Goal: Information Seeking & Learning: Learn about a topic

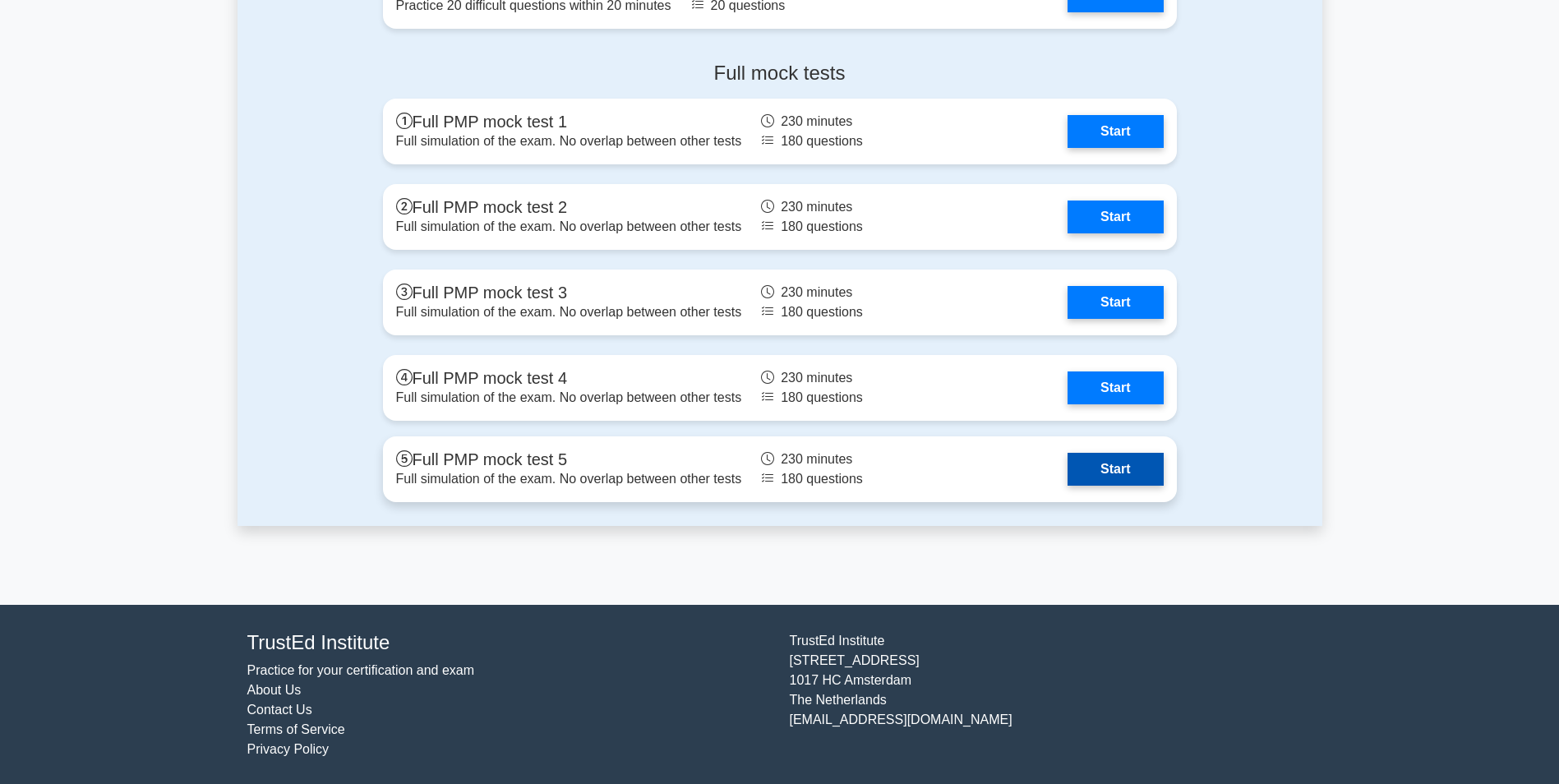
click at [1098, 467] on link "Start" at bounding box center [1115, 469] width 96 height 32
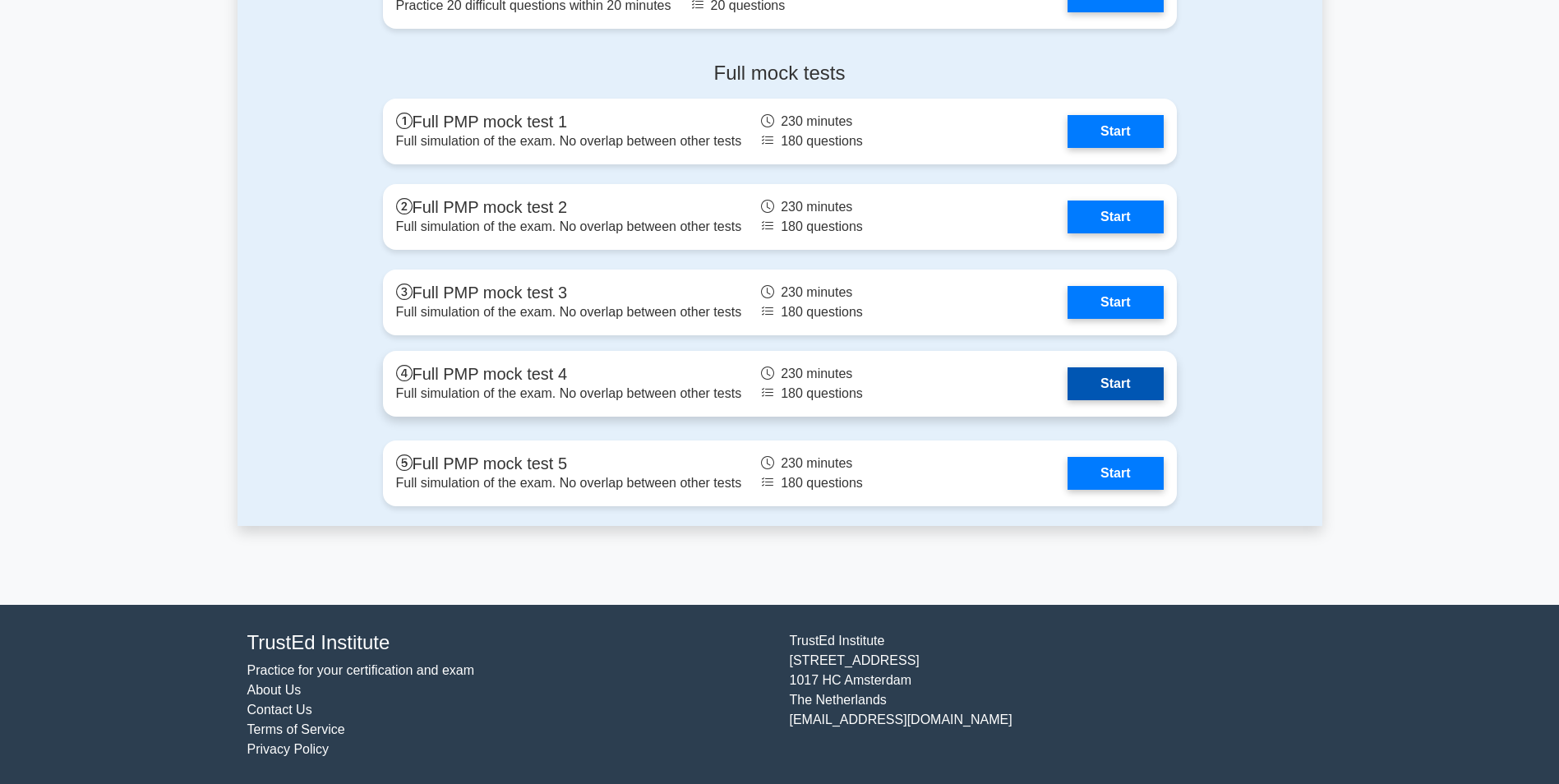
click at [1117, 380] on link "Start" at bounding box center [1115, 383] width 96 height 32
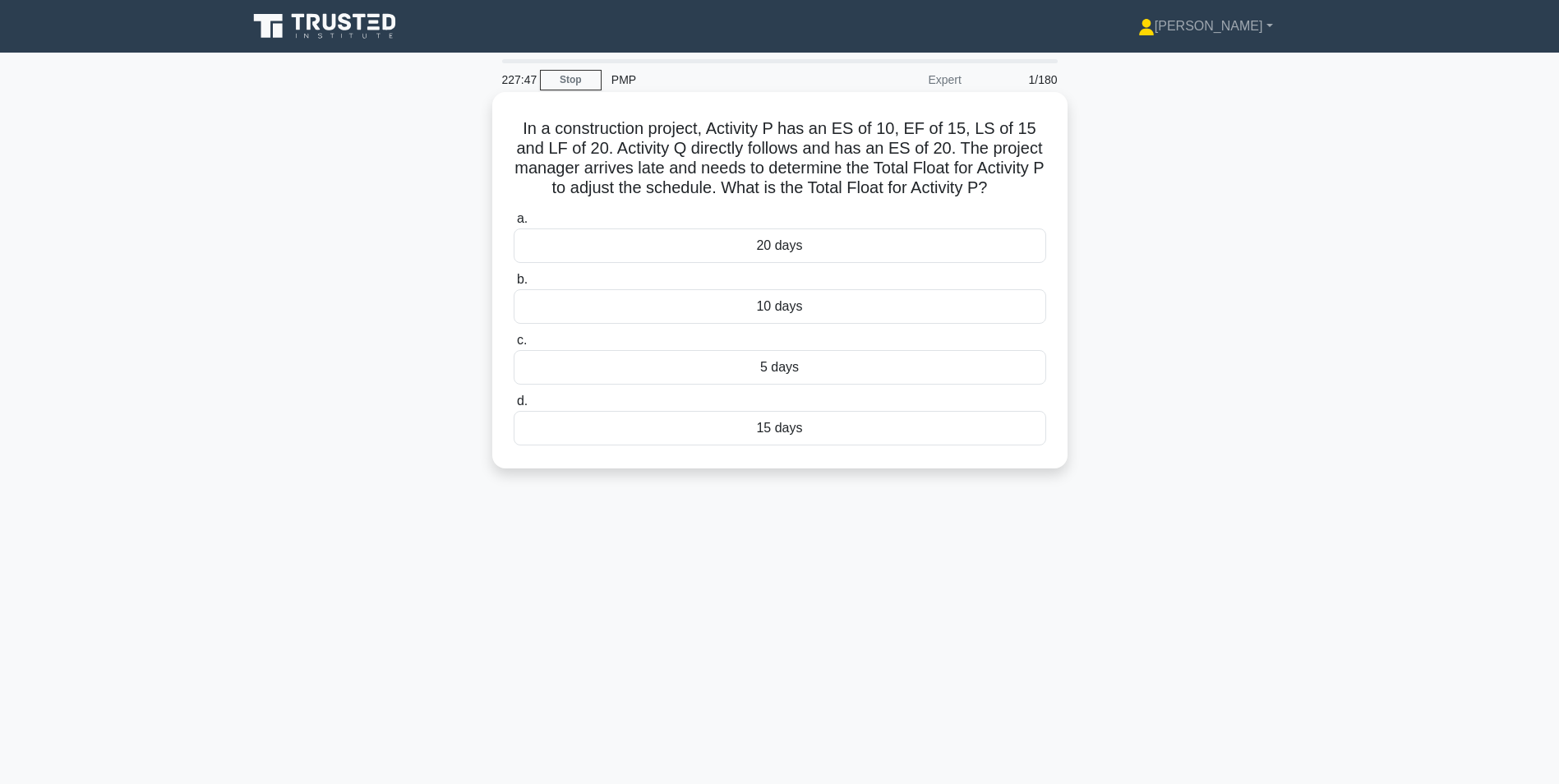
click at [835, 365] on div "5 days" at bounding box center [780, 367] width 532 height 34
click at [514, 346] on input "c. 5 days" at bounding box center [514, 341] width 0 height 11
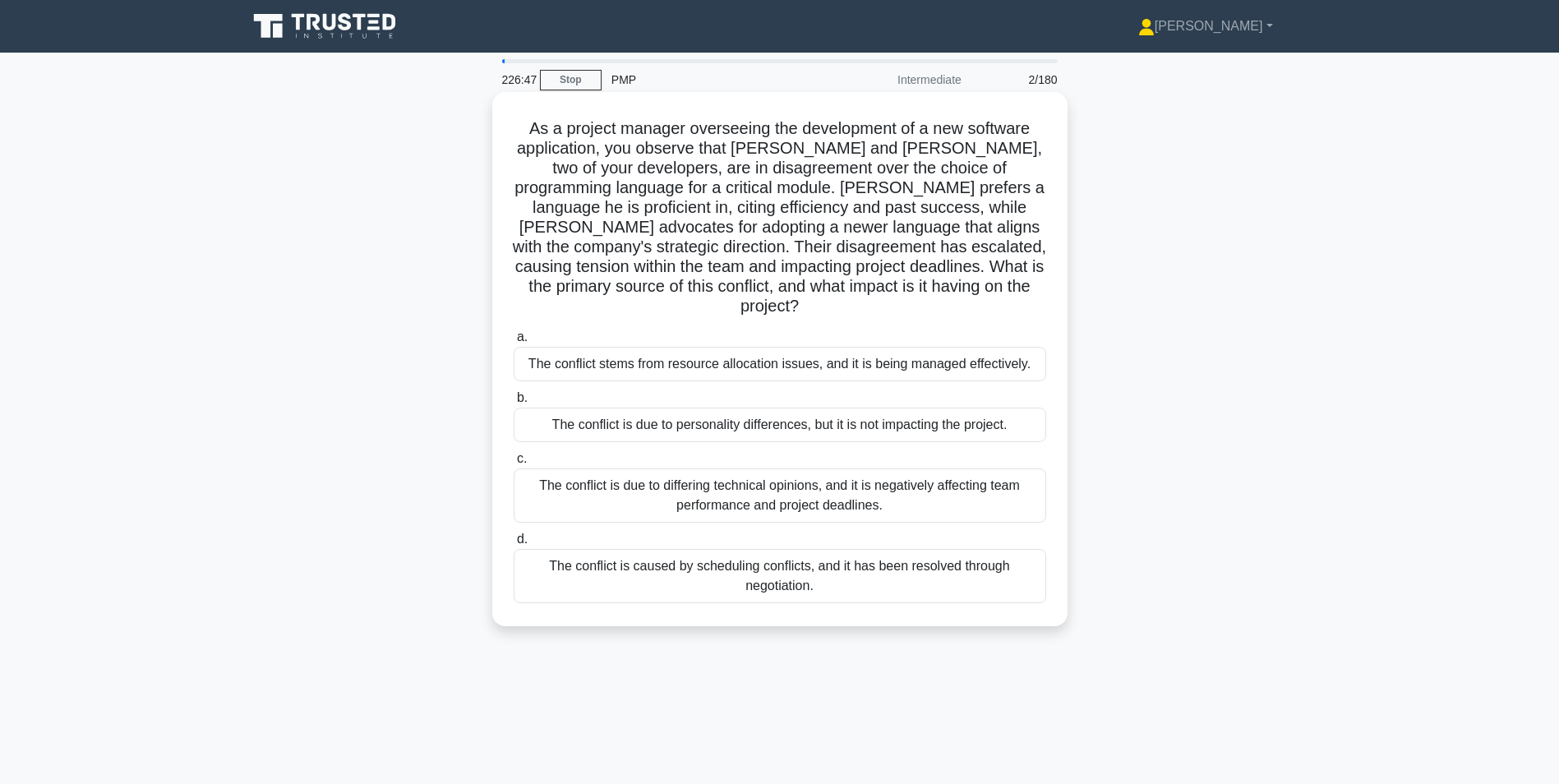
click at [733, 469] on div "The conflict is due to differing technical opinions, and it is negatively affec…" at bounding box center [780, 495] width 532 height 54
click at [514, 464] on input "c. The conflict is due to differing technical opinions, and it is negatively af…" at bounding box center [514, 459] width 0 height 11
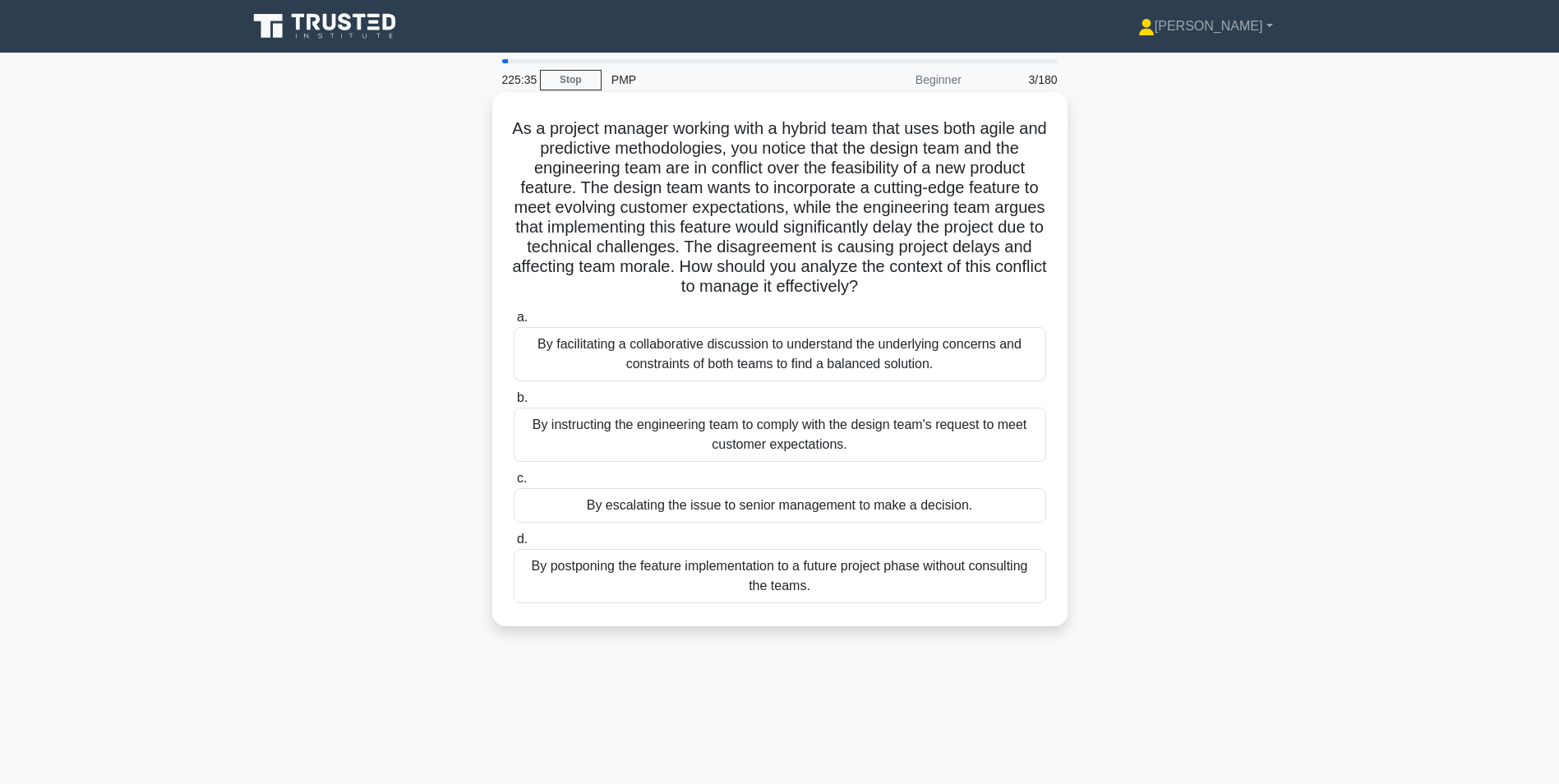
click at [685, 343] on div "By facilitating a collaborative discussion to understand the underlying concern…" at bounding box center [780, 354] width 532 height 54
click at [514, 323] on input "a. By facilitating a collaborative discussion to understand the underlying conc…" at bounding box center [514, 318] width 0 height 11
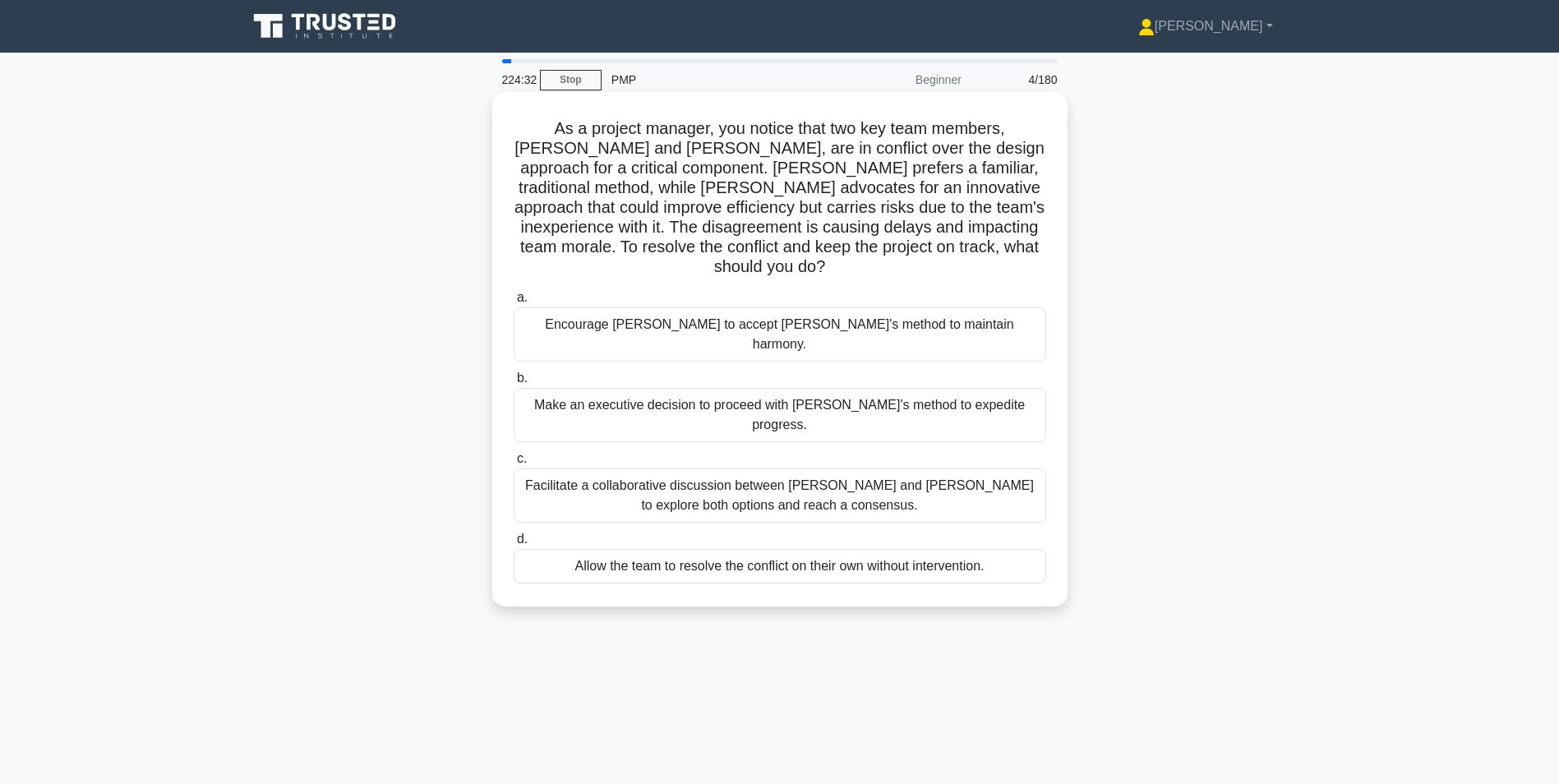
click at [579, 468] on div "Facilitate a collaborative discussion between Jake and Maria to explore both op…" at bounding box center [780, 495] width 532 height 54
click at [514, 454] on input "c. Facilitate a collaborative discussion between Jake and Maria to explore both…" at bounding box center [514, 459] width 0 height 11
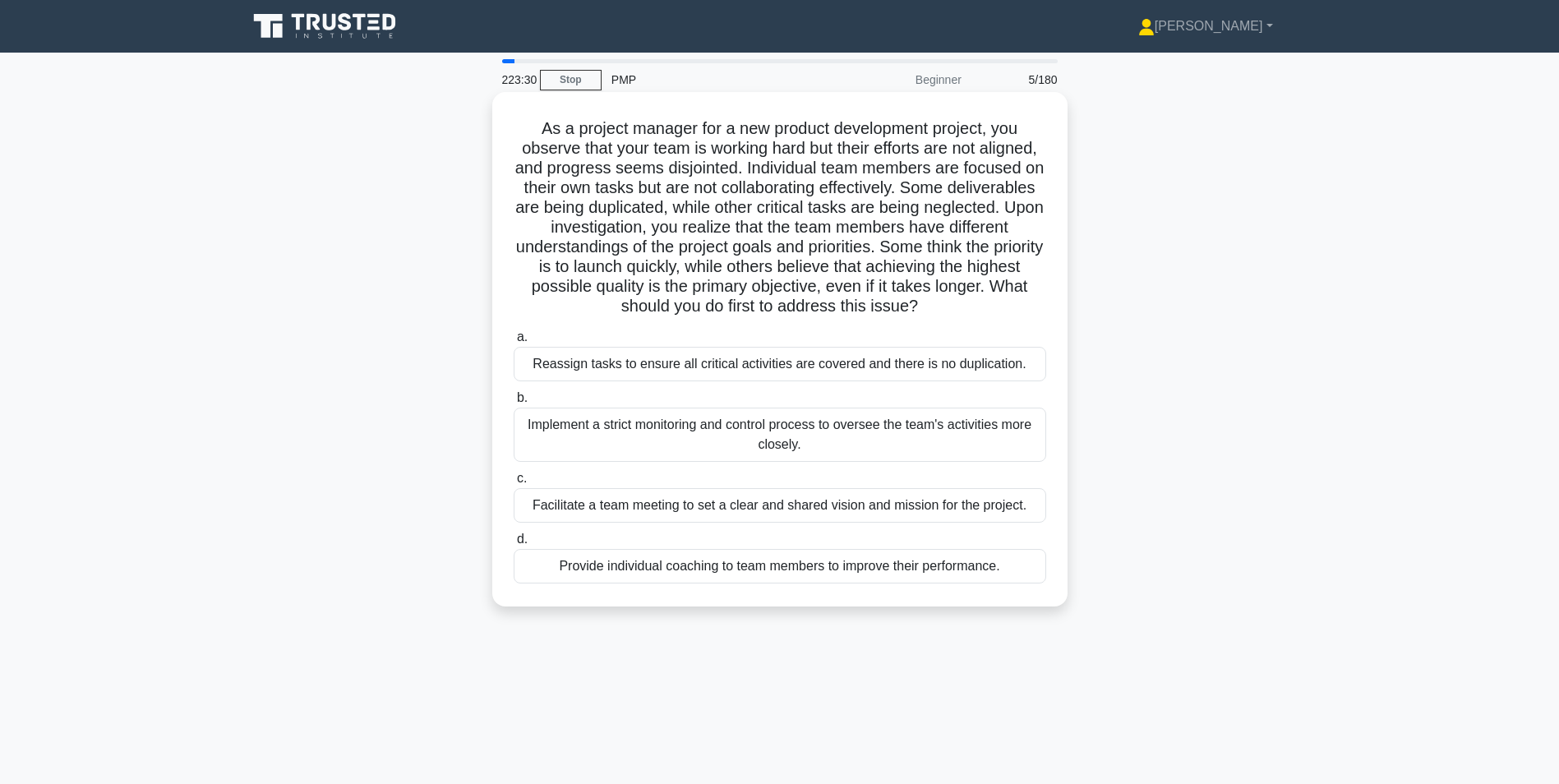
click at [812, 509] on div "Facilitate a team meeting to set a clear and shared vision and mission for the …" at bounding box center [780, 505] width 532 height 34
click at [514, 484] on input "c. Facilitate a team meeting to set a clear and shared vision and mission for t…" at bounding box center [514, 478] width 0 height 11
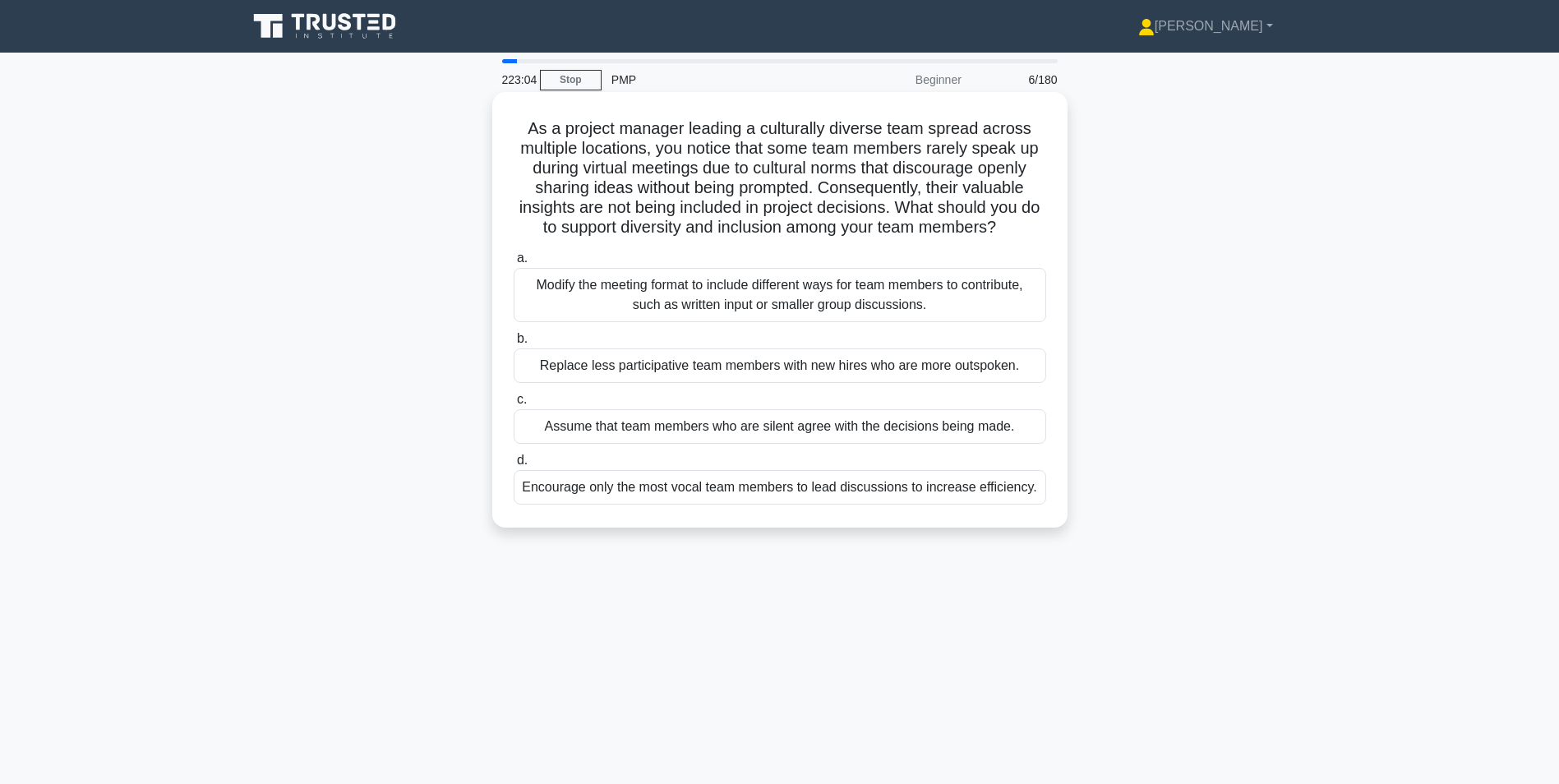
click at [776, 306] on div "Modify the meeting format to include different ways for team members to contrib…" at bounding box center [780, 295] width 532 height 54
click at [514, 263] on input "a. Modify the meeting format to include different ways for team members to cont…" at bounding box center [514, 258] width 0 height 11
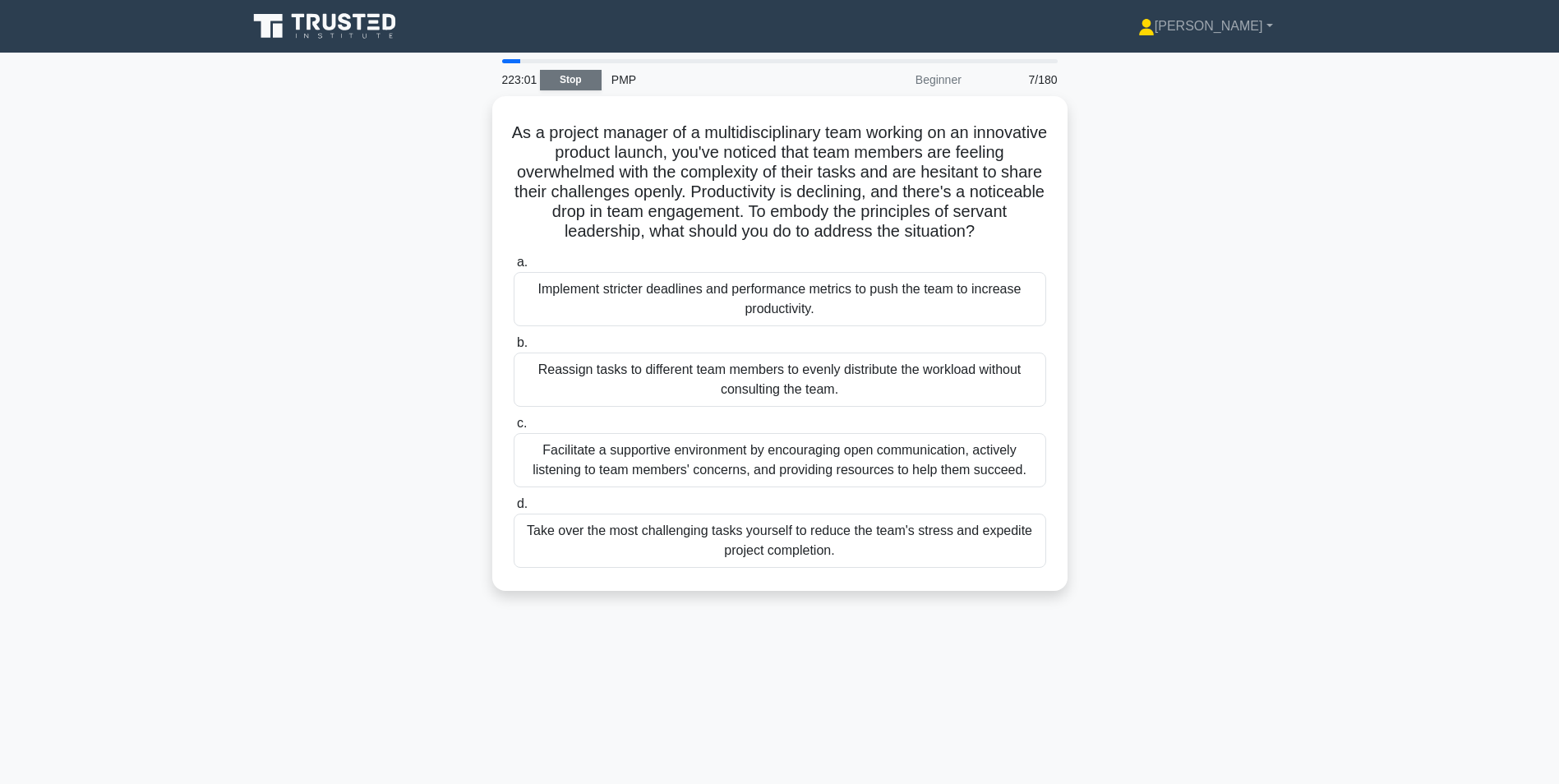
click at [572, 76] on link "Stop" at bounding box center [571, 80] width 61 height 20
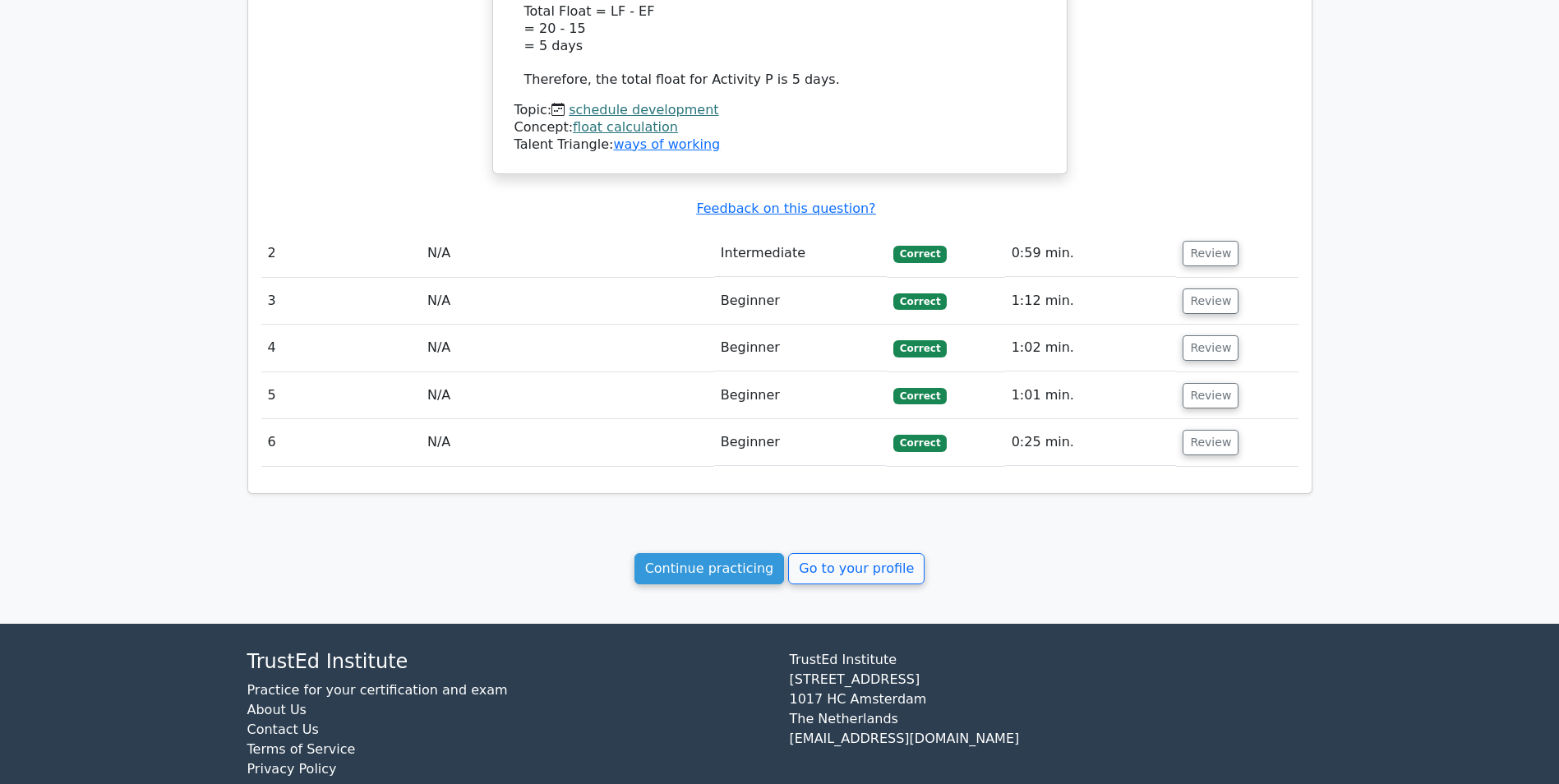
scroll to position [1449, 0]
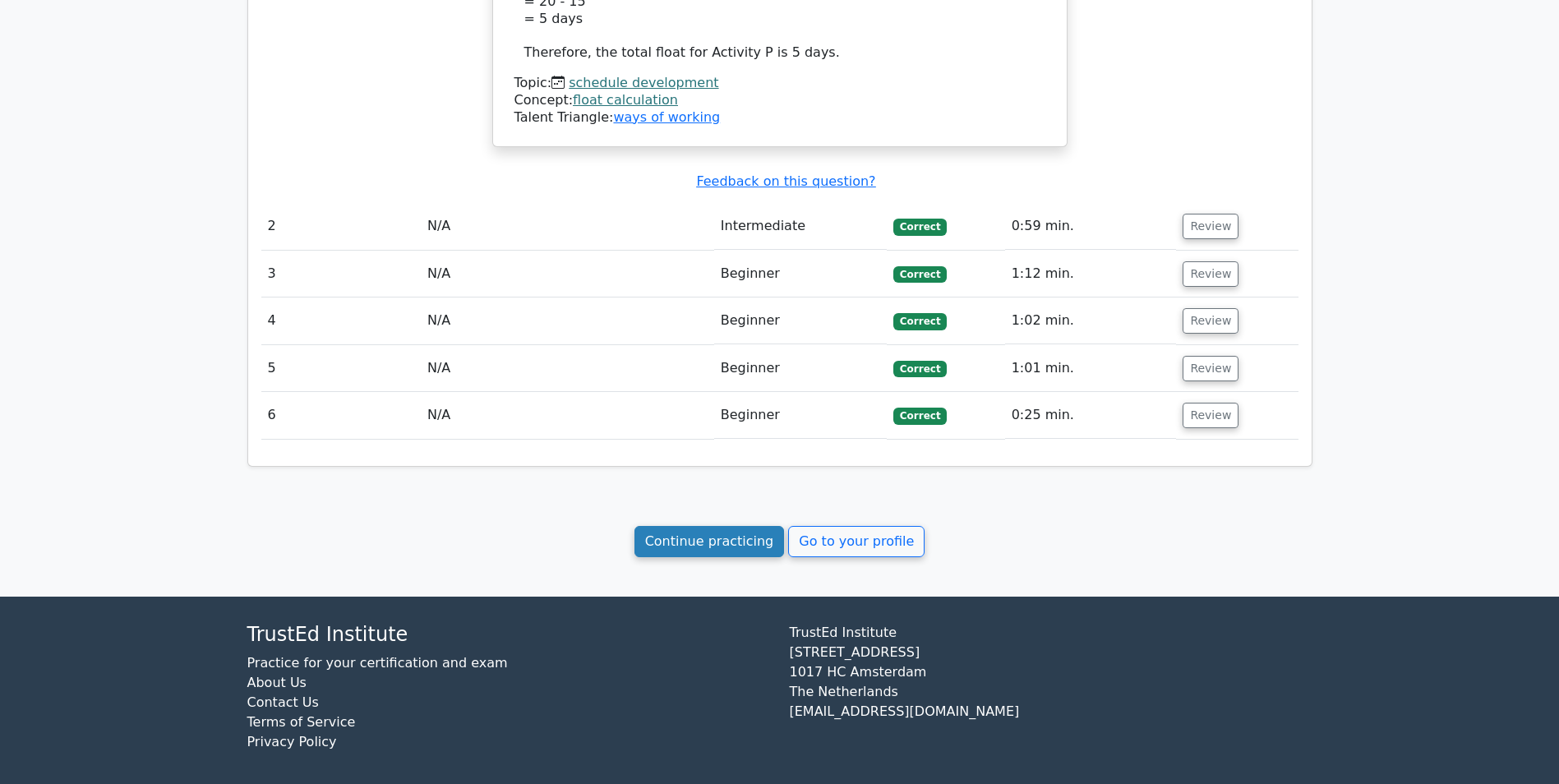
click at [733, 529] on link "Continue practicing" at bounding box center [709, 542] width 150 height 32
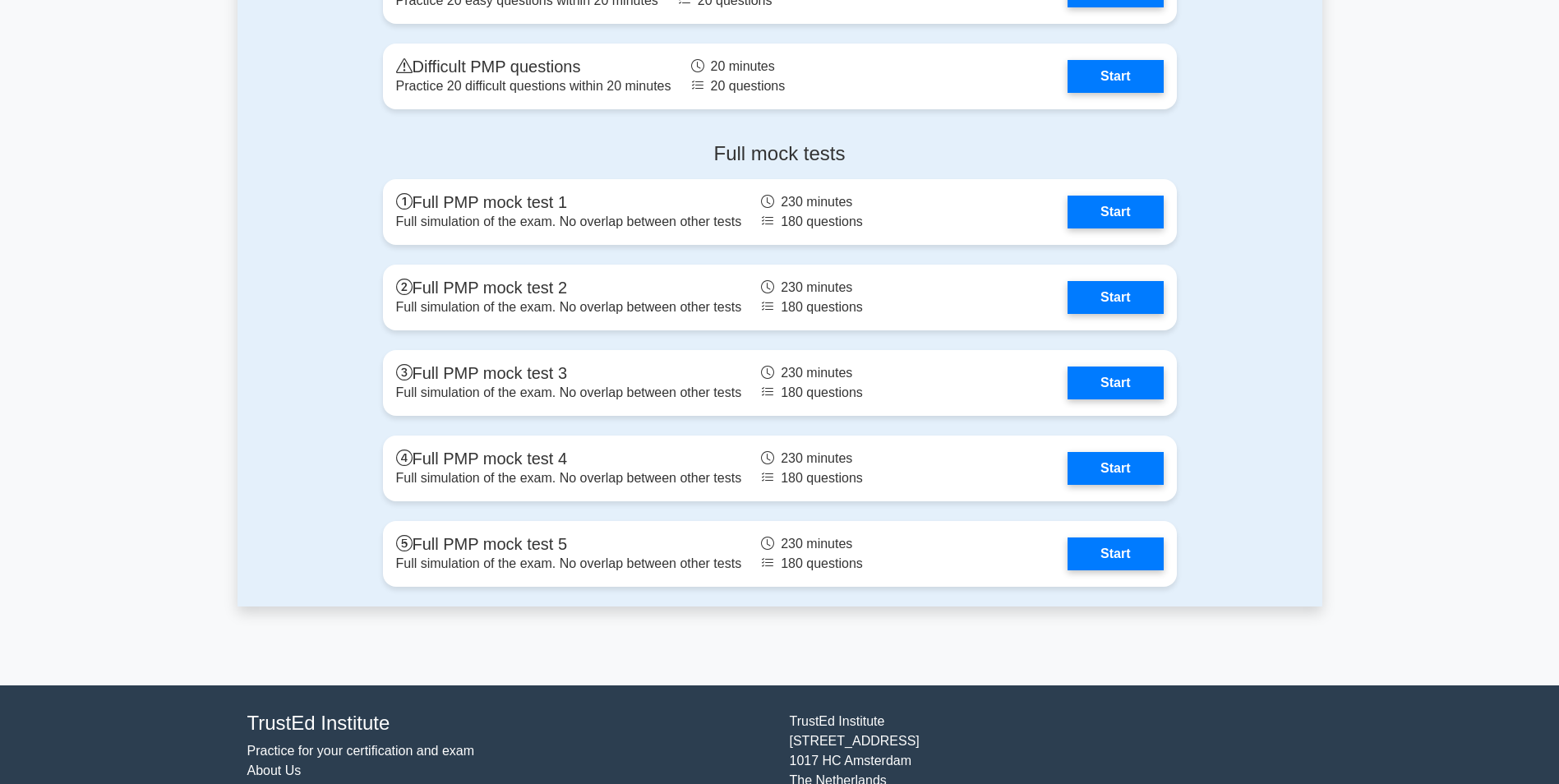
scroll to position [5443, 0]
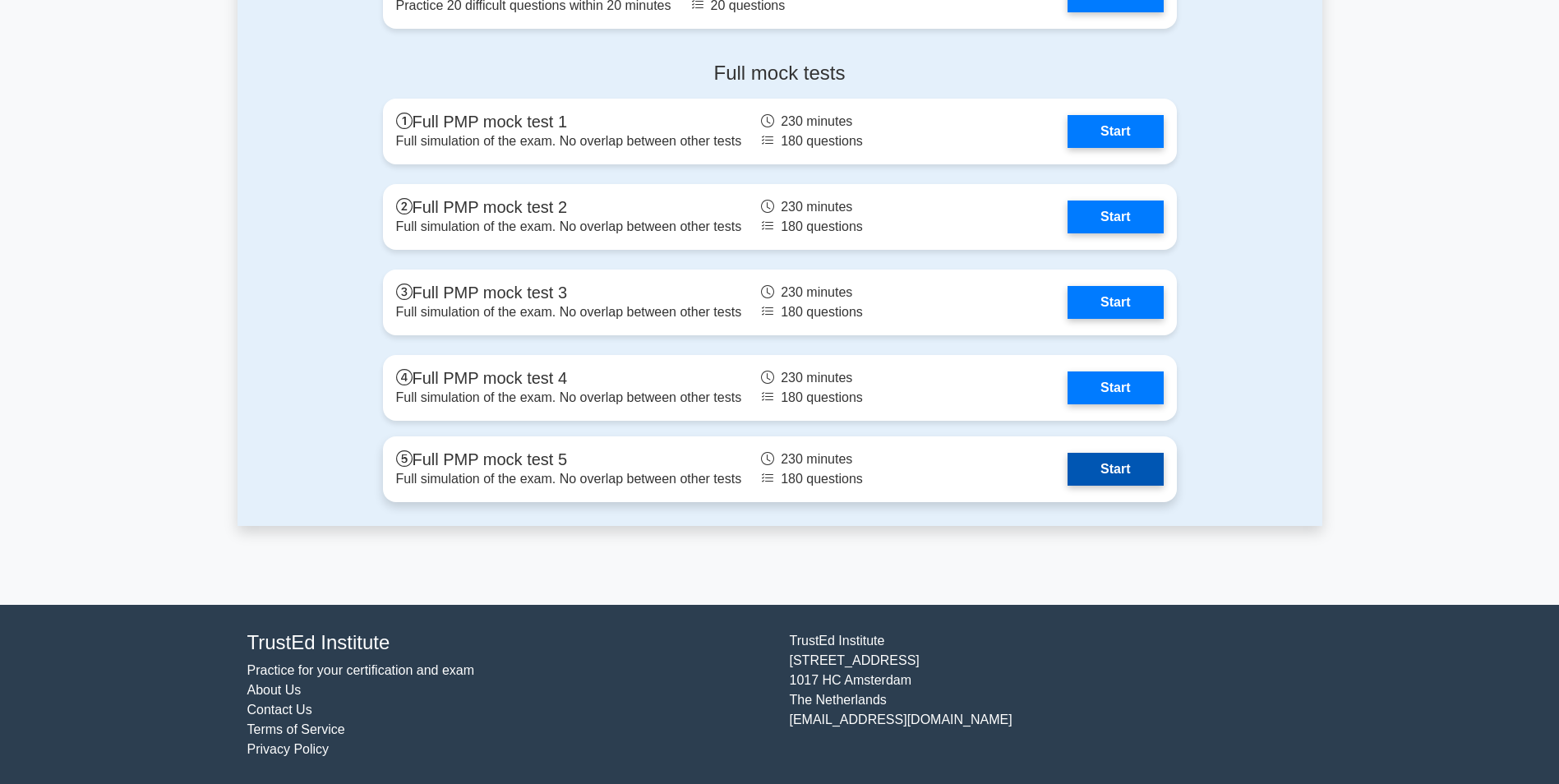
click at [1114, 472] on link "Start" at bounding box center [1115, 469] width 96 height 32
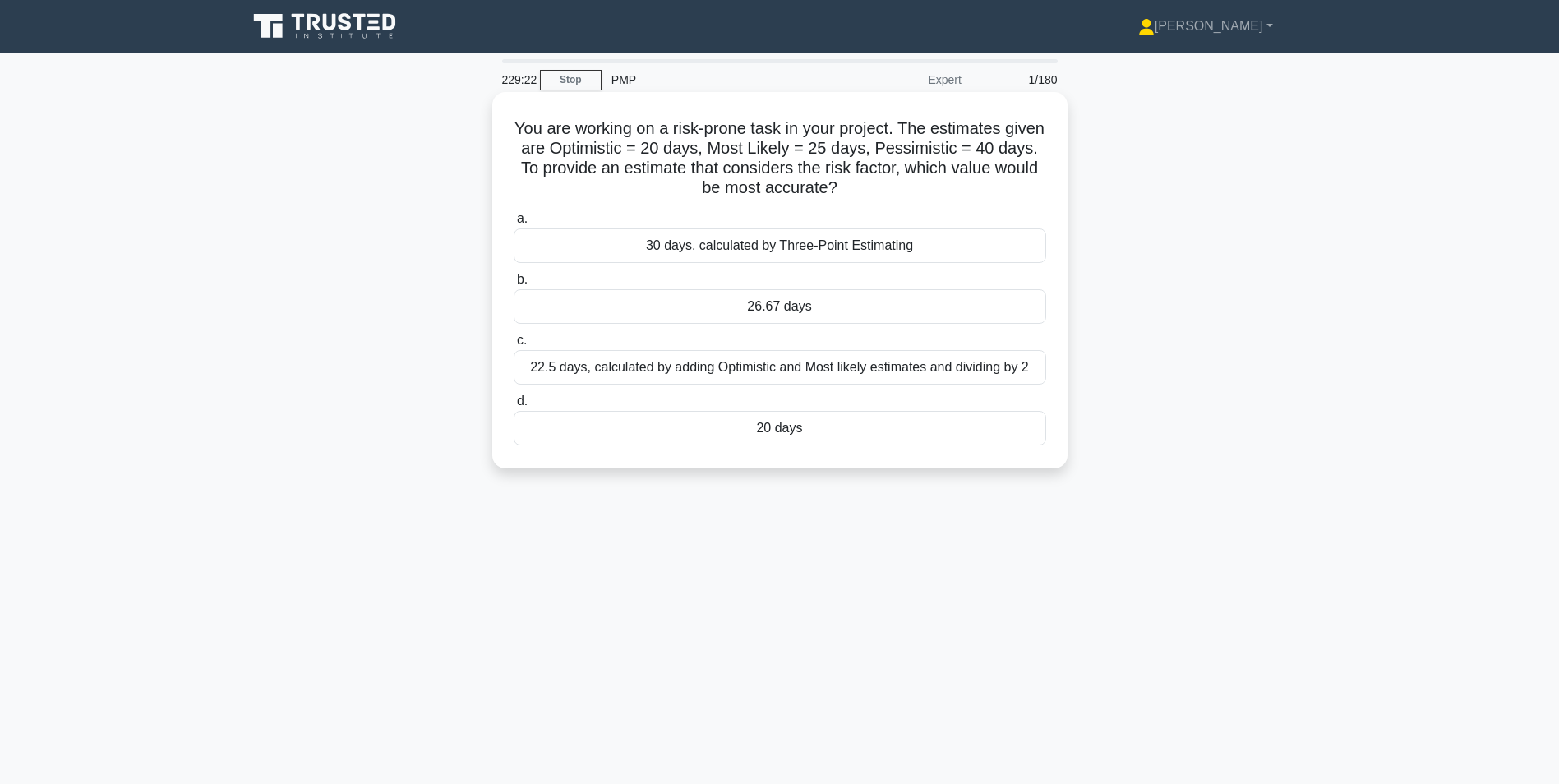
click at [933, 309] on div "26.67 days" at bounding box center [780, 306] width 532 height 34
click at [514, 285] on input "b. 26.67 days" at bounding box center [514, 280] width 0 height 11
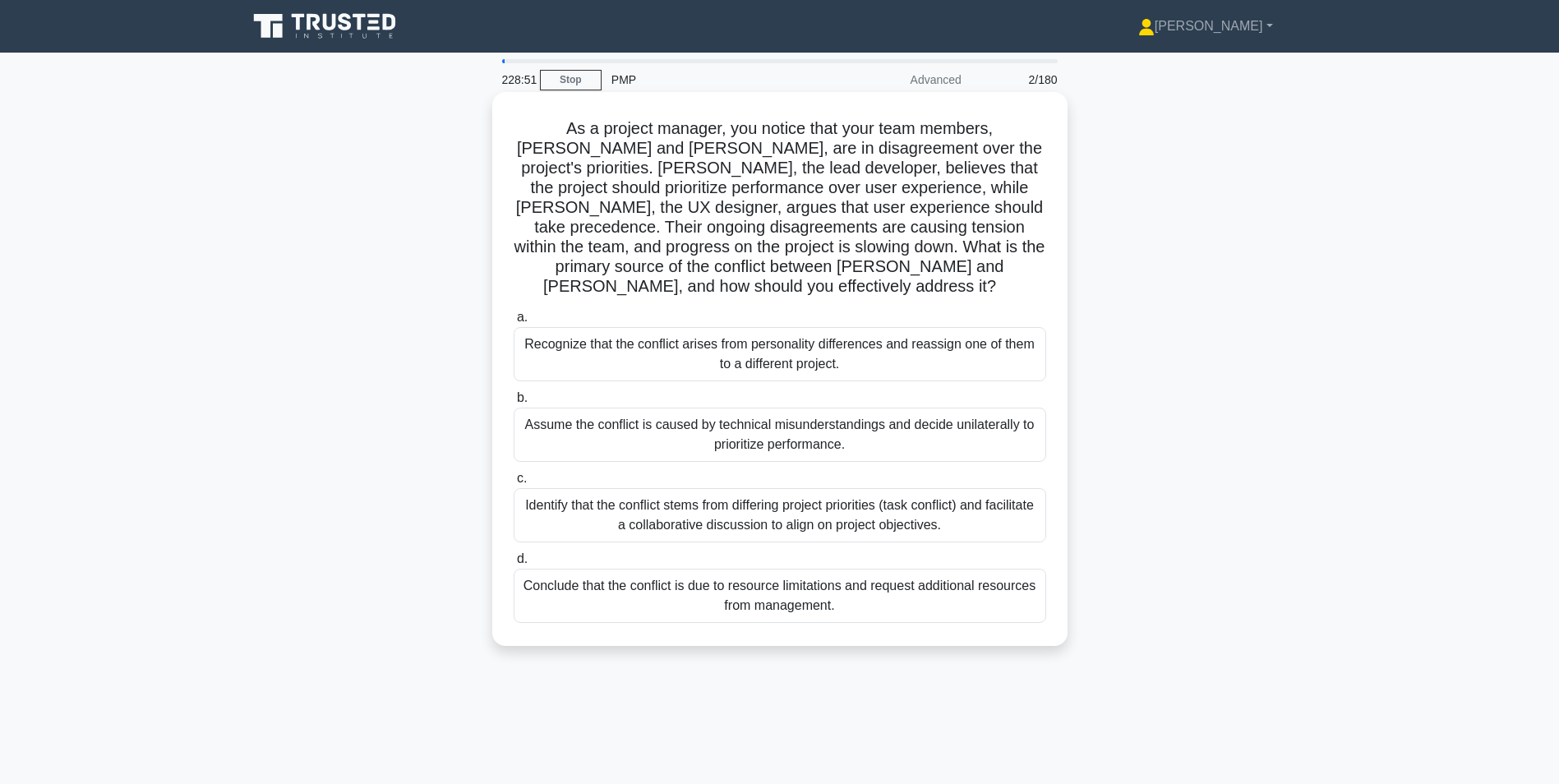
click at [792, 502] on div "Identify that the conflict stems from differing project priorities (task confli…" at bounding box center [780, 515] width 532 height 54
click at [514, 484] on input "c. Identify that the conflict stems from differing project priorities (task con…" at bounding box center [514, 478] width 0 height 11
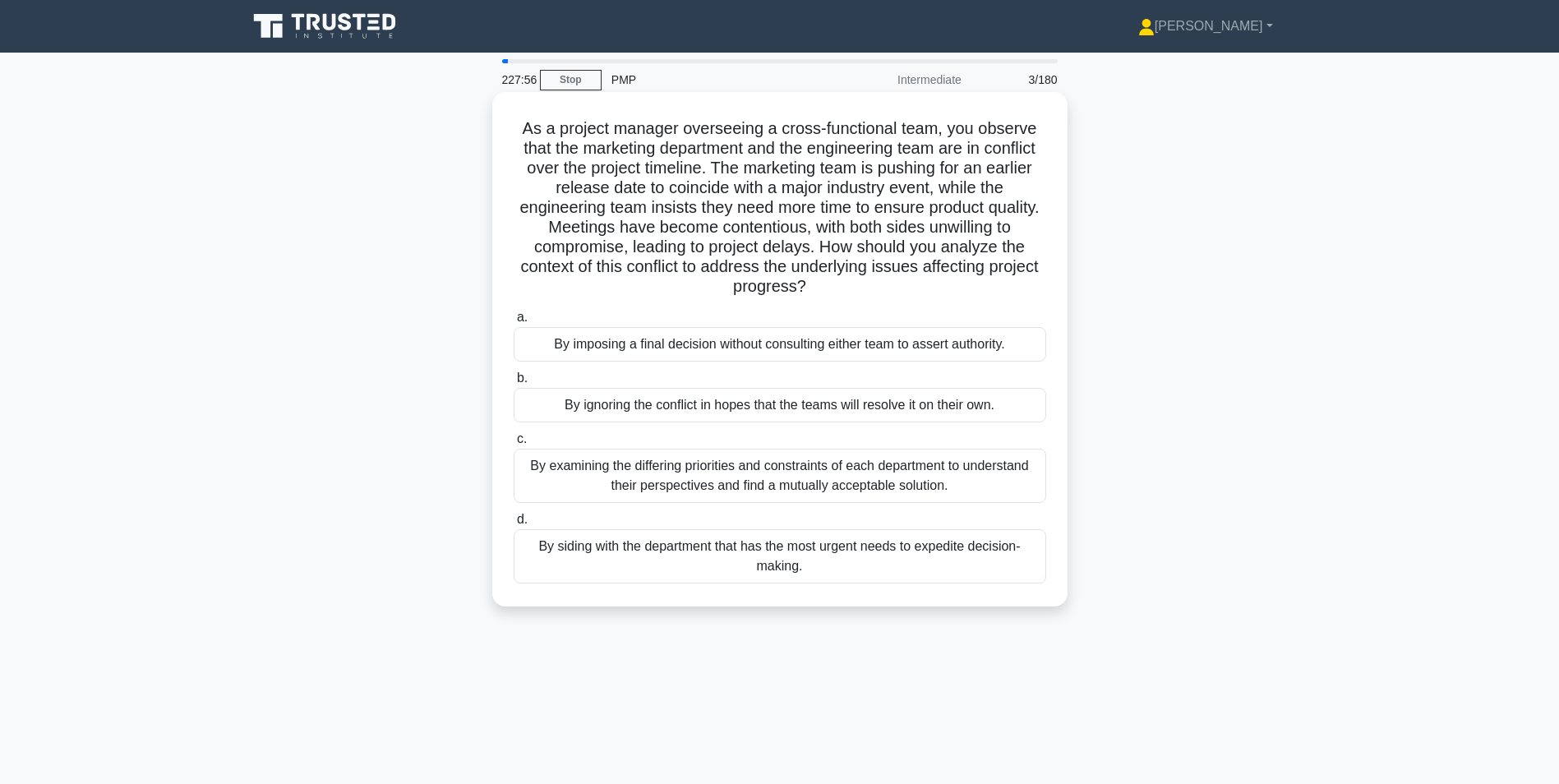
click at [865, 486] on div "By examining the differing priorities and constraints of each department to und…" at bounding box center [780, 476] width 532 height 54
click at [514, 444] on input "c. By examining the differing priorities and constraints of each department to …" at bounding box center [514, 439] width 0 height 11
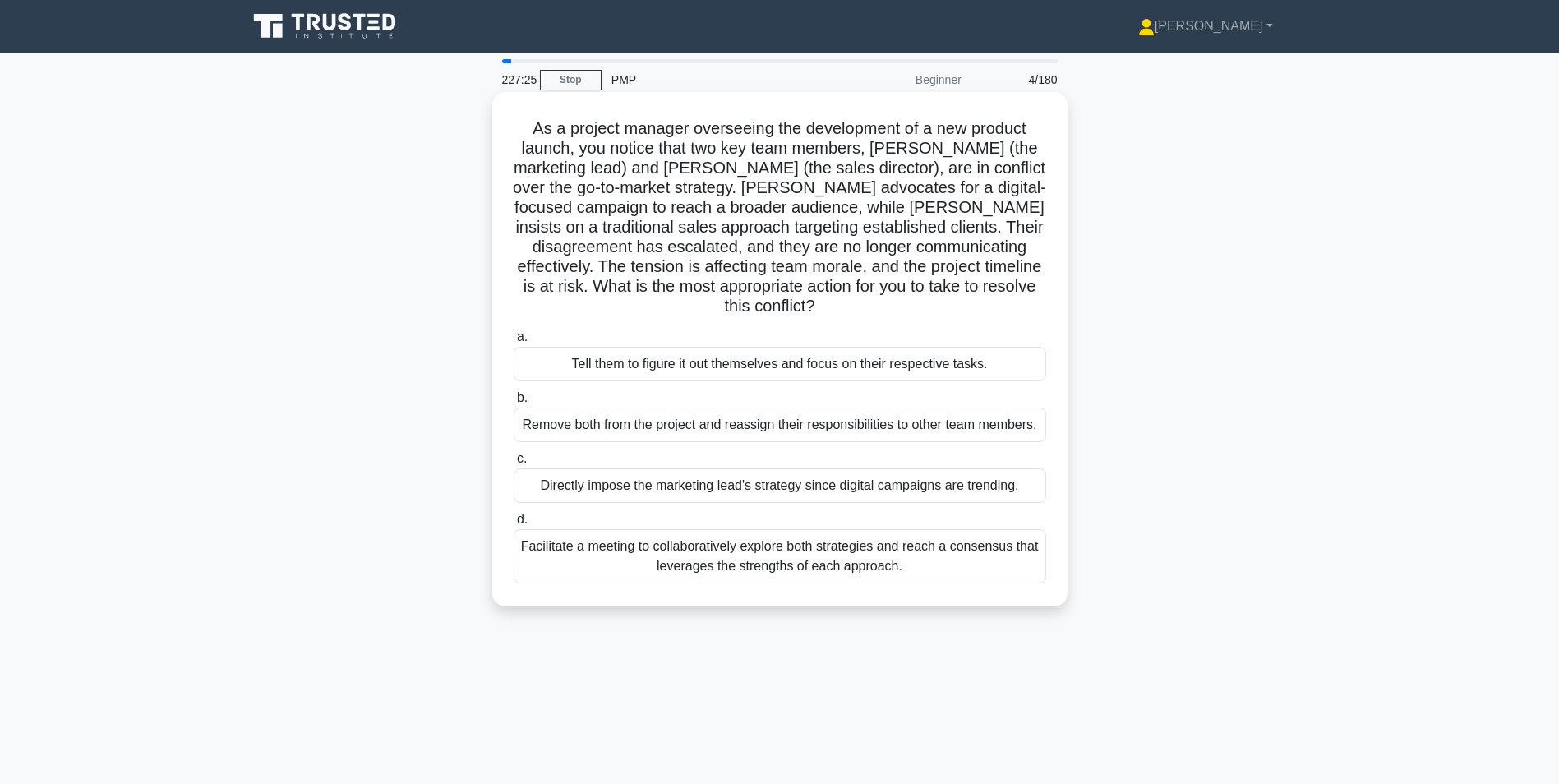
click at [891, 538] on div "Facilitate a meeting to collaboratively explore both strategies and reach a con…" at bounding box center [780, 557] width 532 height 54
click at [514, 525] on input "d. Facilitate a meeting to collaboratively explore both strategies and reach a …" at bounding box center [514, 520] width 0 height 11
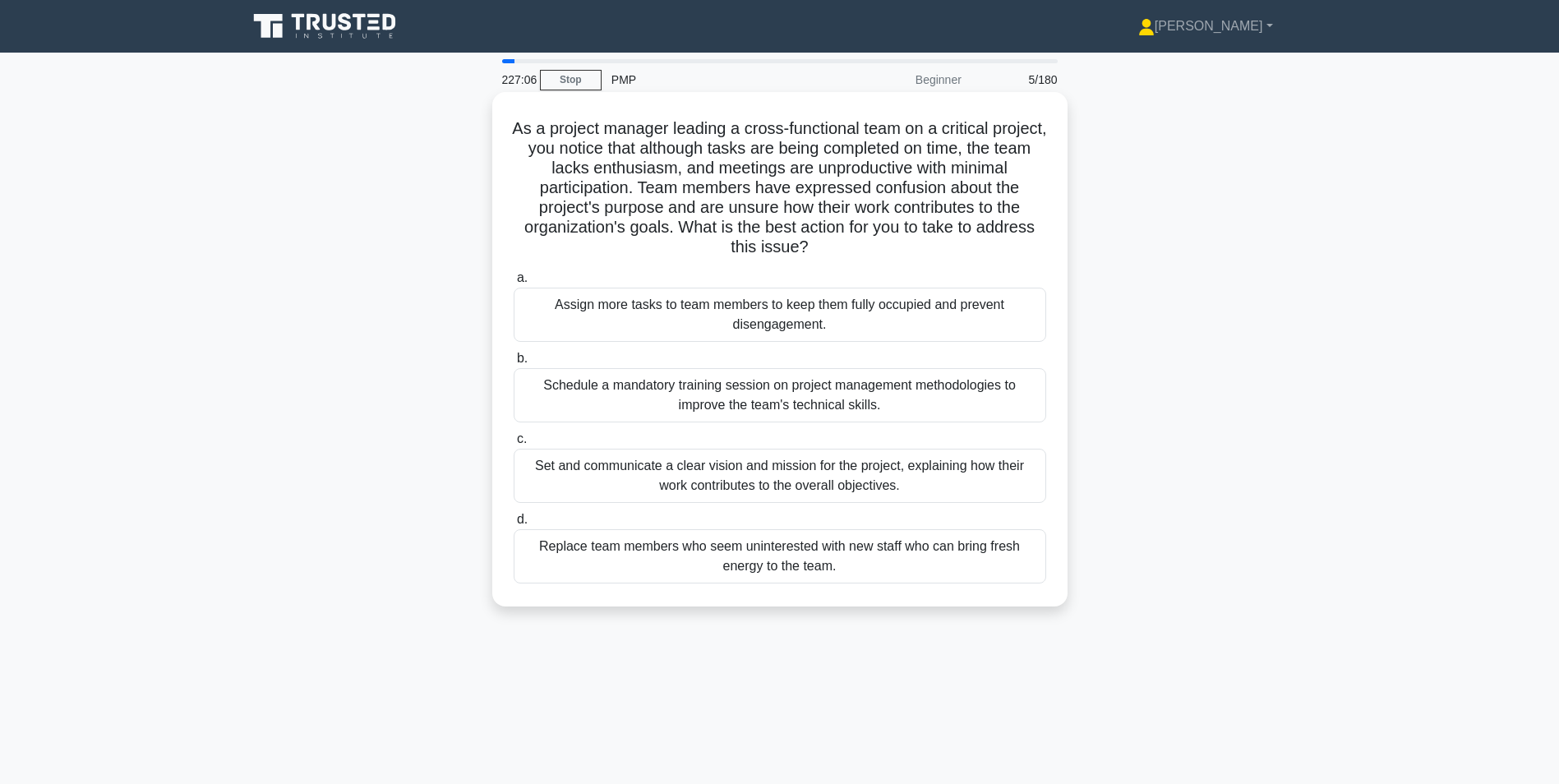
click at [777, 479] on div "Set and communicate a clear vision and mission for the project, explaining how …" at bounding box center [780, 476] width 532 height 54
click at [514, 444] on input "c. Set and communicate a clear vision and mission for the project, explaining h…" at bounding box center [514, 439] width 0 height 11
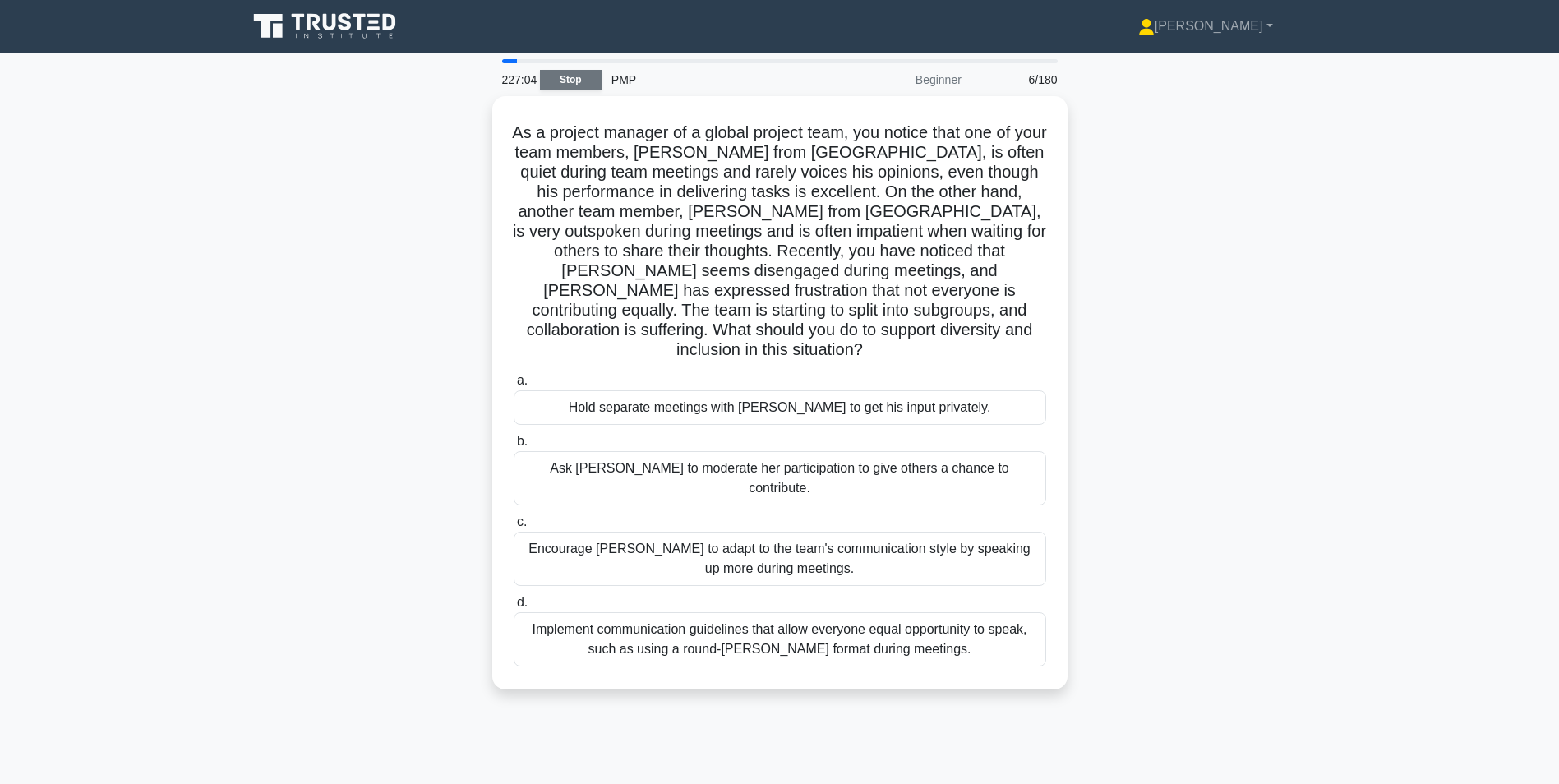
click at [565, 76] on link "Stop" at bounding box center [571, 80] width 61 height 20
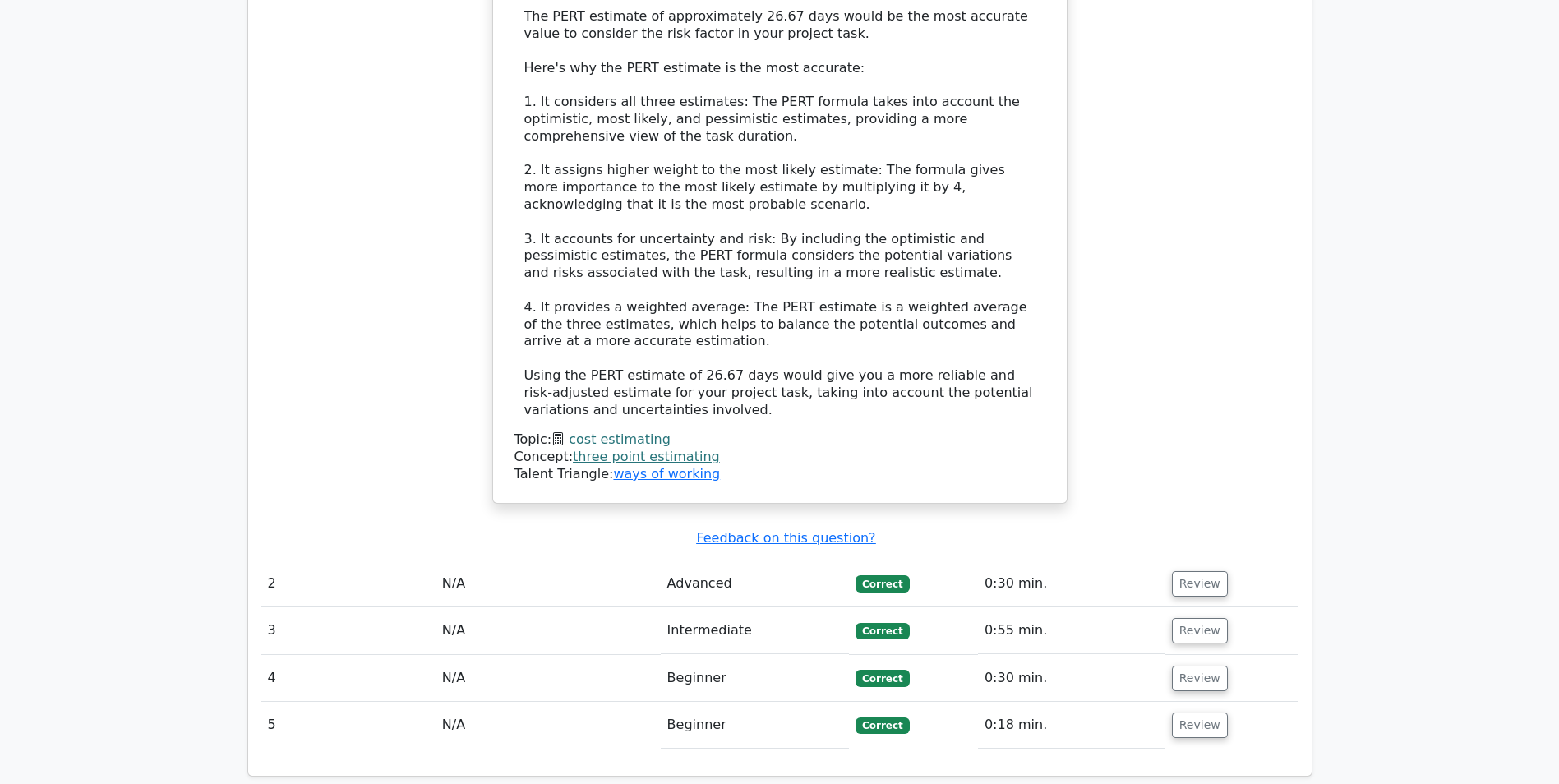
scroll to position [1725, 0]
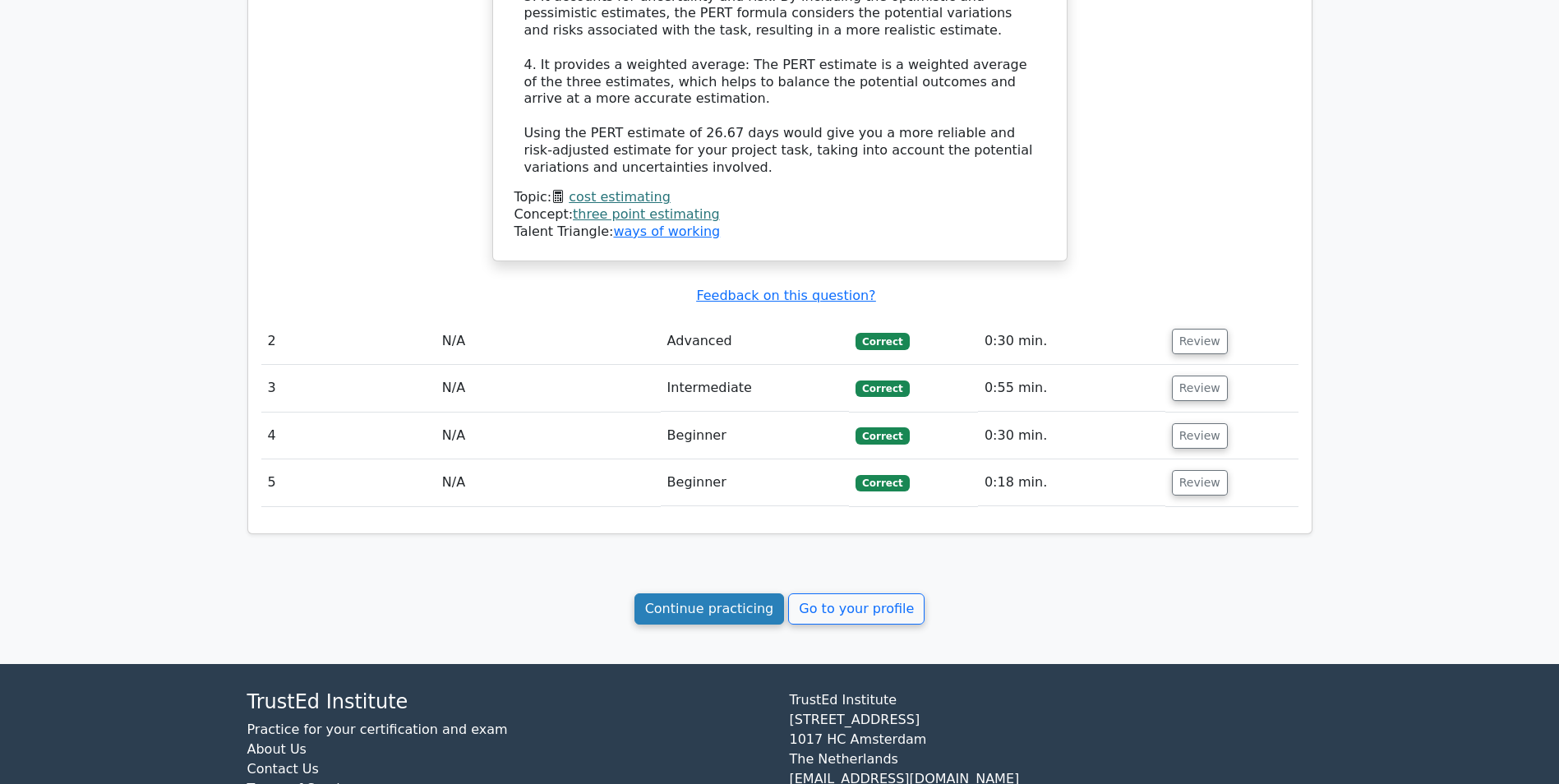
click at [721, 611] on link "Continue practicing" at bounding box center [709, 609] width 150 height 32
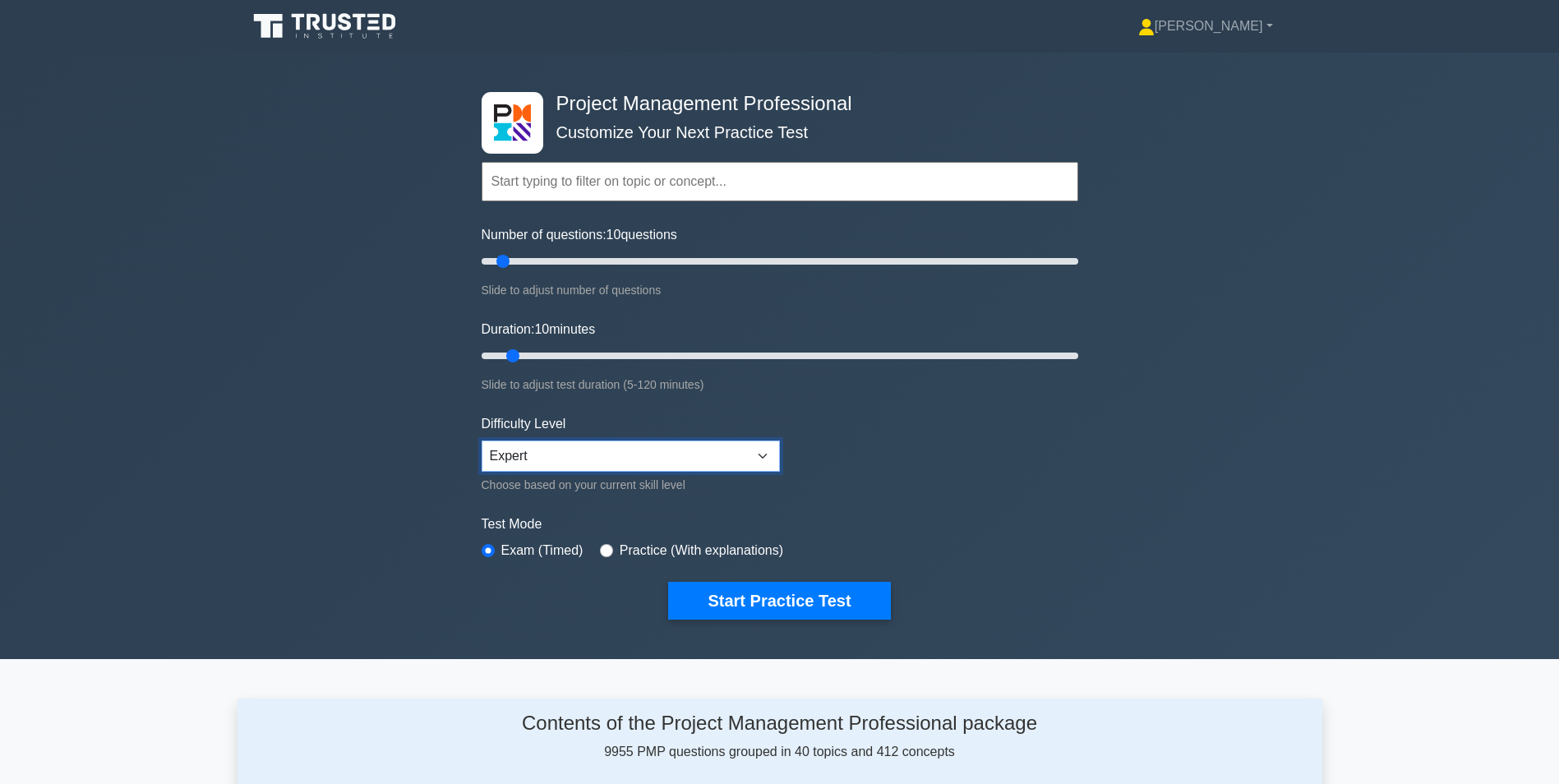
click at [768, 447] on select "Beginner Intermediate Expert" at bounding box center [631, 457] width 299 height 32
click at [768, 446] on select "Beginner Intermediate Expert" at bounding box center [631, 457] width 299 height 32
click at [811, 257] on input "Number of questions: 115 questions" at bounding box center [779, 261] width 596 height 19
click at [915, 258] on input "Number of questions: 115 questions" at bounding box center [779, 261] width 596 height 19
click at [967, 259] on input "Number of questions: 165 questions" at bounding box center [779, 261] width 596 height 19
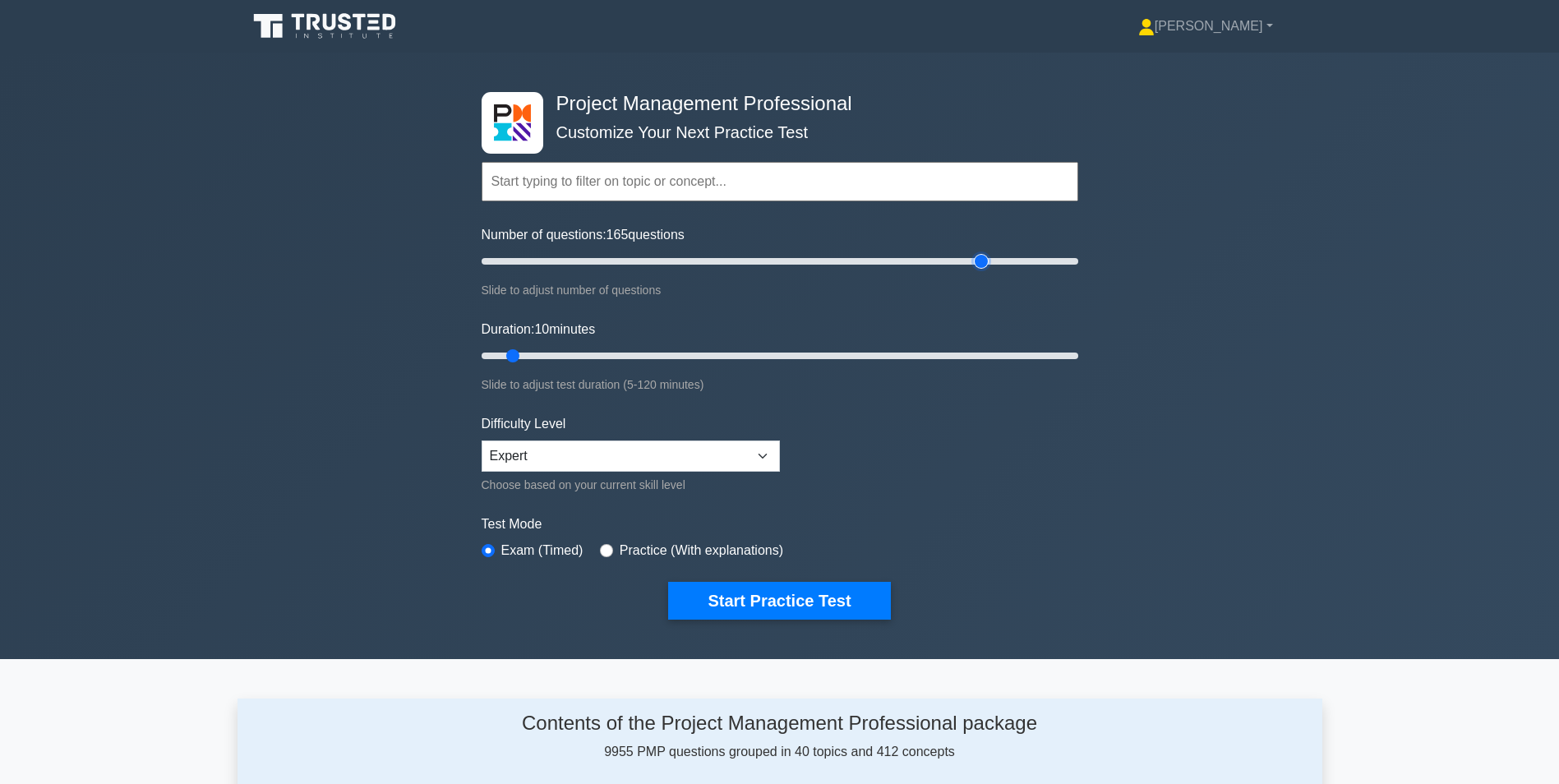
click at [986, 261] on input "Number of questions: 165 questions" at bounding box center [779, 261] width 596 height 19
click at [1001, 263] on input "Number of questions: 170 questions" at bounding box center [779, 261] width 596 height 19
type input "180"
click at [1005, 259] on input "Number of questions: 175 questions" at bounding box center [779, 261] width 596 height 19
click at [1043, 352] on input "Duration: 115 minutes" at bounding box center [779, 356] width 596 height 19
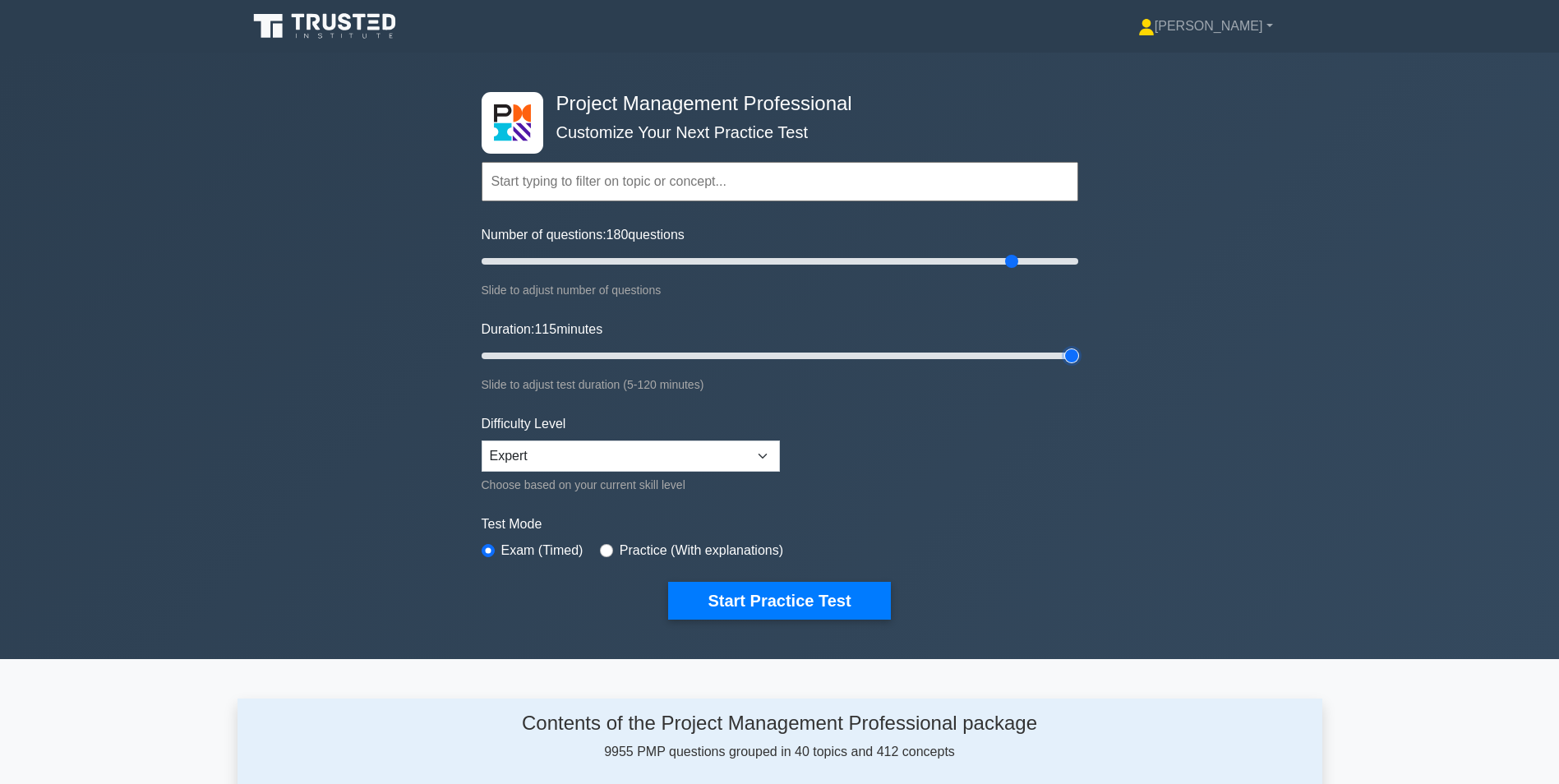
type input "120"
click at [1069, 352] on input "Duration: 115 minutes" at bounding box center [779, 356] width 596 height 19
click at [850, 263] on input "Number of questions: 180 questions" at bounding box center [779, 261] width 596 height 19
click at [782, 254] on input "Number of questions: 125 questions" at bounding box center [779, 261] width 596 height 19
click at [758, 261] on input "Number of questions: 95 questions" at bounding box center [779, 261] width 596 height 19
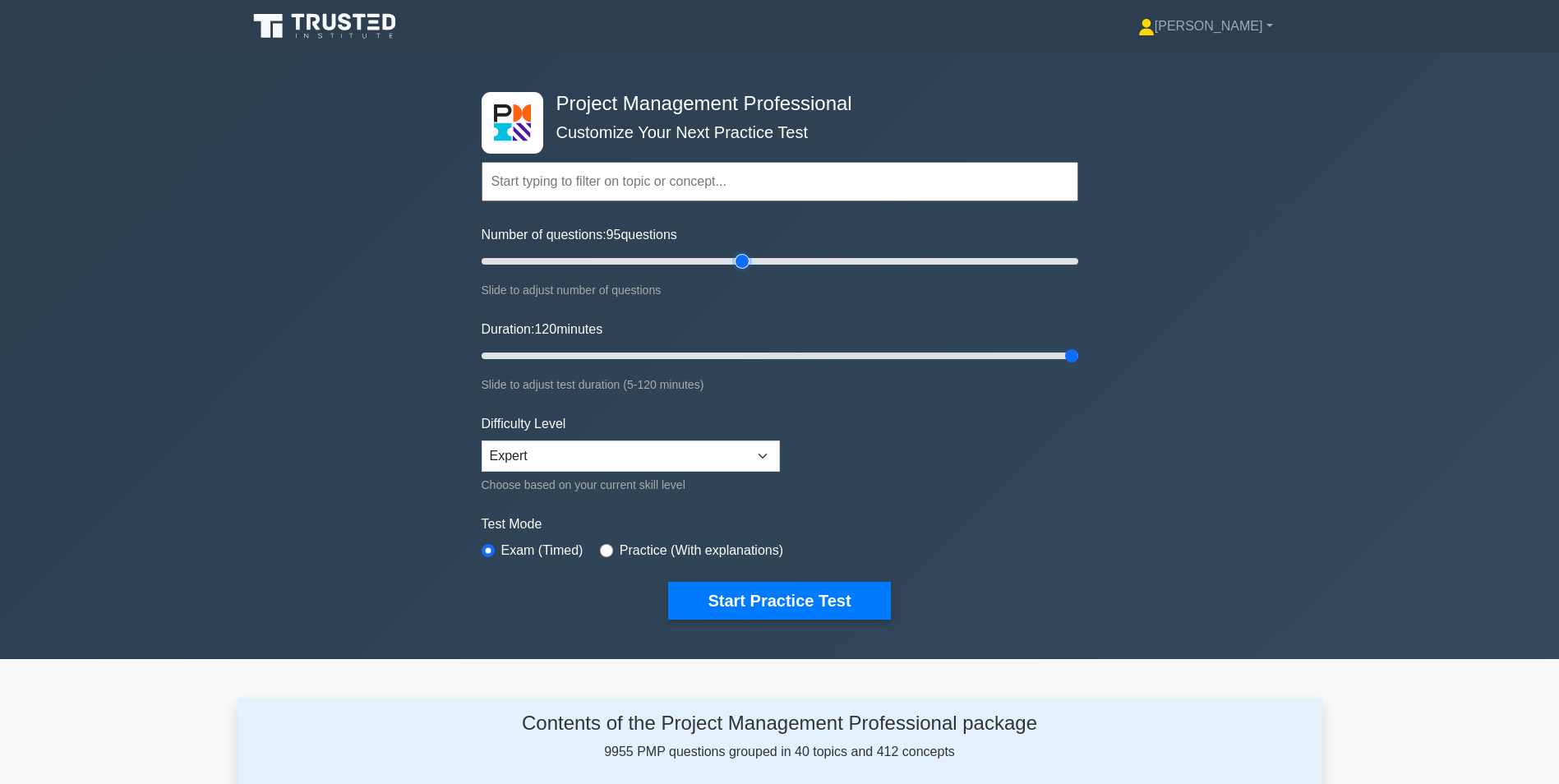
type input "90"
click at [739, 259] on input "Number of questions: 95 questions" at bounding box center [779, 261] width 596 height 19
click at [775, 605] on button "Start Practice Test" at bounding box center [779, 601] width 222 height 38
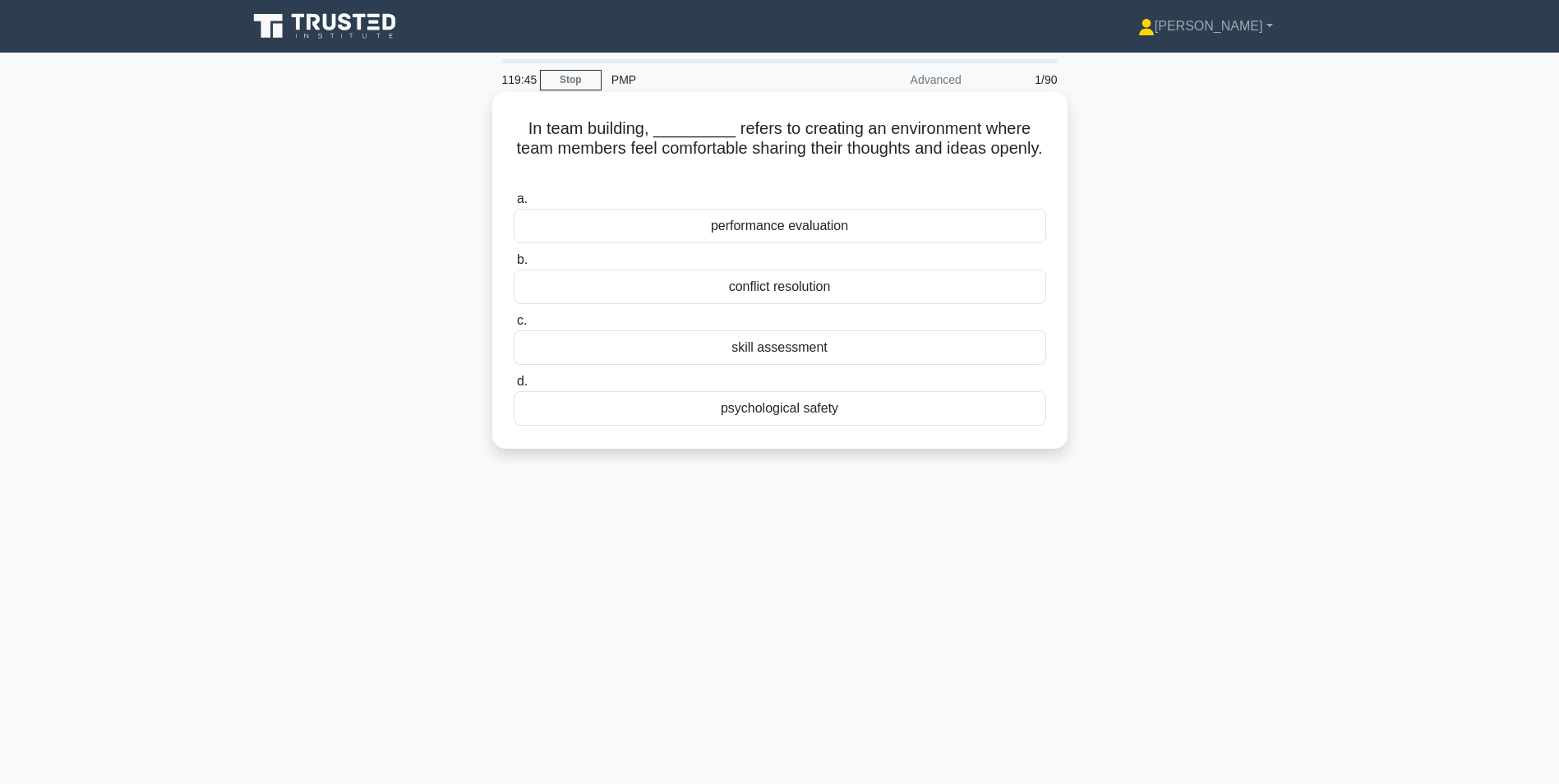
click at [899, 399] on div "psychological safety" at bounding box center [780, 407] width 532 height 34
click at [514, 387] on input "d. psychological safety" at bounding box center [514, 382] width 0 height 11
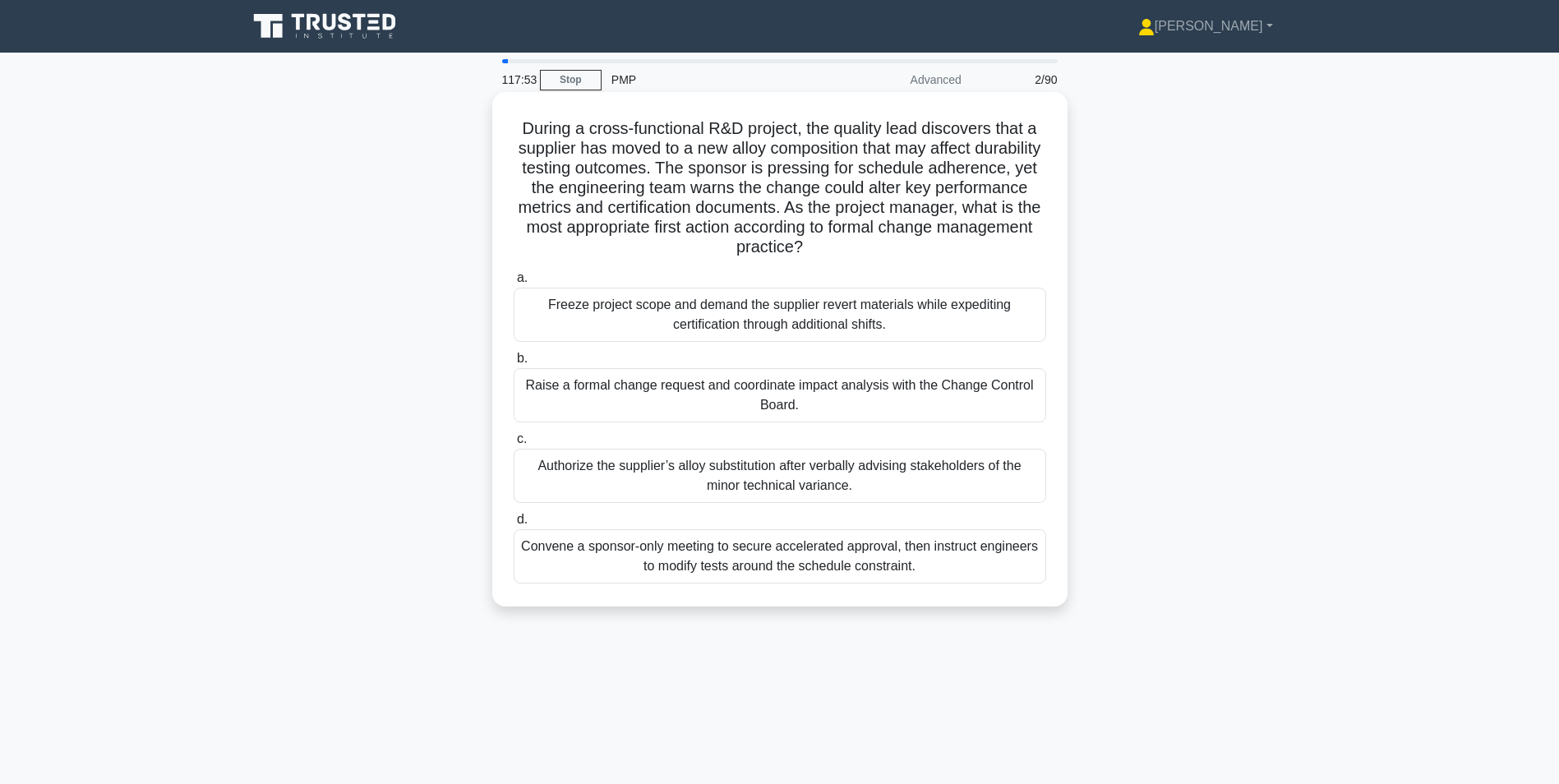
click at [789, 392] on div "Raise a formal change request and coordinate impact analysis with the Change Co…" at bounding box center [780, 395] width 532 height 54
click at [514, 364] on input "b. Raise a formal change request and coordinate impact analysis with the Change…" at bounding box center [514, 358] width 0 height 11
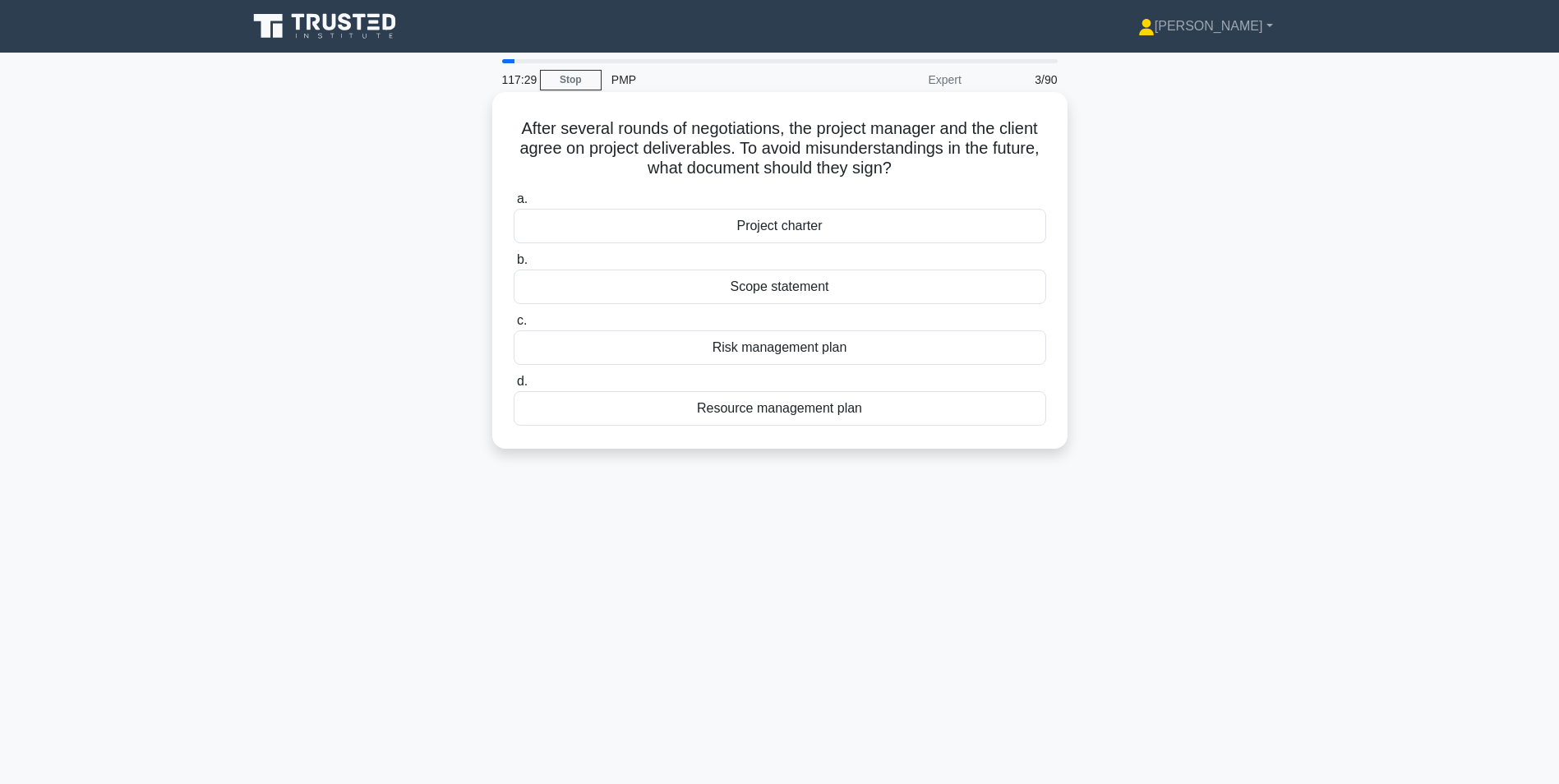
click at [816, 224] on div "Project charter" at bounding box center [780, 226] width 532 height 34
click at [514, 205] on input "a. Project charter" at bounding box center [514, 199] width 0 height 11
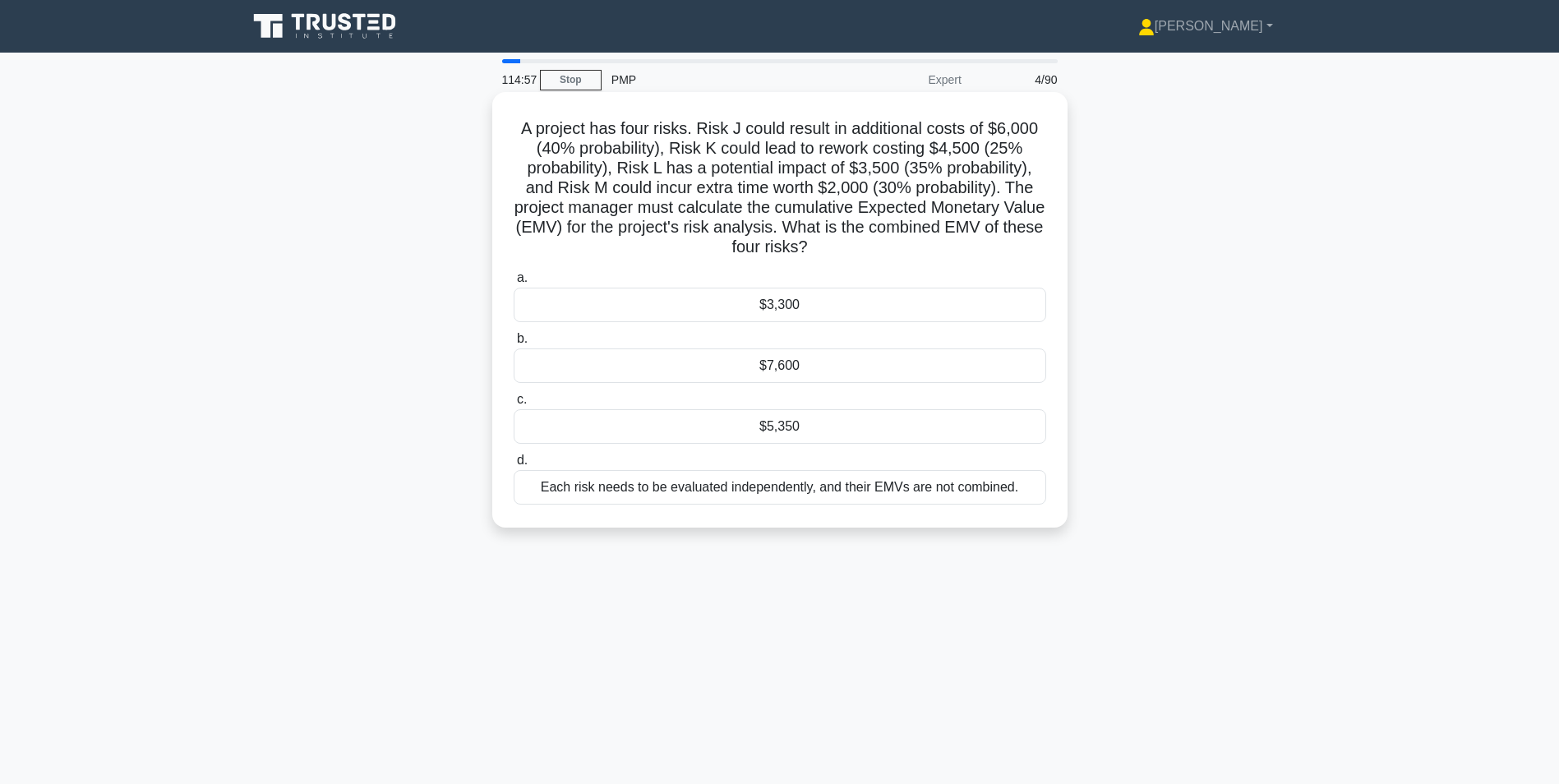
click at [826, 488] on div "Each risk needs to be evaluated independently, and their EMVs are not combined." at bounding box center [780, 486] width 532 height 34
click at [514, 466] on input "d. Each risk needs to be evaluated independently, and their EMVs are not combin…" at bounding box center [514, 460] width 0 height 11
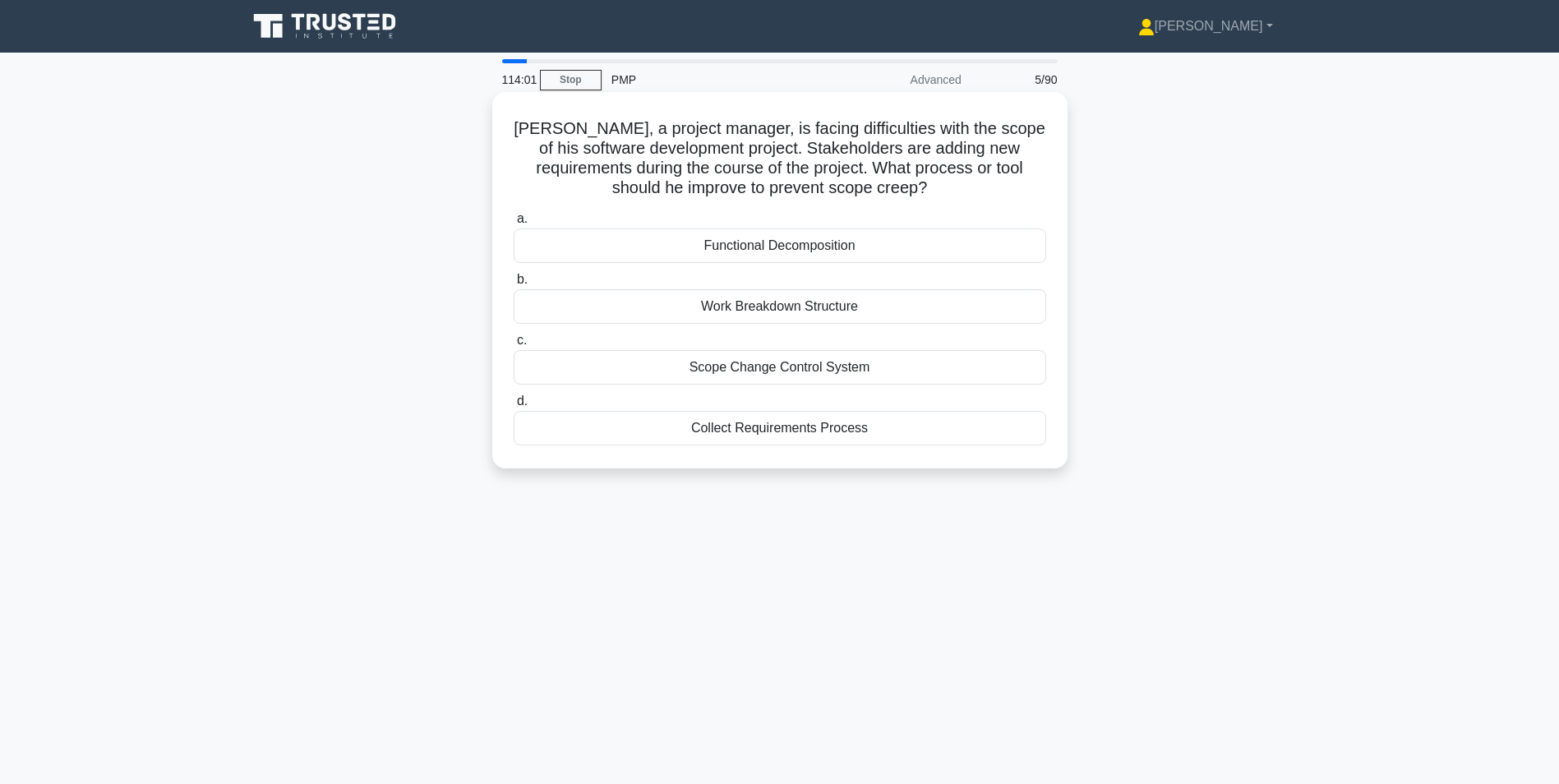
click at [778, 370] on div "Scope Change Control System" at bounding box center [780, 367] width 532 height 34
click at [514, 346] on input "c. Scope Change Control System" at bounding box center [514, 341] width 0 height 11
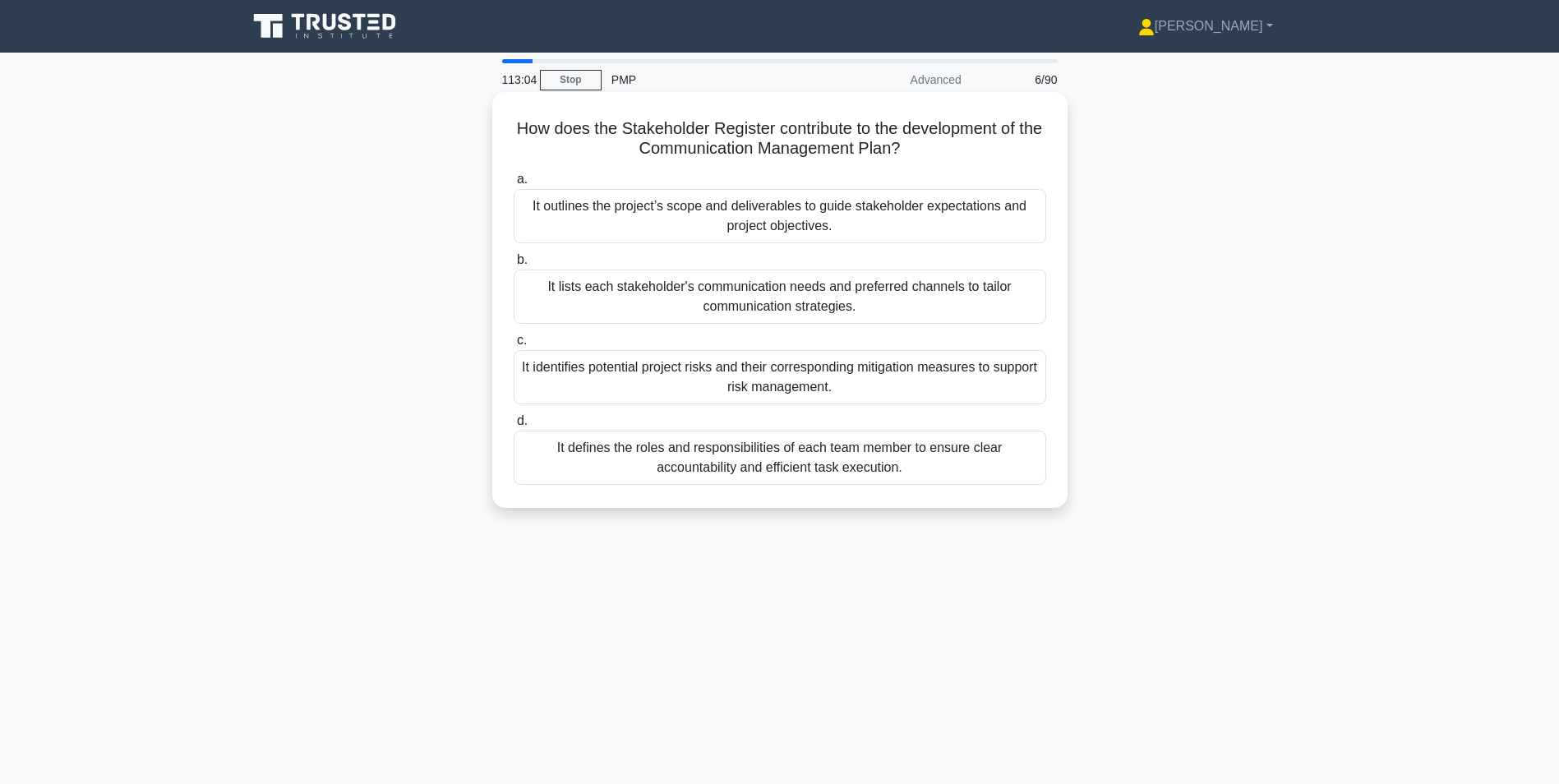
click at [842, 303] on div "It lists each stakeholder's communication needs and preferred channels to tailo…" at bounding box center [780, 297] width 532 height 54
click at [514, 265] on input "b. It lists each stakeholder's communication needs and preferred channels to ta…" at bounding box center [514, 260] width 0 height 11
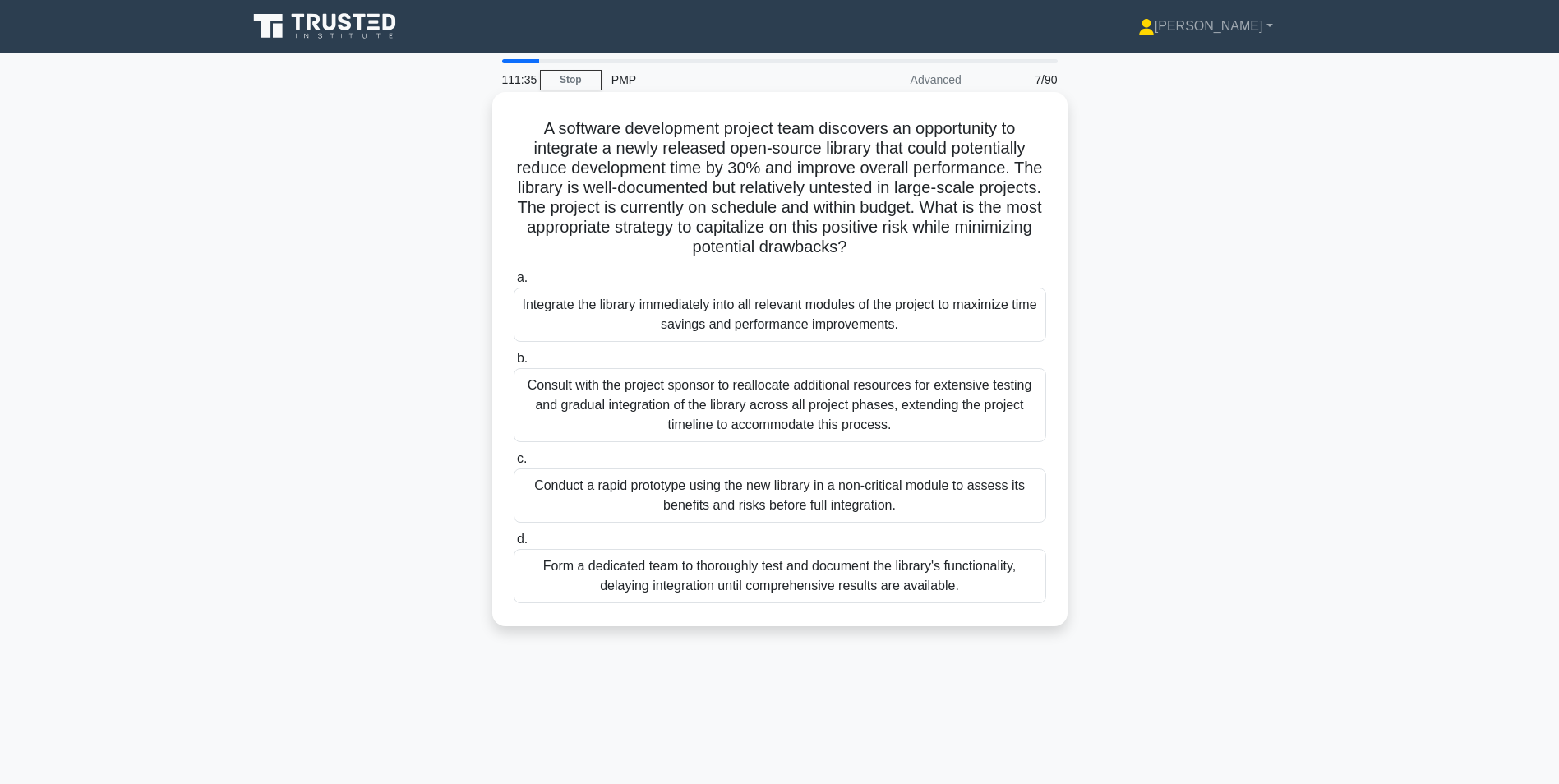
click at [864, 497] on div "Conduct a rapid prototype using the new library in a non-critical module to ass…" at bounding box center [780, 495] width 532 height 54
click at [514, 464] on input "c. Conduct a rapid prototype using the new library in a non-critical module to …" at bounding box center [514, 459] width 0 height 11
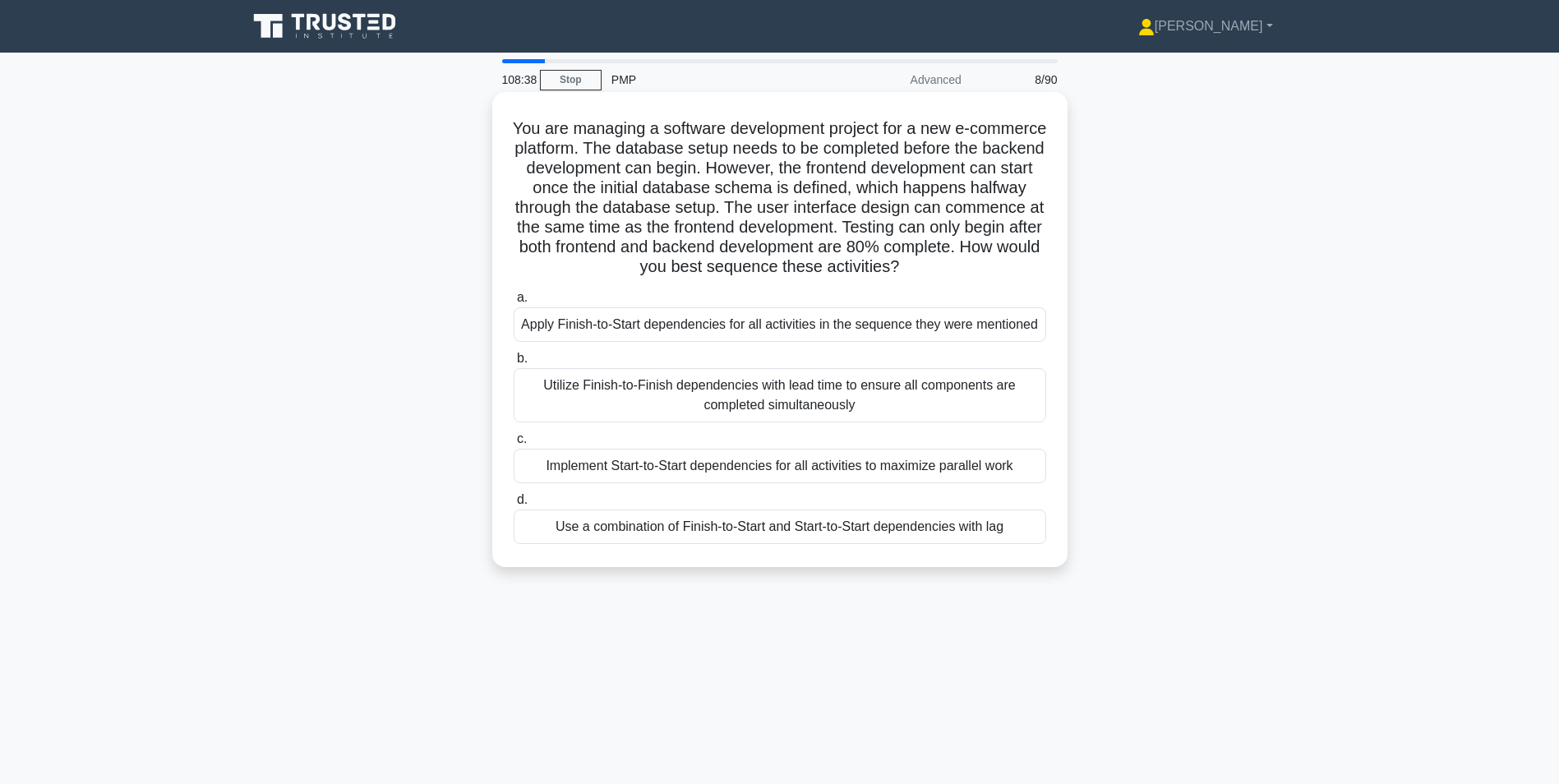
click at [783, 526] on div "Use a combination of Finish-to-Start and Start-to-Start dependencies with lag" at bounding box center [780, 526] width 532 height 34
click at [514, 506] on input "d. Use a combination of Finish-to-Start and Start-to-Start dependencies with lag" at bounding box center [514, 500] width 0 height 11
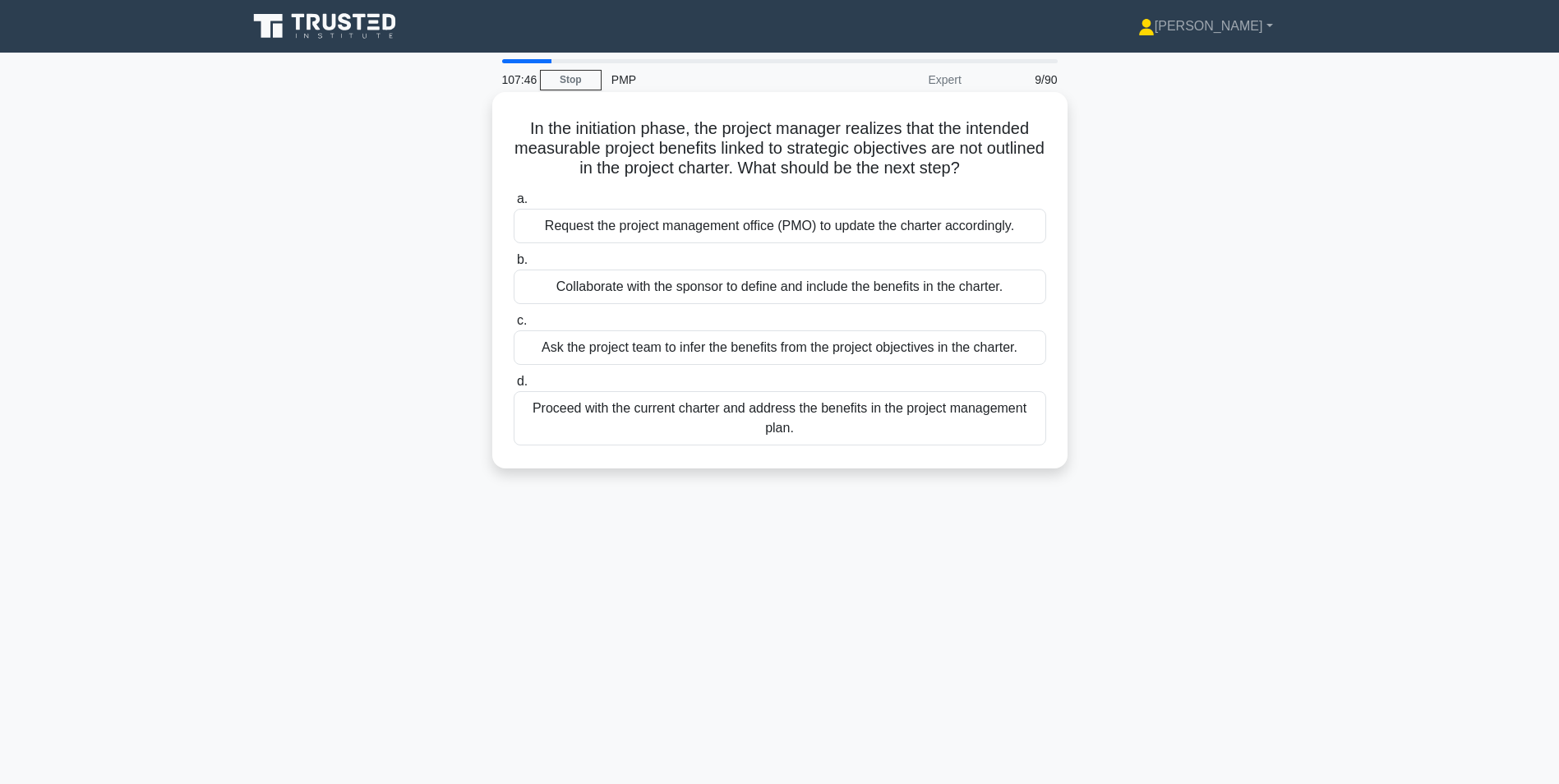
click at [880, 290] on div "Collaborate with the sponsor to define and include the benefits in the charter." at bounding box center [780, 286] width 532 height 34
click at [514, 265] on input "b. Collaborate with the sponsor to define and include the benefits in the chart…" at bounding box center [514, 260] width 0 height 11
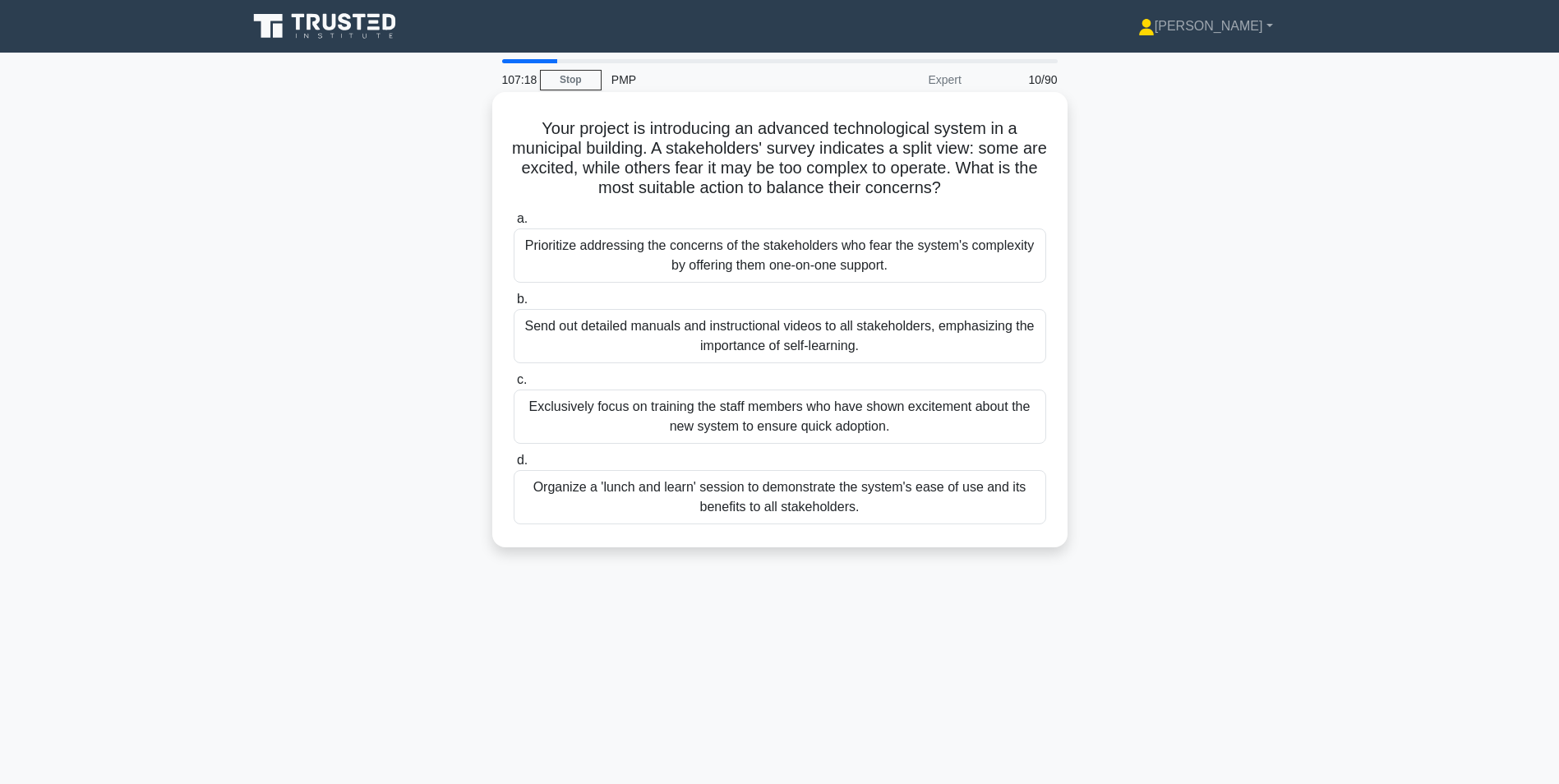
click at [843, 506] on div "Organize a 'lunch and learn' session to demonstrate the system's ease of use an…" at bounding box center [780, 497] width 532 height 54
click at [514, 466] on input "d. Organize a 'lunch and learn' session to demonstrate the system's ease of use…" at bounding box center [514, 460] width 0 height 11
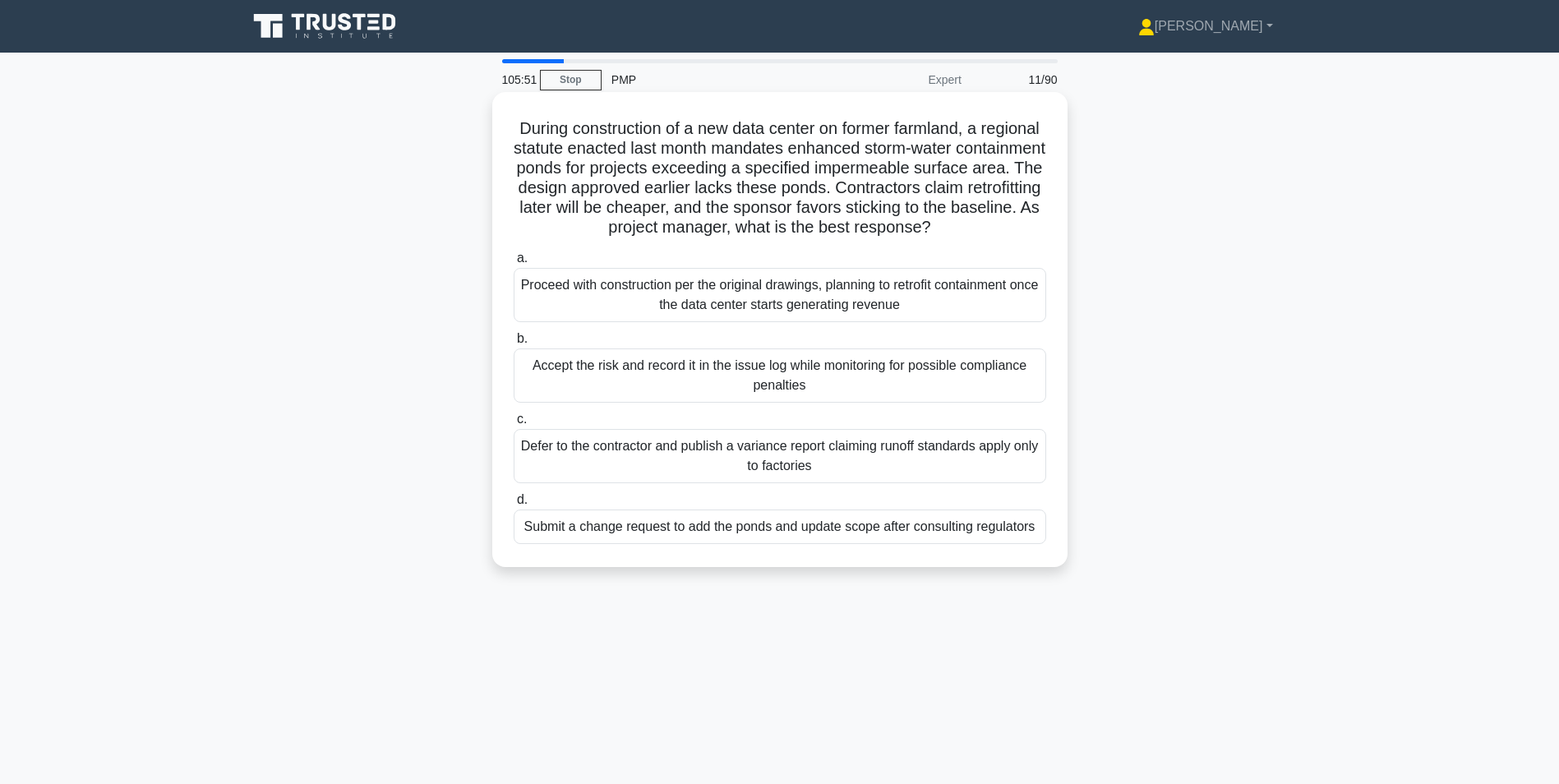
click at [841, 536] on div "Submit a change request to add the ponds and update scope after consulting regu…" at bounding box center [780, 526] width 532 height 34
click at [514, 506] on input "d. Submit a change request to add the ponds and update scope after consulting r…" at bounding box center [514, 500] width 0 height 11
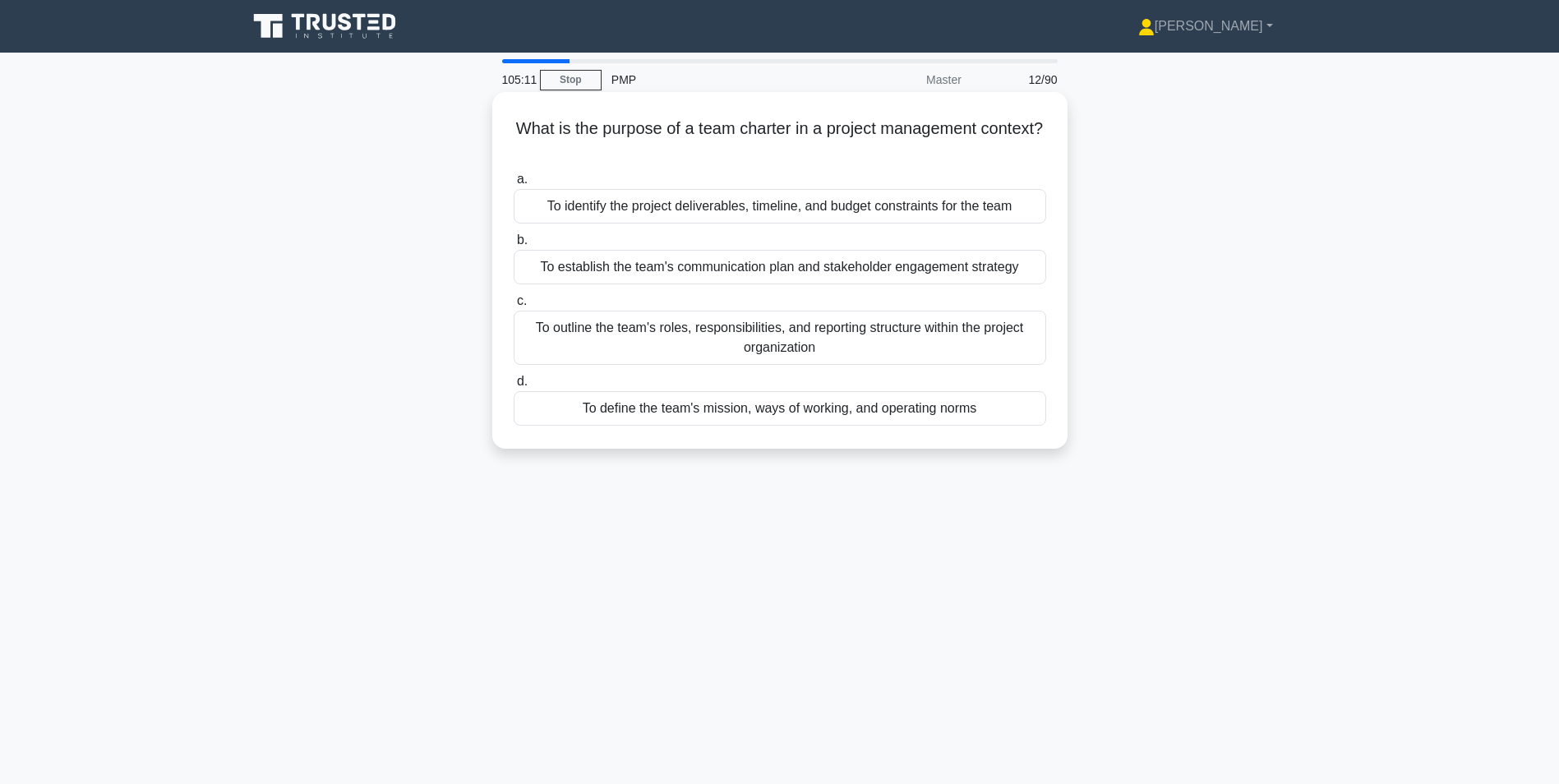
click at [750, 405] on div "To define the team's mission, ways of working, and operating norms" at bounding box center [780, 407] width 532 height 34
click at [514, 387] on input "d. To define the team's mission, ways of working, and operating norms" at bounding box center [514, 382] width 0 height 11
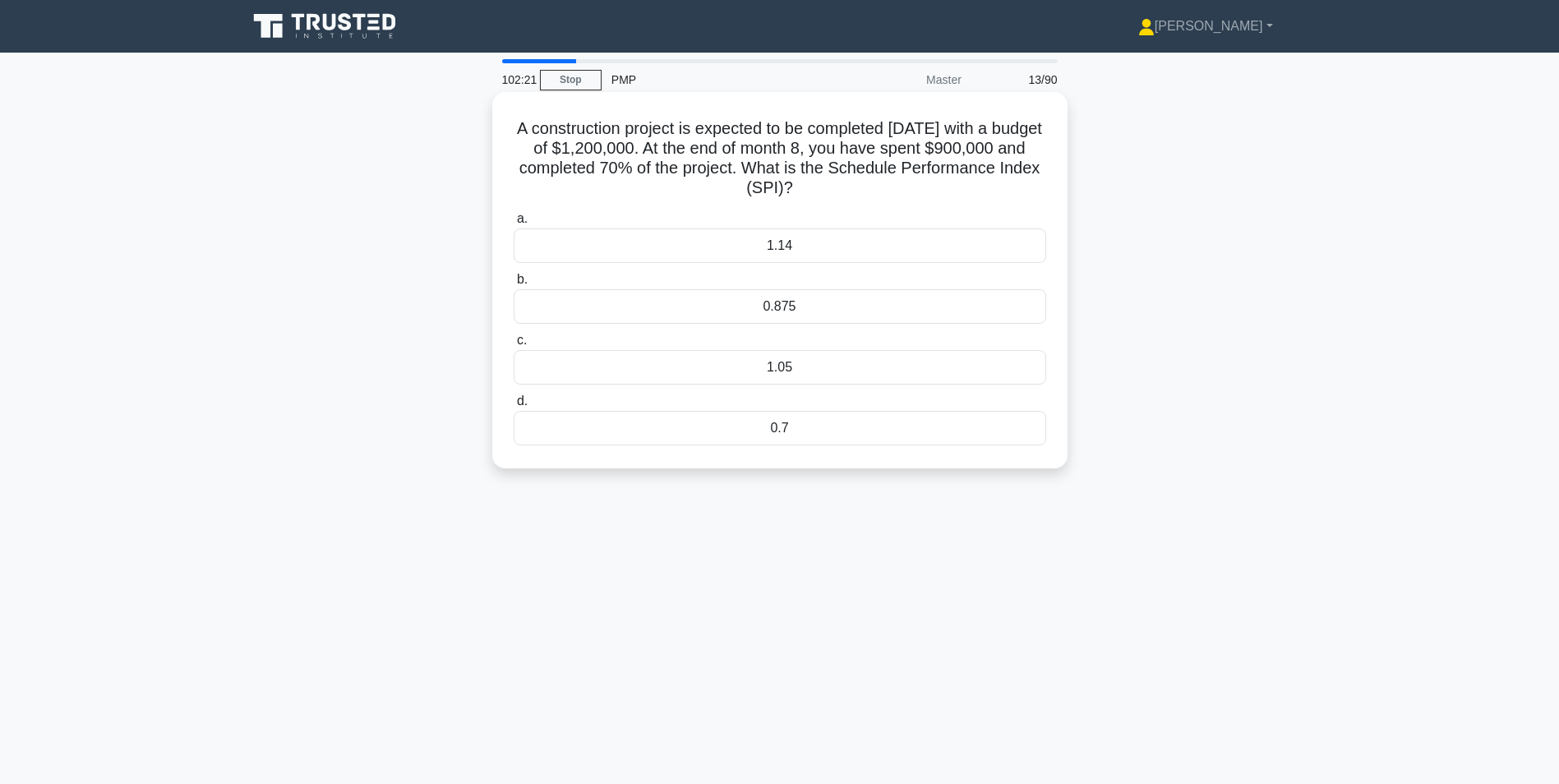
click at [767, 249] on div "1.14" at bounding box center [780, 245] width 532 height 34
click at [514, 224] on input "a. 1.14" at bounding box center [514, 219] width 0 height 11
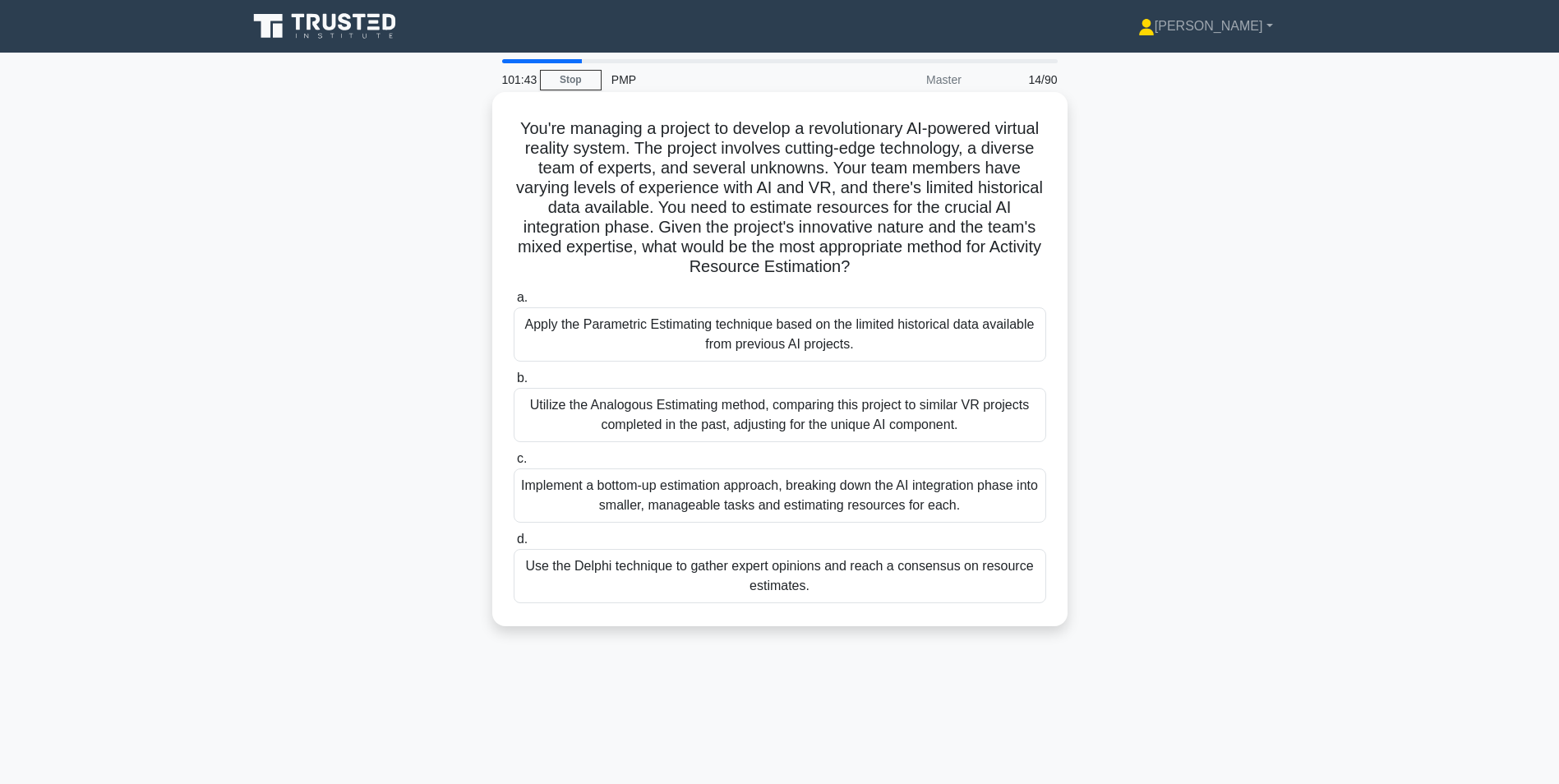
click at [554, 500] on div "Implement a bottom-up estimation approach, breaking down the AI integration pha…" at bounding box center [780, 495] width 532 height 54
click at [514, 464] on input "c. Implement a bottom-up estimation approach, breaking down the AI integration …" at bounding box center [514, 459] width 0 height 11
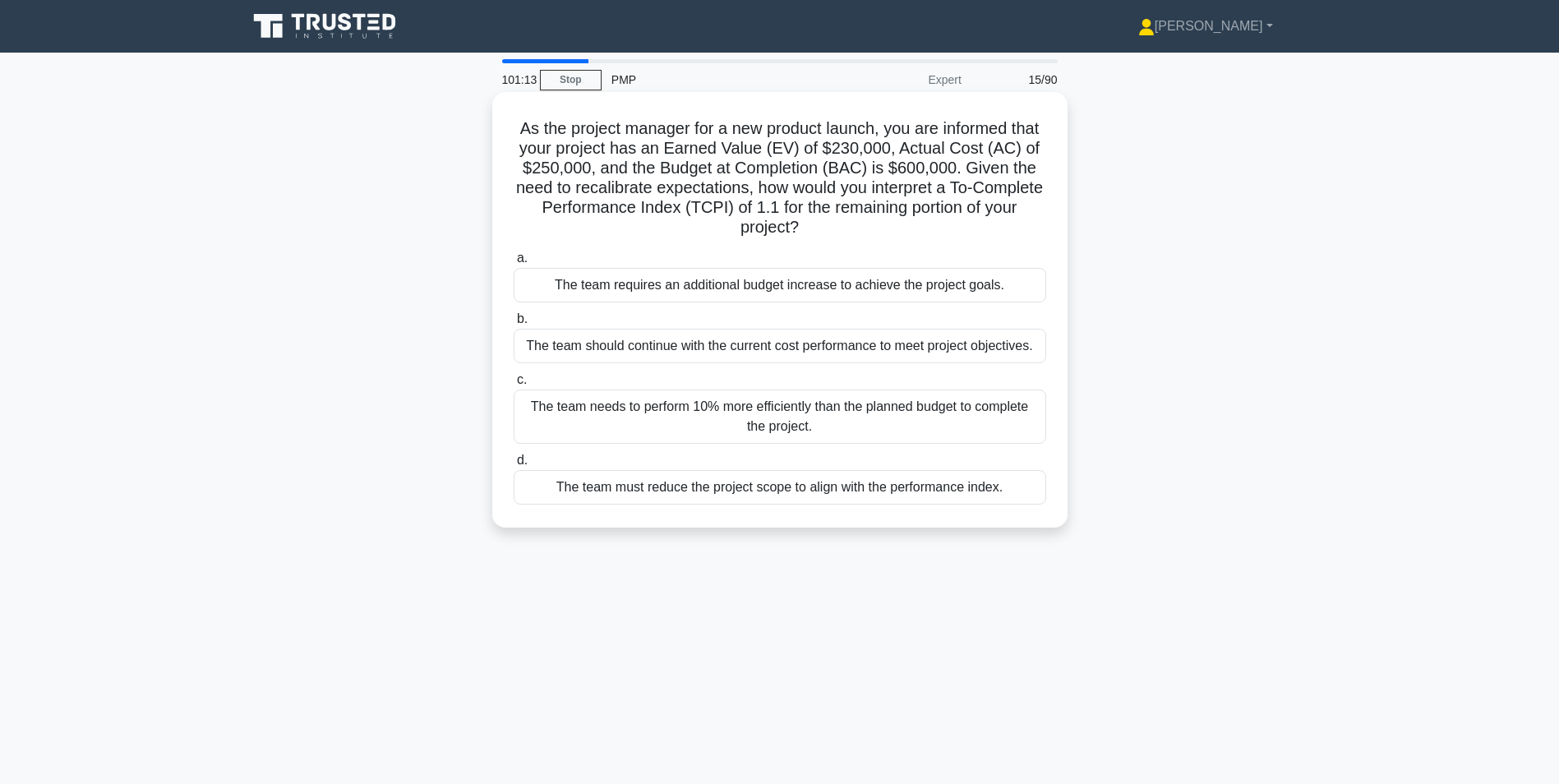
click at [857, 405] on div "The team needs to perform 10% more efficiently than the planned budget to compl…" at bounding box center [780, 417] width 532 height 54
click at [514, 385] on input "c. The team needs to perform 10% more efficiently than the planned budget to co…" at bounding box center [514, 380] width 0 height 11
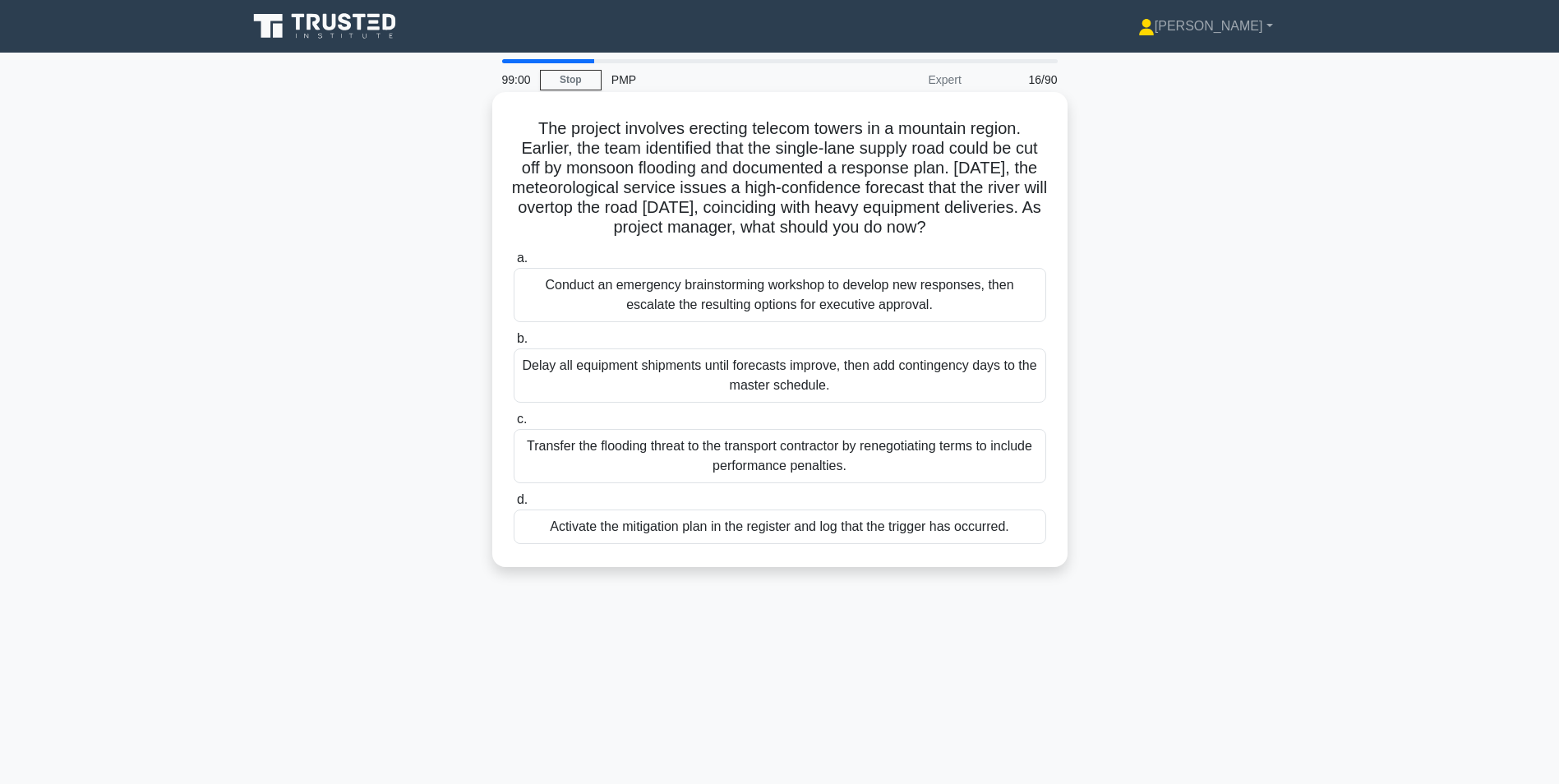
click at [773, 529] on div "Activate the mitigation plan in the register and log that the trigger has occur…" at bounding box center [780, 526] width 532 height 34
click at [514, 506] on input "d. Activate the mitigation plan in the register and log that the trigger has oc…" at bounding box center [514, 500] width 0 height 11
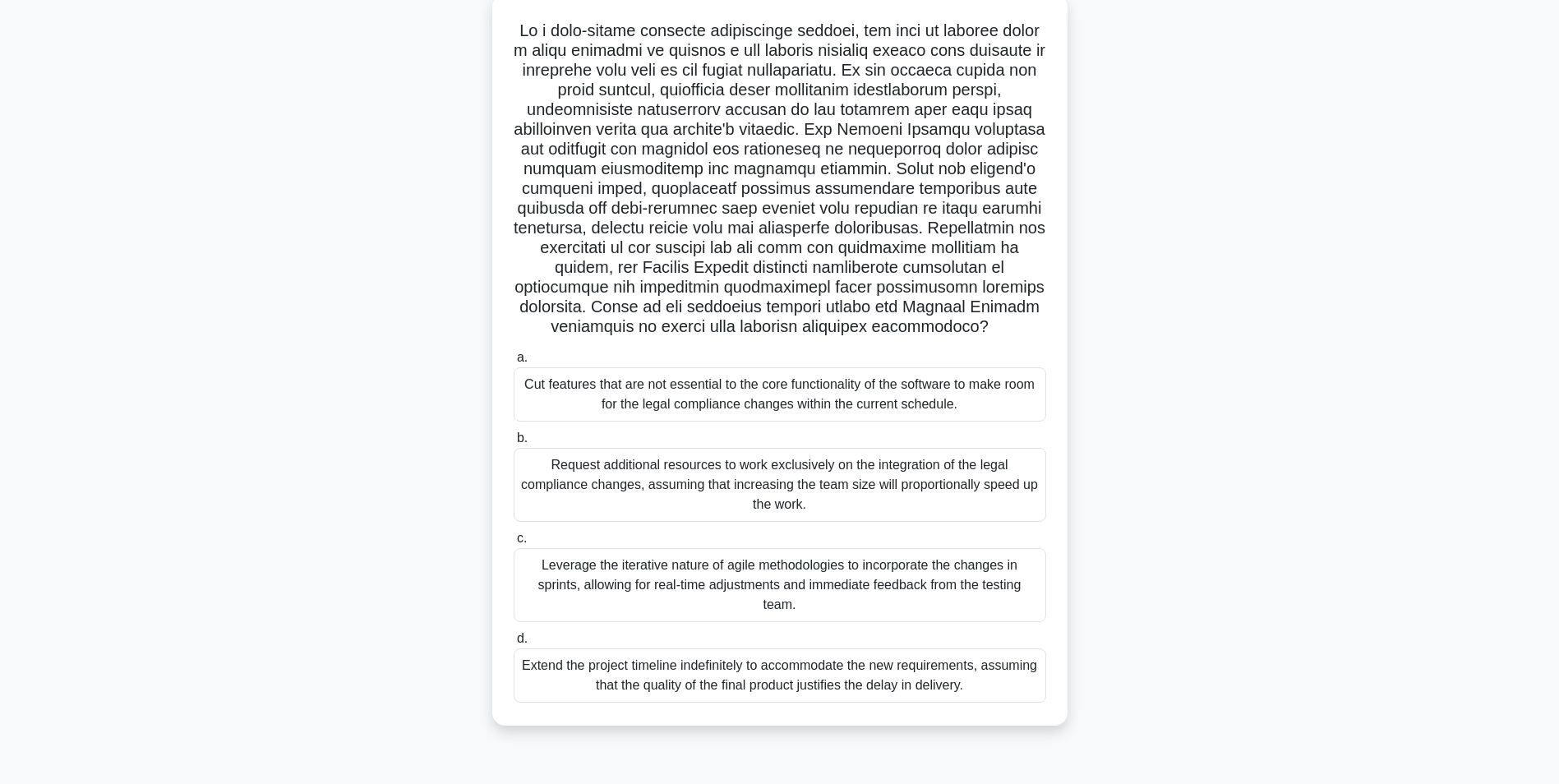
scroll to position [104, 0]
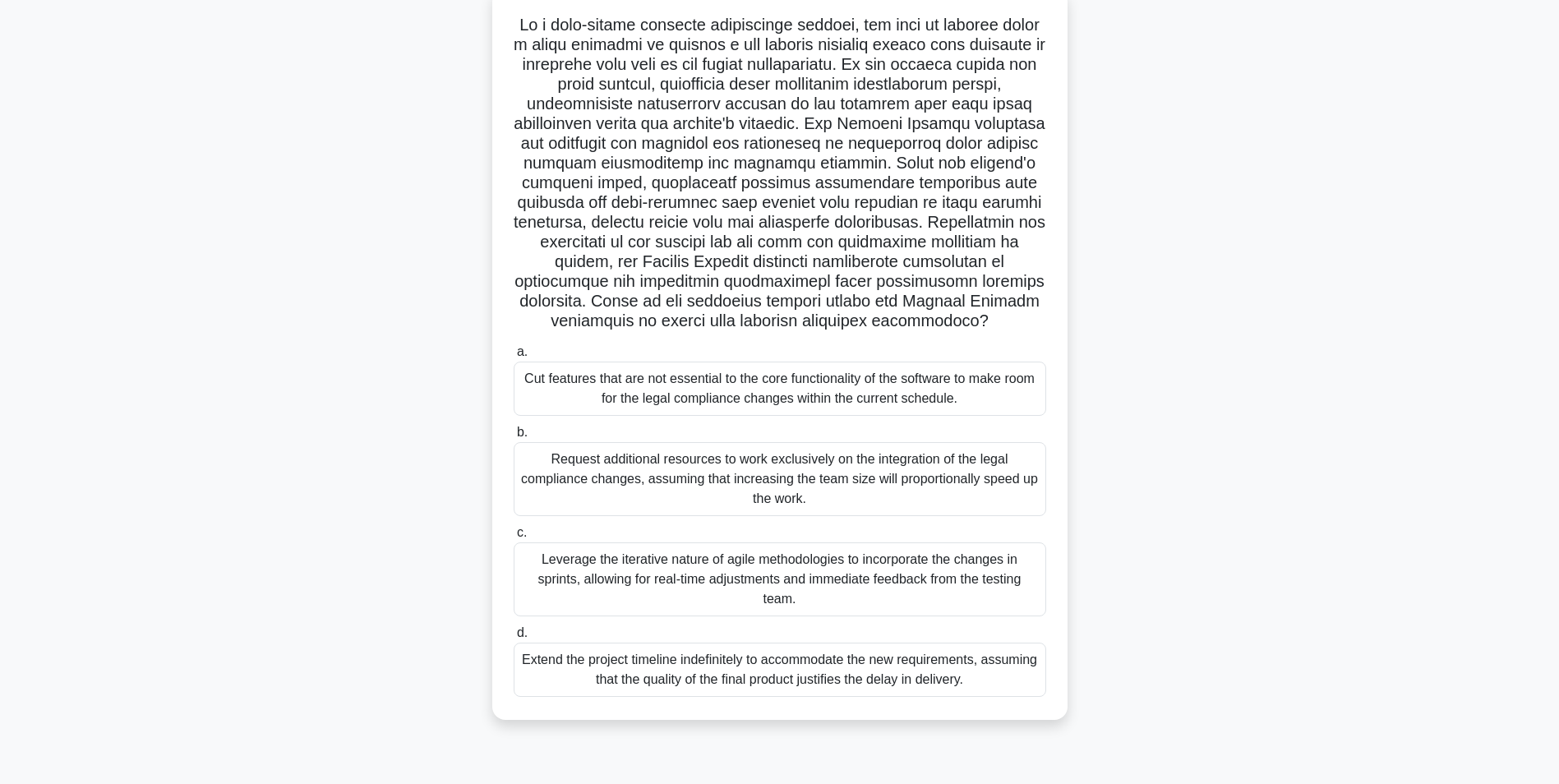
click at [845, 561] on div "Leverage the iterative nature of agile methodologies to incorporate the changes…" at bounding box center [780, 579] width 532 height 74
click at [567, 564] on div "Leverage the iterative nature of agile methodologies to incorporate the changes…" at bounding box center [780, 583] width 532 height 74
click at [514, 543] on input "c. Leverage the iterative nature of agile methodologies to incorporate the chan…" at bounding box center [514, 536] width 0 height 11
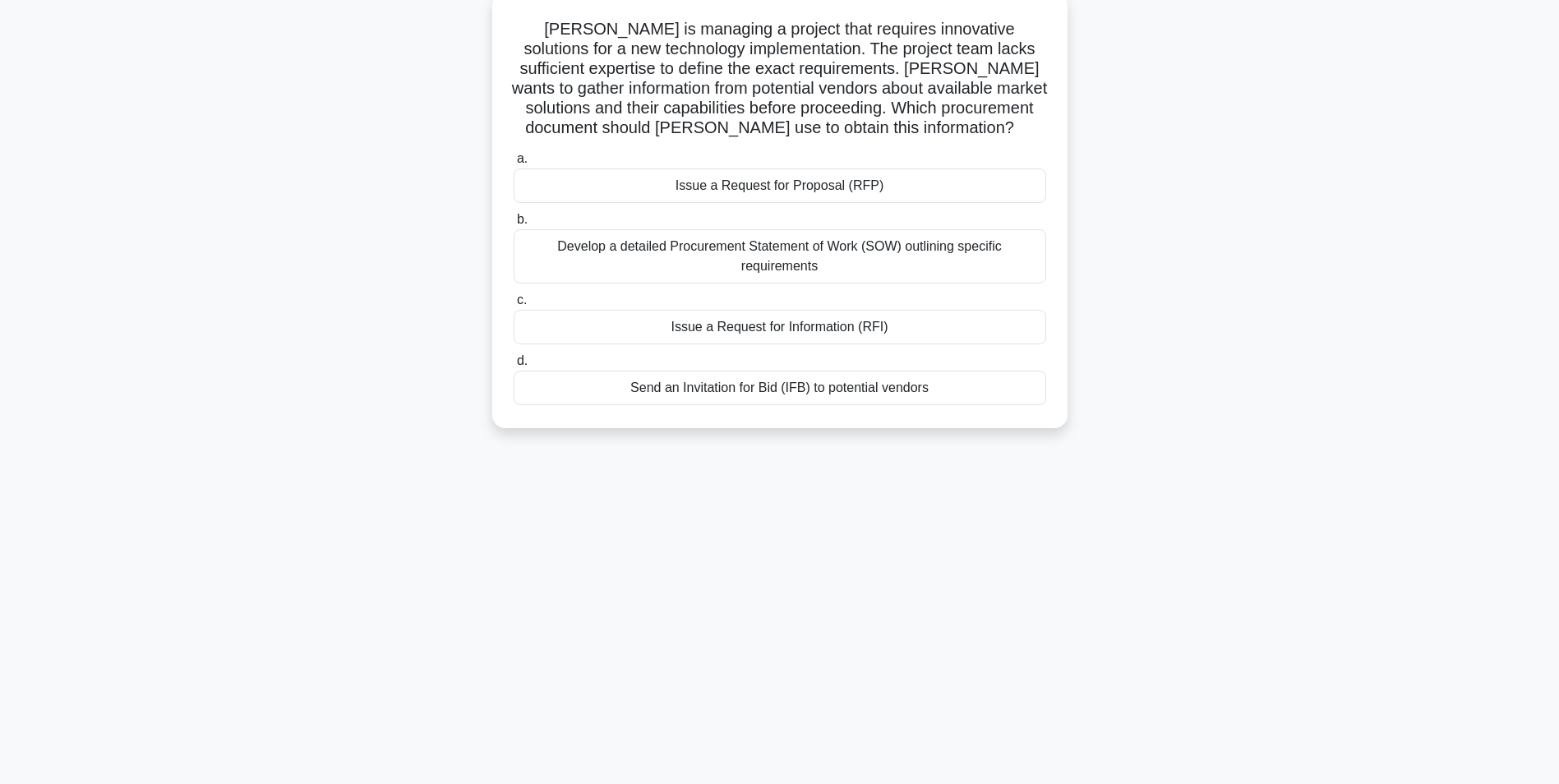
scroll to position [0, 0]
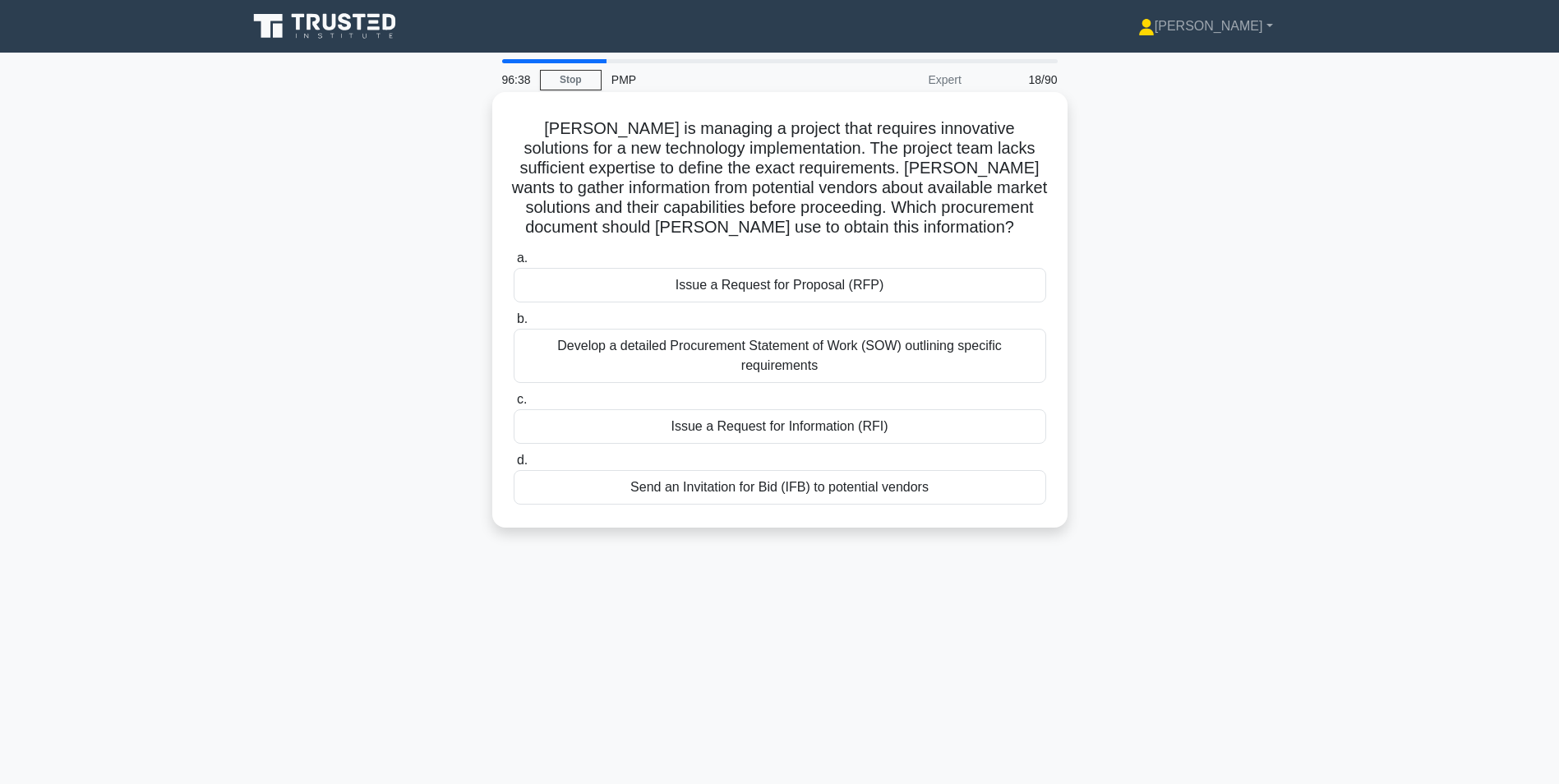
click at [745, 426] on div "Issue a Request for Information (RFI)" at bounding box center [780, 426] width 532 height 34
click at [514, 405] on input "c. Issue a Request for Information (RFI)" at bounding box center [514, 399] width 0 height 11
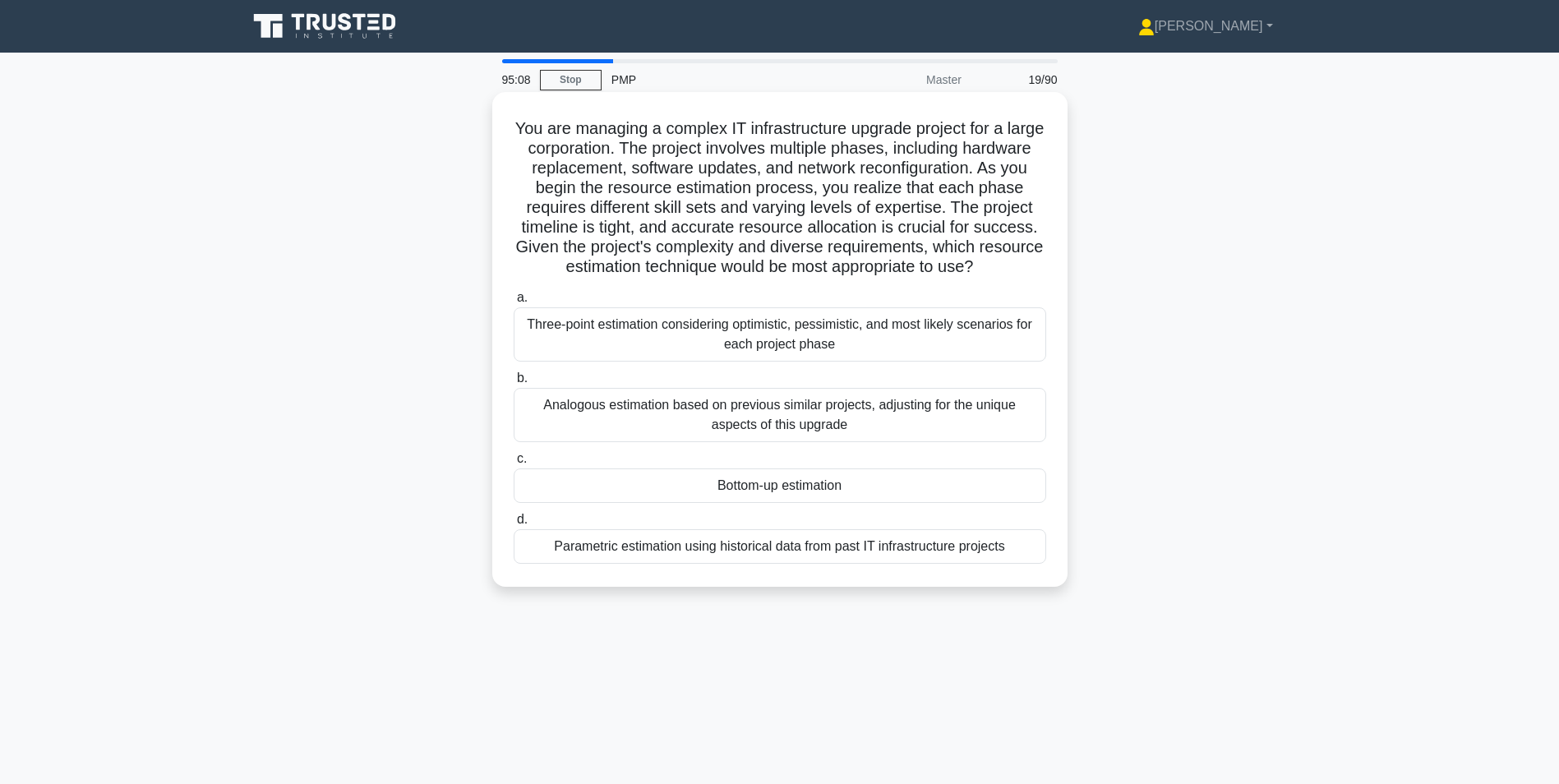
click at [802, 491] on div "Bottom-up estimation" at bounding box center [780, 485] width 532 height 34
click at [514, 464] on input "c. Bottom-up estimation" at bounding box center [514, 459] width 0 height 11
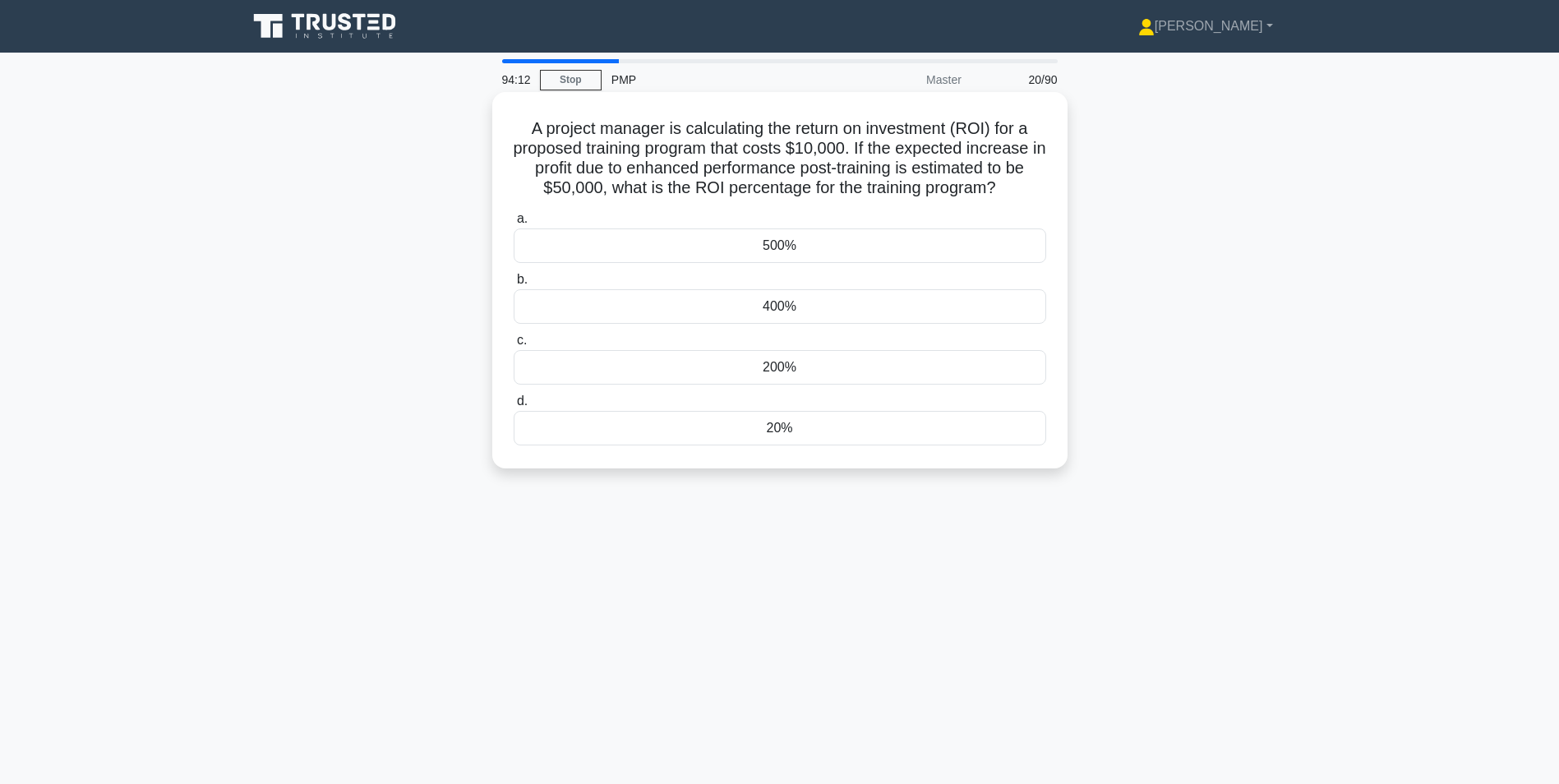
click at [877, 248] on div "500%" at bounding box center [780, 245] width 532 height 34
click at [514, 224] on input "a. 500%" at bounding box center [514, 219] width 0 height 11
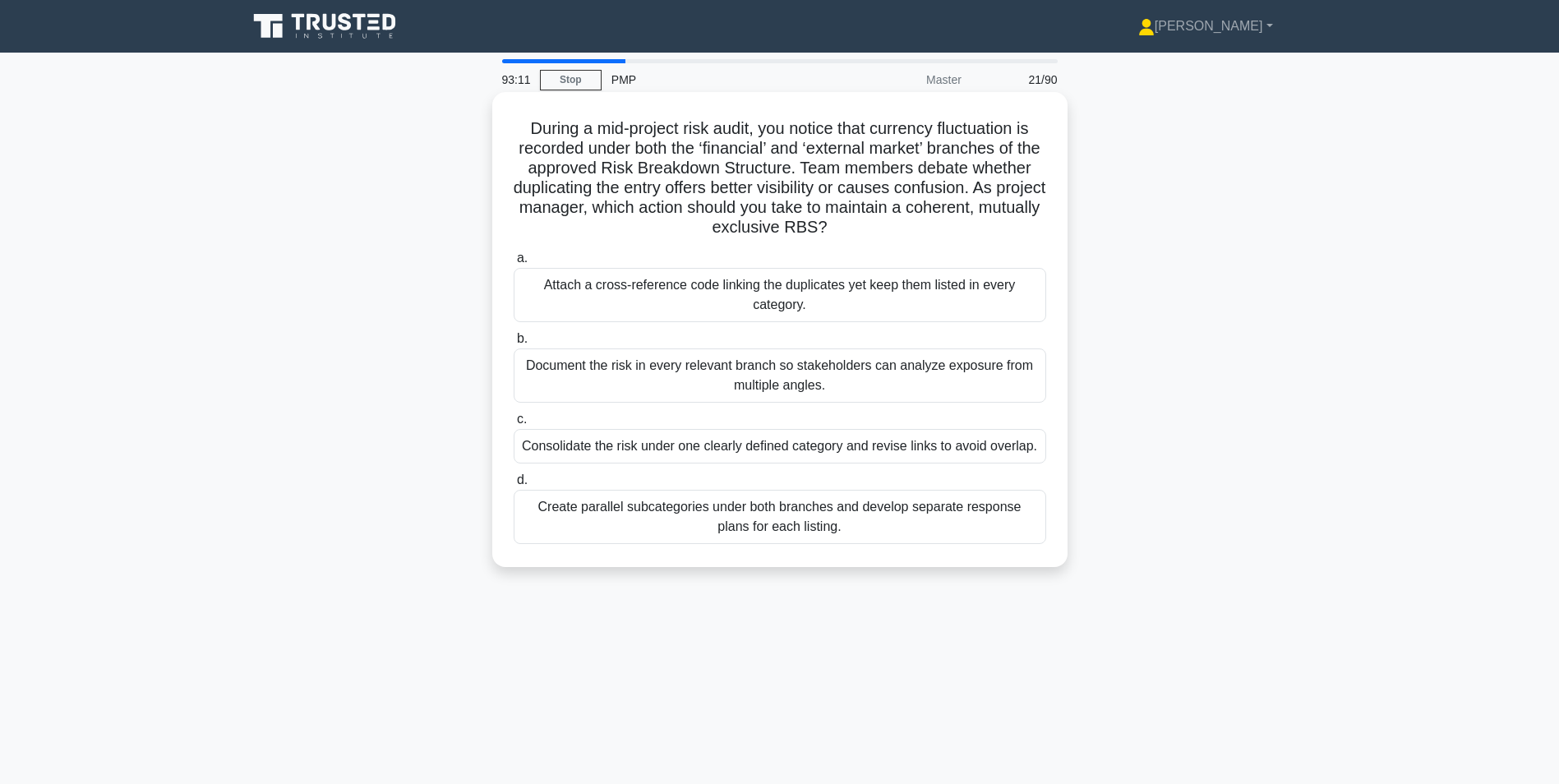
click at [695, 454] on div "Consolidate the risk under one clearly defined category and revise links to avo…" at bounding box center [780, 445] width 532 height 34
click at [514, 425] on input "c. Consolidate the risk under one clearly defined category and revise links to …" at bounding box center [514, 420] width 0 height 11
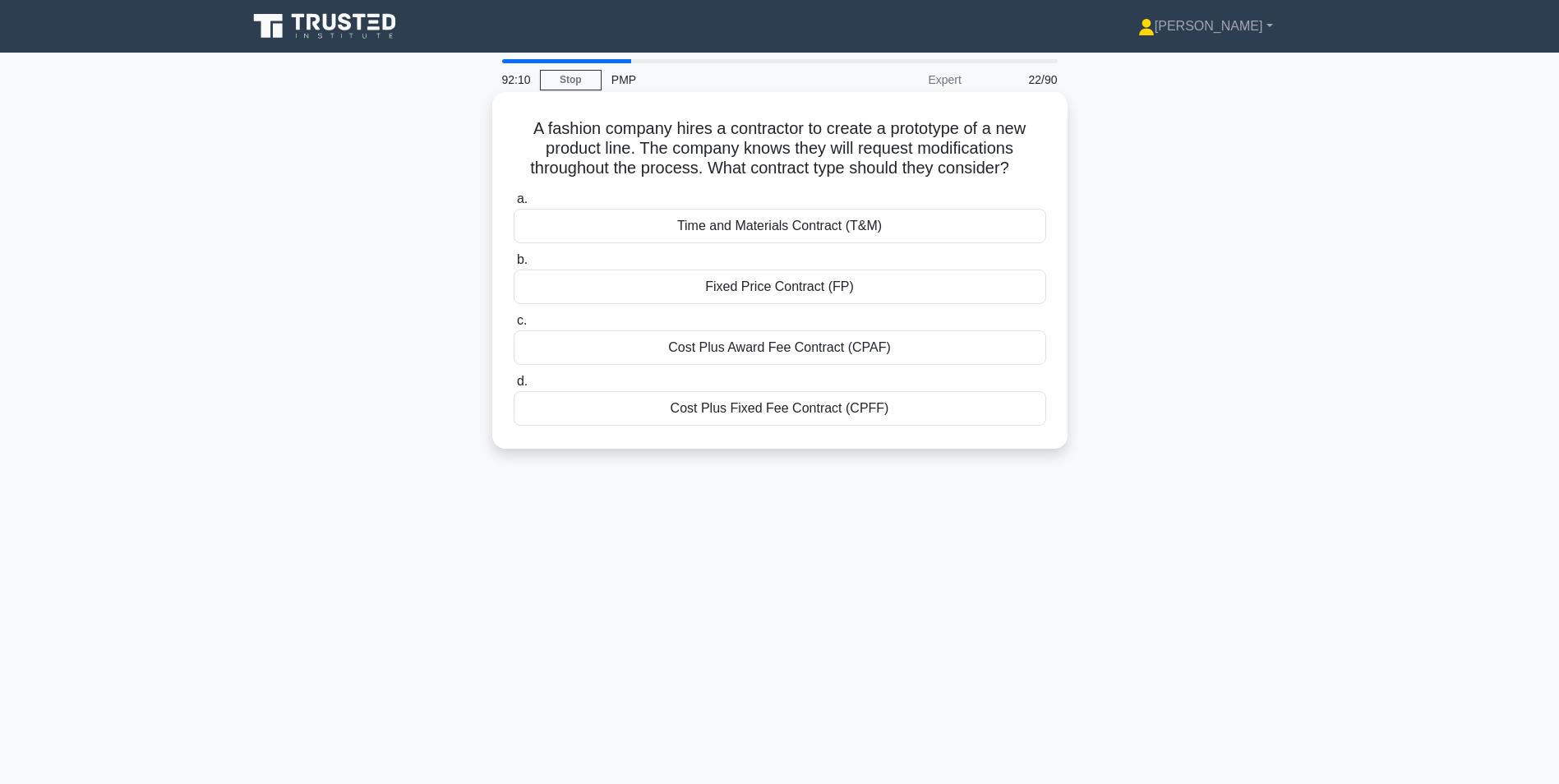
click at [689, 349] on div "Cost Plus Award Fee Contract (CPAF)" at bounding box center [780, 347] width 532 height 34
click at [514, 327] on input "c. Cost Plus Award Fee Contract (CPAF)" at bounding box center [514, 320] width 0 height 11
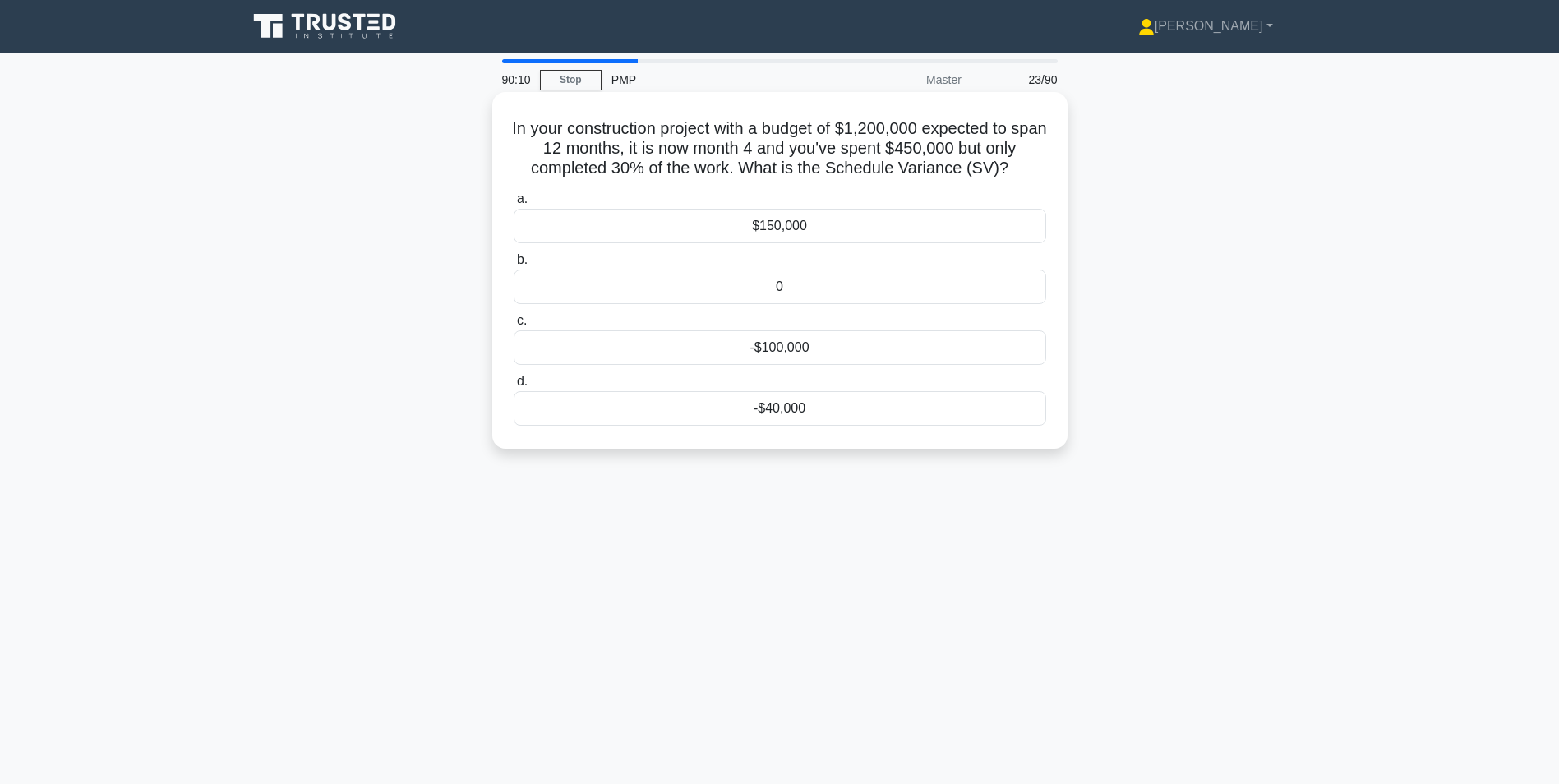
click at [830, 358] on div "-$100,000" at bounding box center [780, 347] width 532 height 34
click at [514, 327] on input "c. -$100,000" at bounding box center [514, 320] width 0 height 11
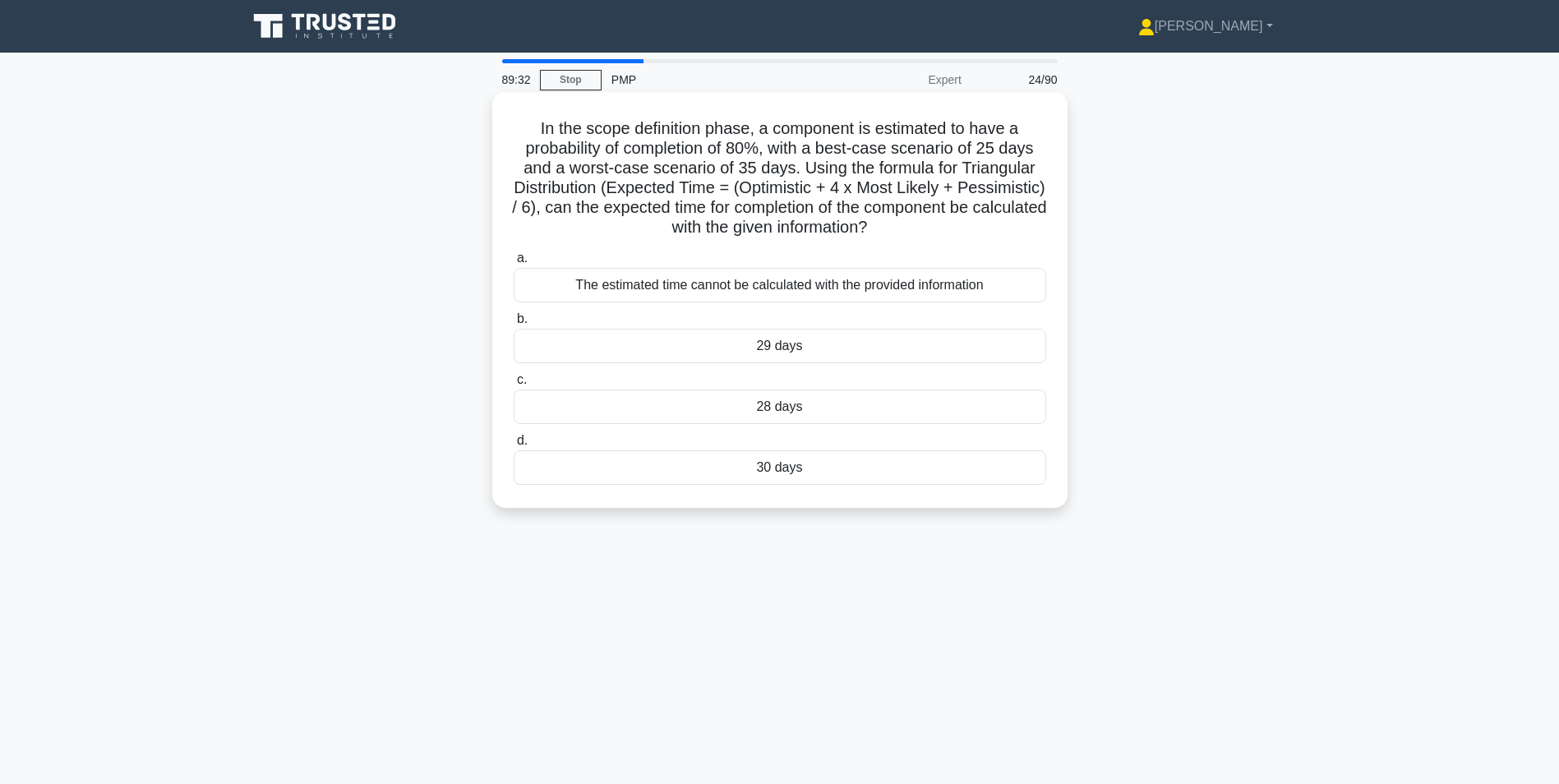
click at [956, 288] on div "The estimated time cannot be calculated with the provided information" at bounding box center [780, 284] width 532 height 34
click at [514, 263] on input "a. The estimated time cannot be calculated with the provided information" at bounding box center [514, 258] width 0 height 11
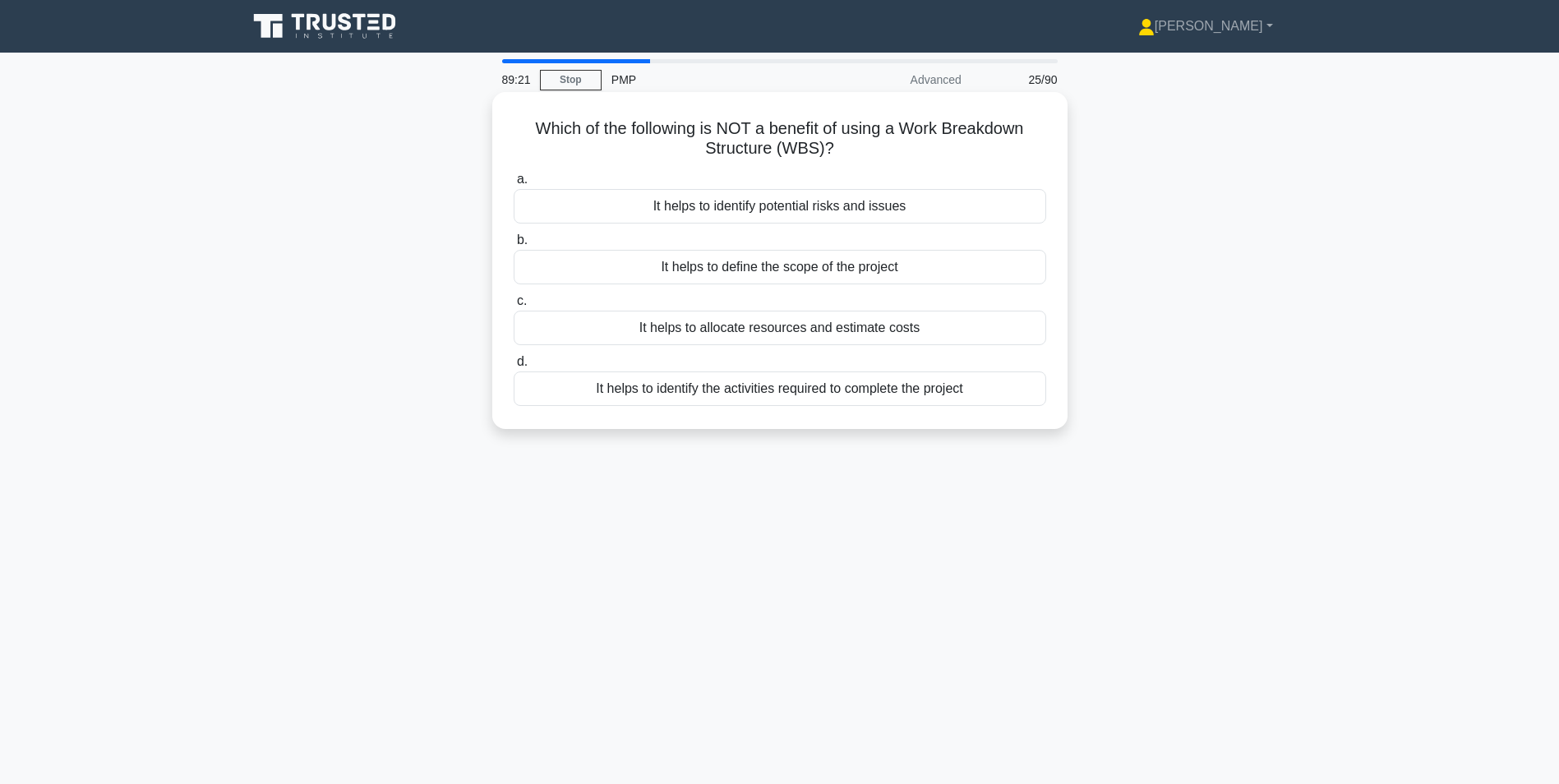
click at [841, 206] on div "It helps to identify potential risks and issues" at bounding box center [780, 205] width 532 height 34
click at [514, 185] on input "a. It helps to identify potential risks and issues" at bounding box center [514, 179] width 0 height 11
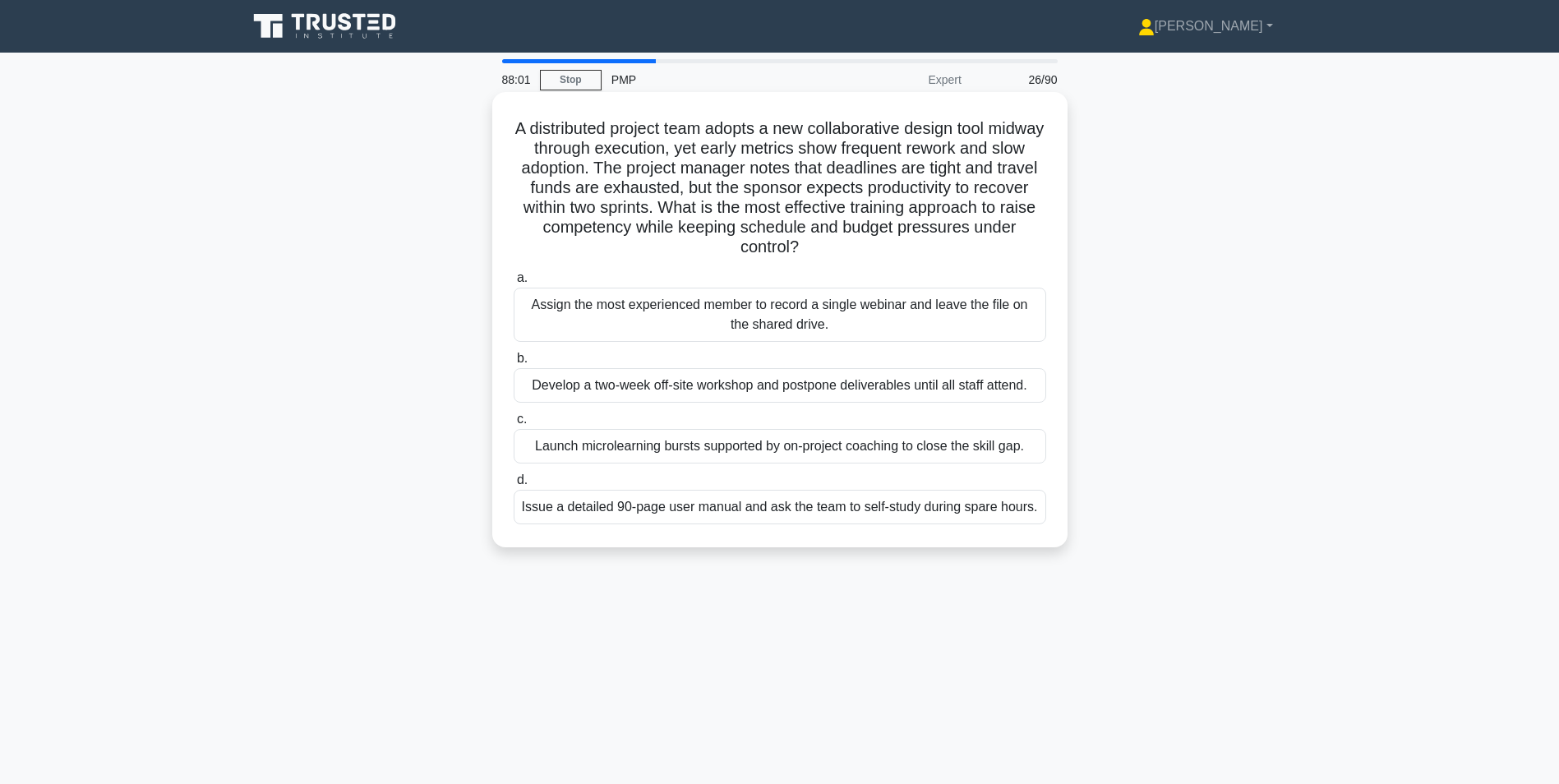
click at [884, 442] on div "Launch microlearning bursts supported by on-project coaching to close the skill…" at bounding box center [780, 445] width 532 height 34
click at [514, 425] on input "c. Launch microlearning bursts supported by on-project coaching to close the sk…" at bounding box center [514, 420] width 0 height 11
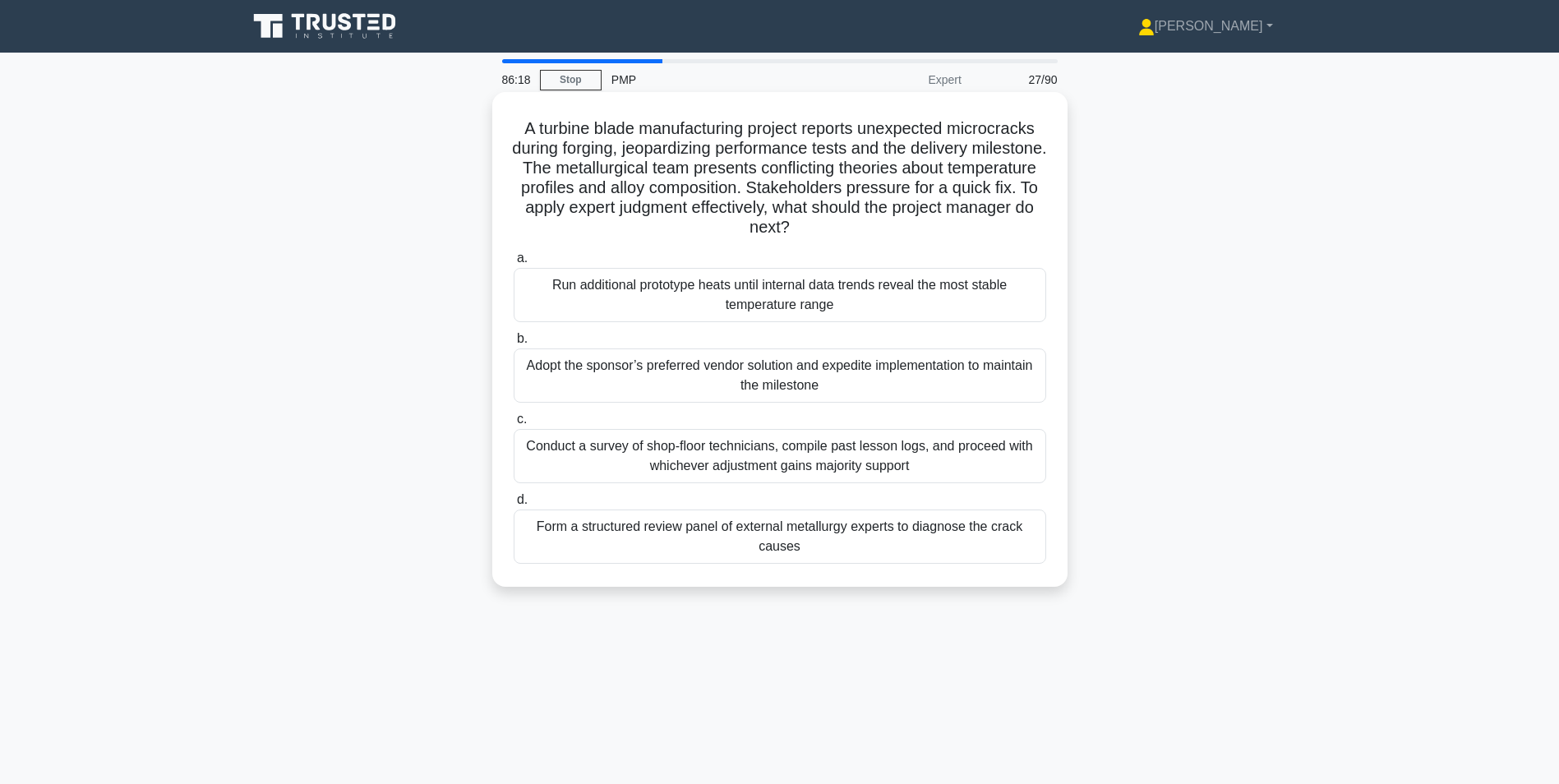
click at [761, 538] on div "Form a structured review panel of external metallurgy experts to diagnose the c…" at bounding box center [780, 536] width 532 height 54
click at [514, 506] on input "d. Form a structured review panel of external metallurgy experts to diagnose th…" at bounding box center [514, 500] width 0 height 11
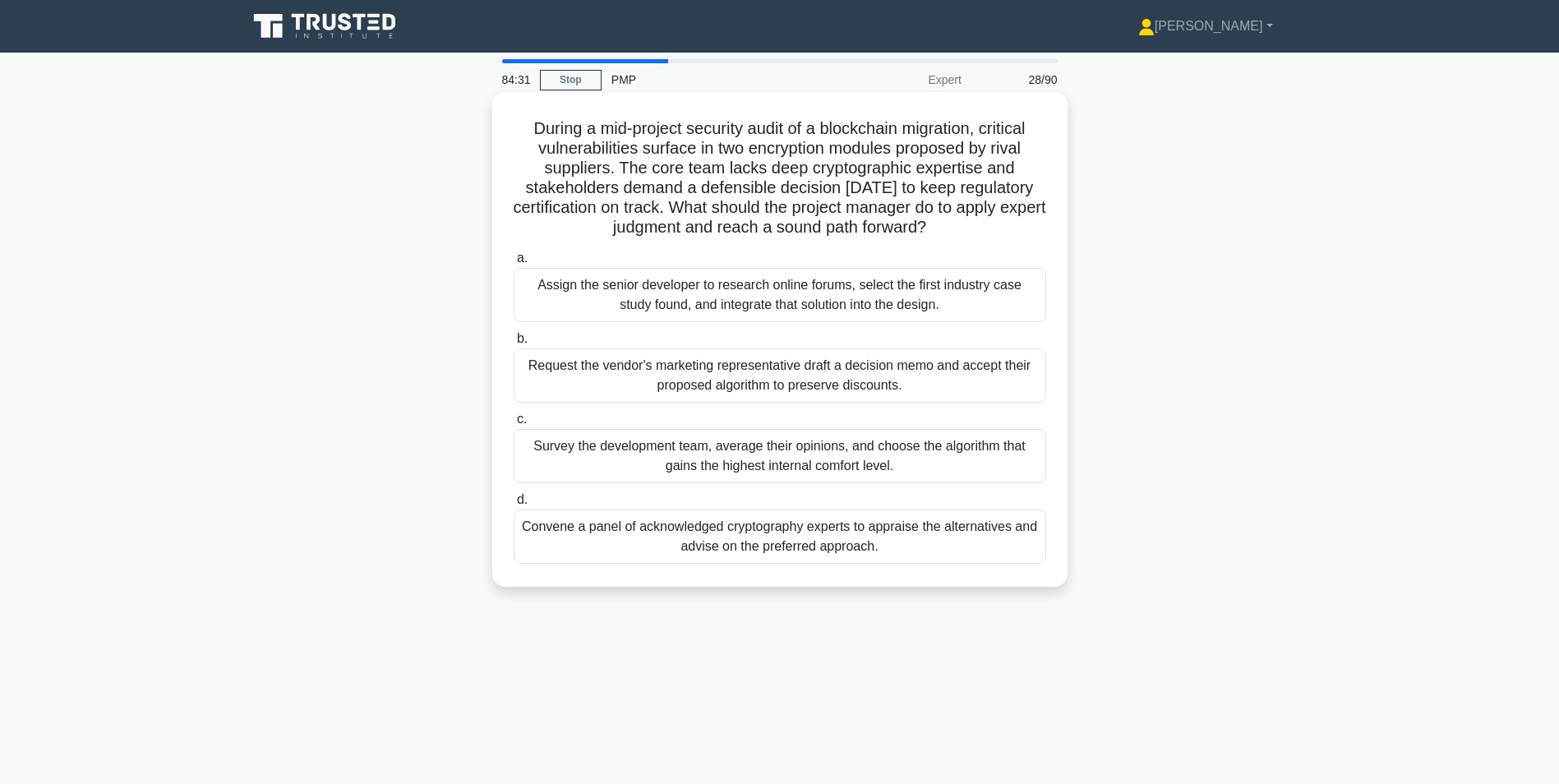
click at [911, 544] on div "Convene a panel of acknowledged cryptography experts to appraise the alternativ…" at bounding box center [780, 536] width 532 height 54
click at [514, 506] on input "d. Convene a panel of acknowledged cryptography experts to appraise the alterna…" at bounding box center [514, 500] width 0 height 11
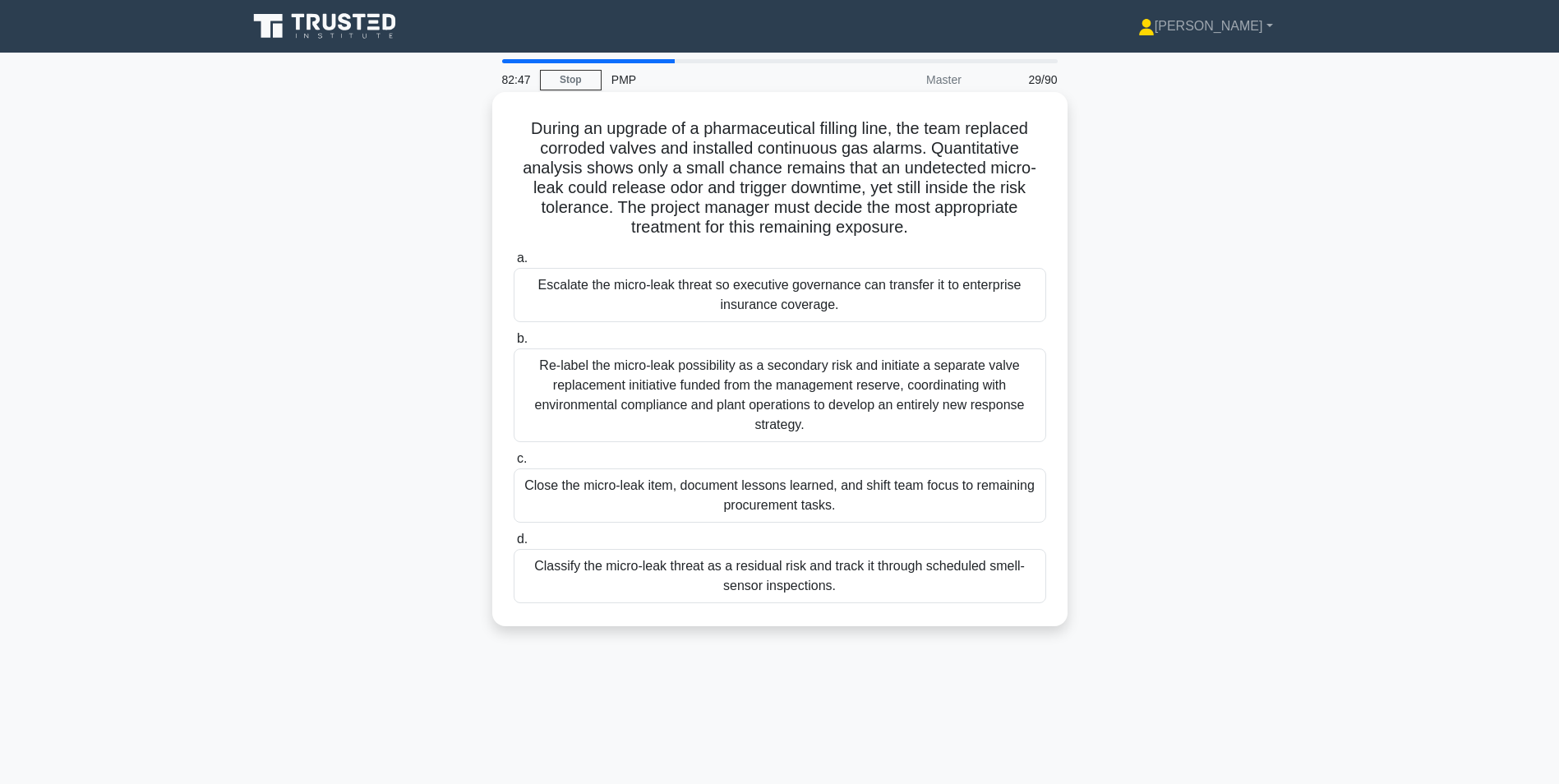
click at [868, 399] on div "Re-label the micro-leak possibility as a secondary risk and initiate a separate…" at bounding box center [780, 395] width 532 height 94
click at [582, 363] on div "Re-label the micro-leak possibility as a secondary risk and initiate a separate…" at bounding box center [780, 395] width 532 height 94
click at [514, 344] on input "b. Re-label the micro-leak possibility as a secondary risk and initiate a separ…" at bounding box center [514, 339] width 0 height 11
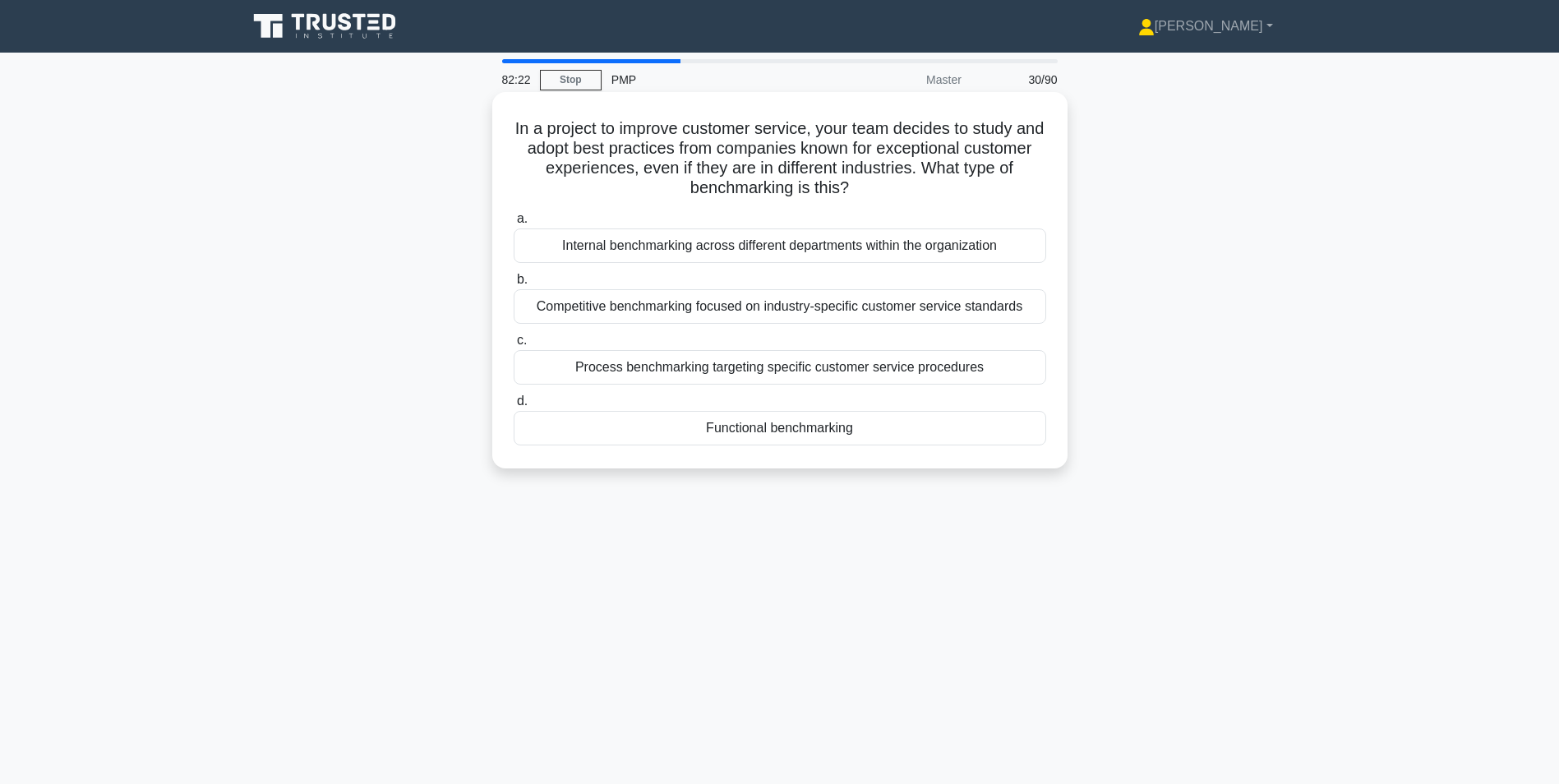
click at [667, 312] on div "Competitive benchmarking focused on industry-specific customer service standards" at bounding box center [780, 306] width 532 height 34
click at [514, 285] on input "b. Competitive benchmarking focused on industry-specific customer service stand…" at bounding box center [514, 280] width 0 height 11
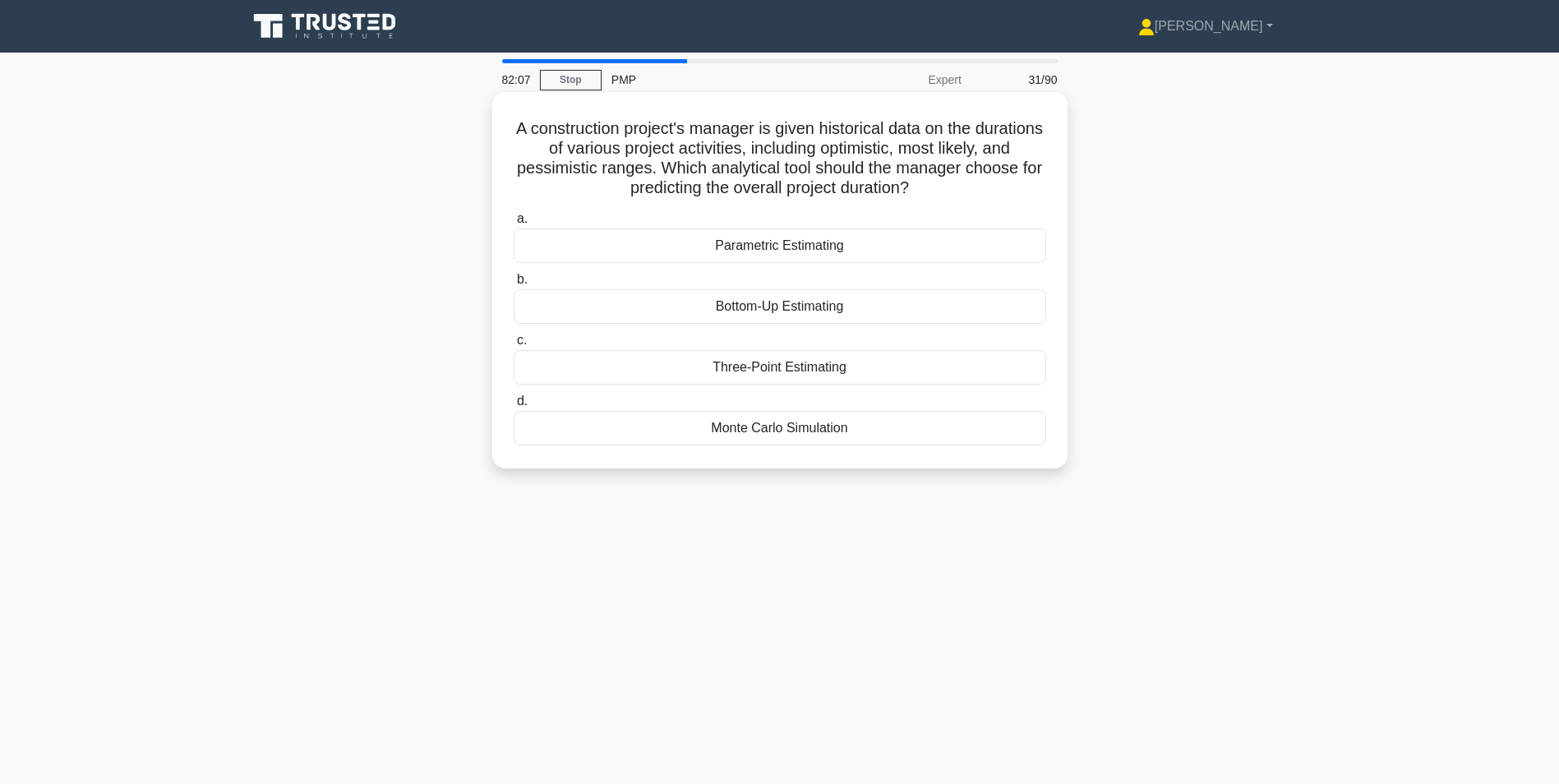
click at [902, 369] on div "Three-Point Estimating" at bounding box center [780, 367] width 532 height 34
click at [514, 346] on input "c. Three-Point Estimating" at bounding box center [514, 341] width 0 height 11
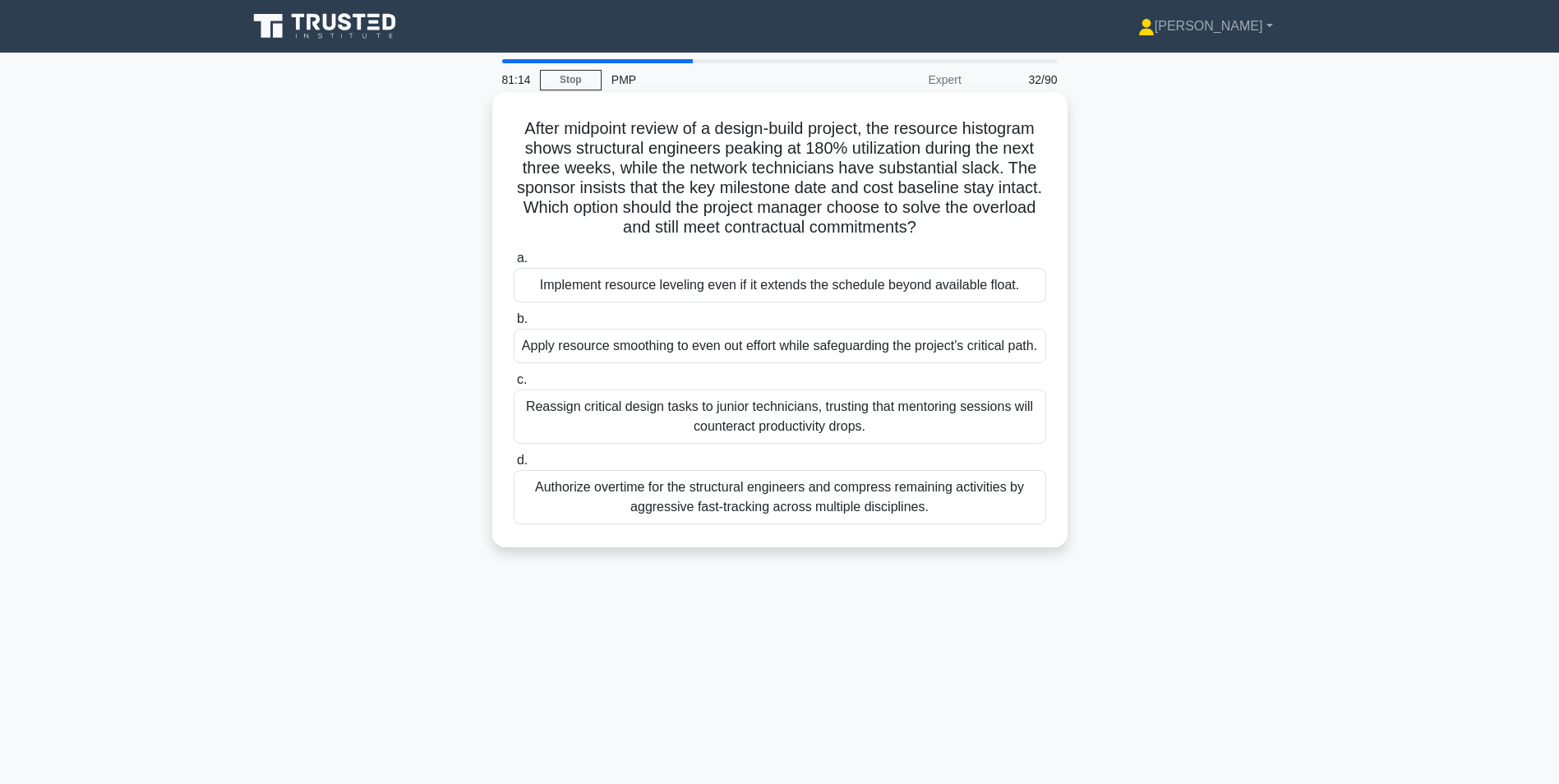
click at [919, 363] on div "Apply resource smoothing to even out effort while safeguarding the project’s cr…" at bounding box center [780, 345] width 532 height 34
click at [514, 325] on input "b. Apply resource smoothing to even out effort while safeguarding the project’s…" at bounding box center [514, 319] width 0 height 11
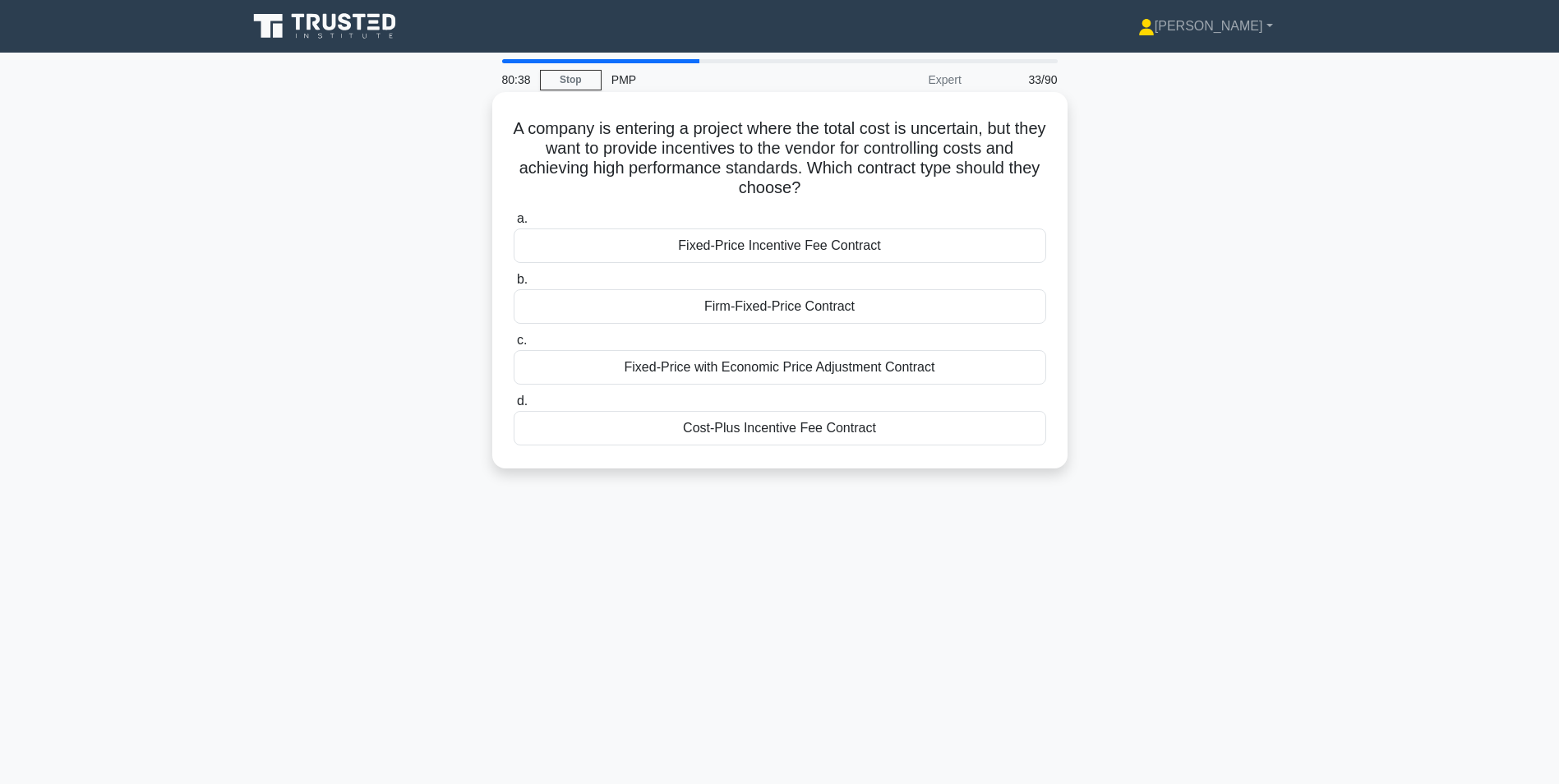
click at [778, 249] on div "Fixed-Price Incentive Fee Contract" at bounding box center [780, 245] width 532 height 34
click at [514, 224] on input "a. Fixed-Price Incentive Fee Contract" at bounding box center [514, 219] width 0 height 11
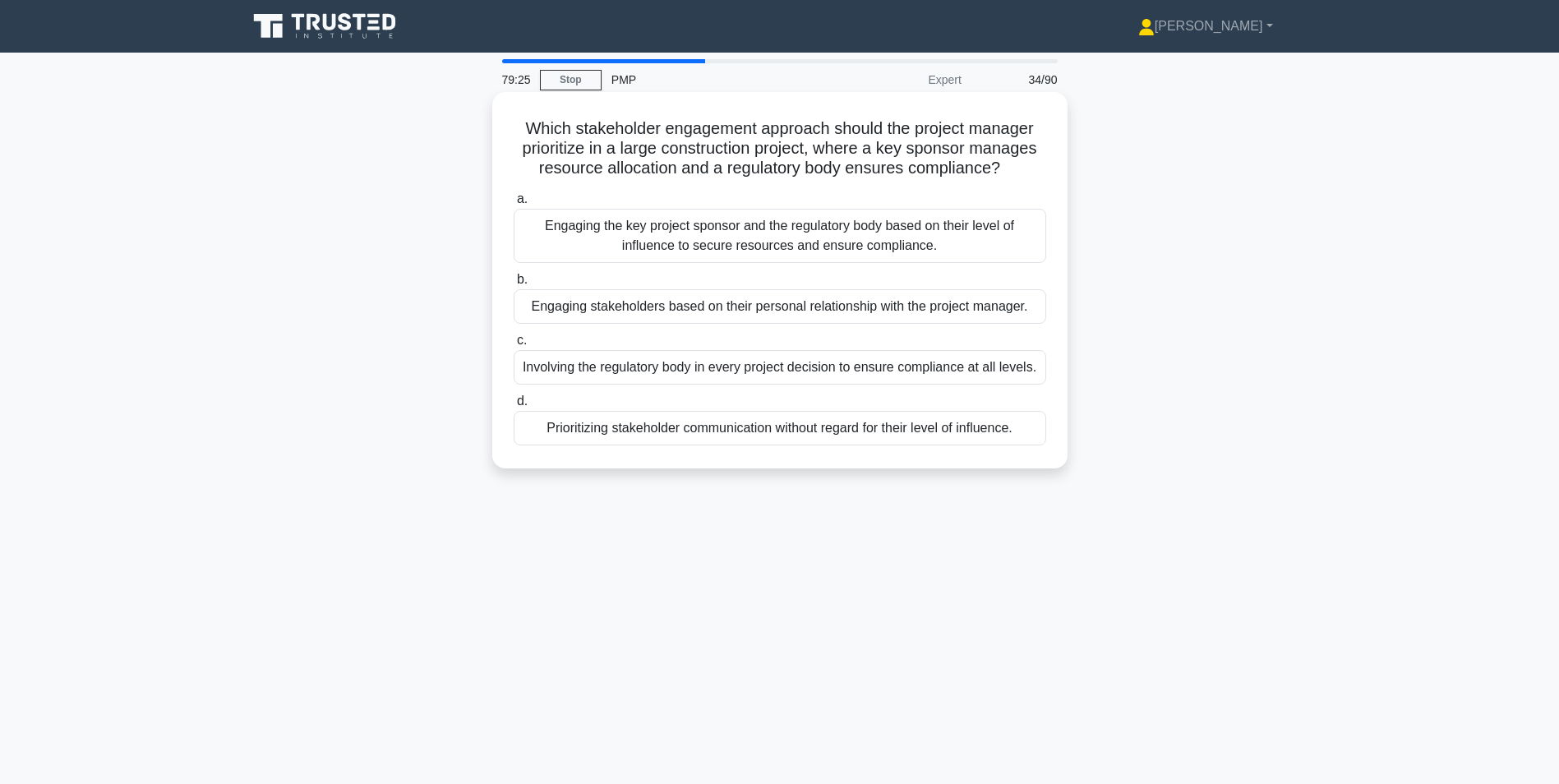
click at [803, 234] on div "Engaging the key project sponsor and the regulatory body based on their level o…" at bounding box center [780, 236] width 532 height 54
click at [514, 205] on input "a. Engaging the key project sponsor and the regulatory body based on their leve…" at bounding box center [514, 199] width 0 height 11
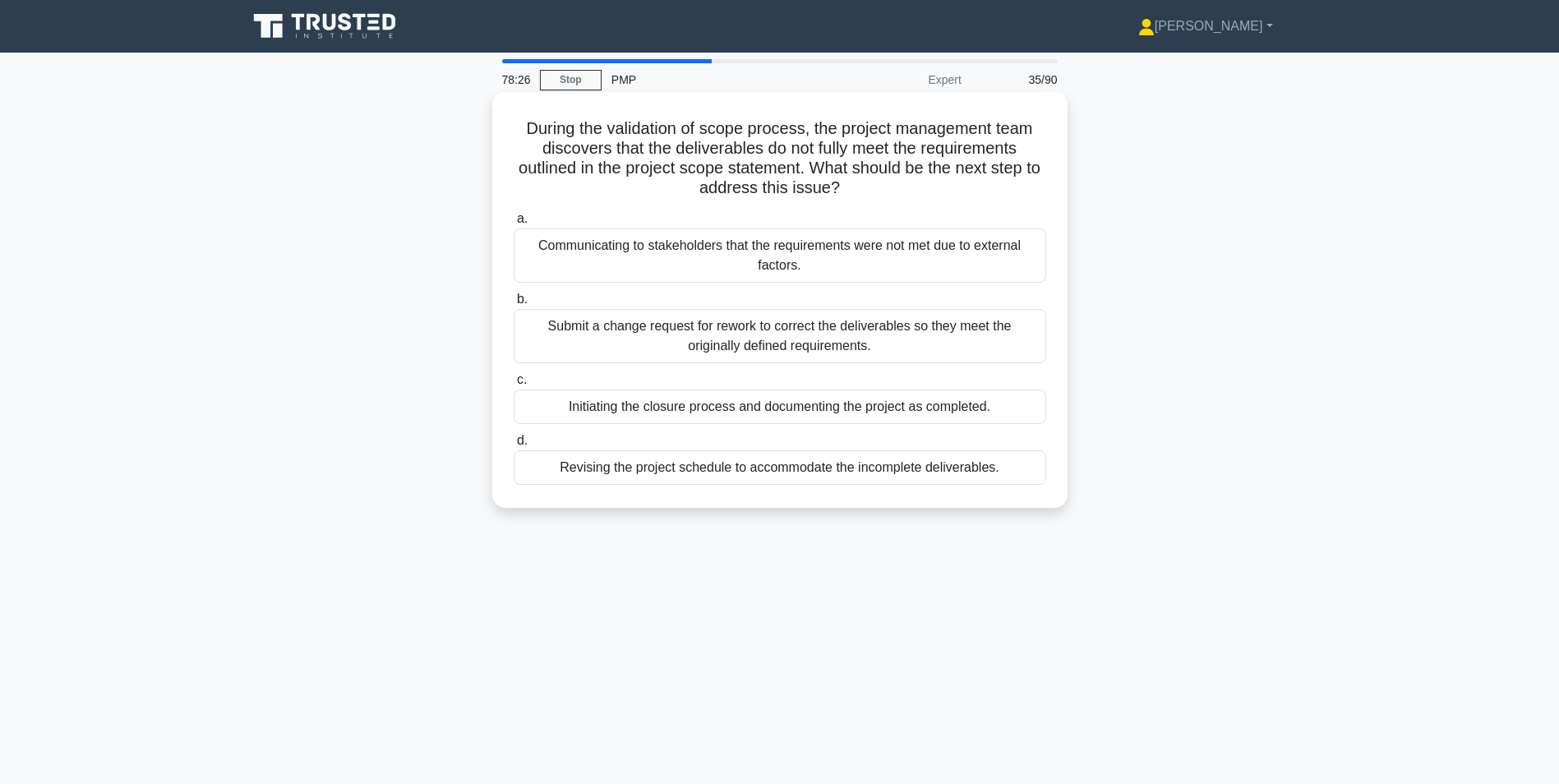
click at [790, 334] on div "Submit a change request for rework to correct the deliverables so they meet the…" at bounding box center [780, 336] width 532 height 54
click at [514, 305] on input "b. Submit a change request for rework to correct the deliverables so they meet …" at bounding box center [514, 299] width 0 height 11
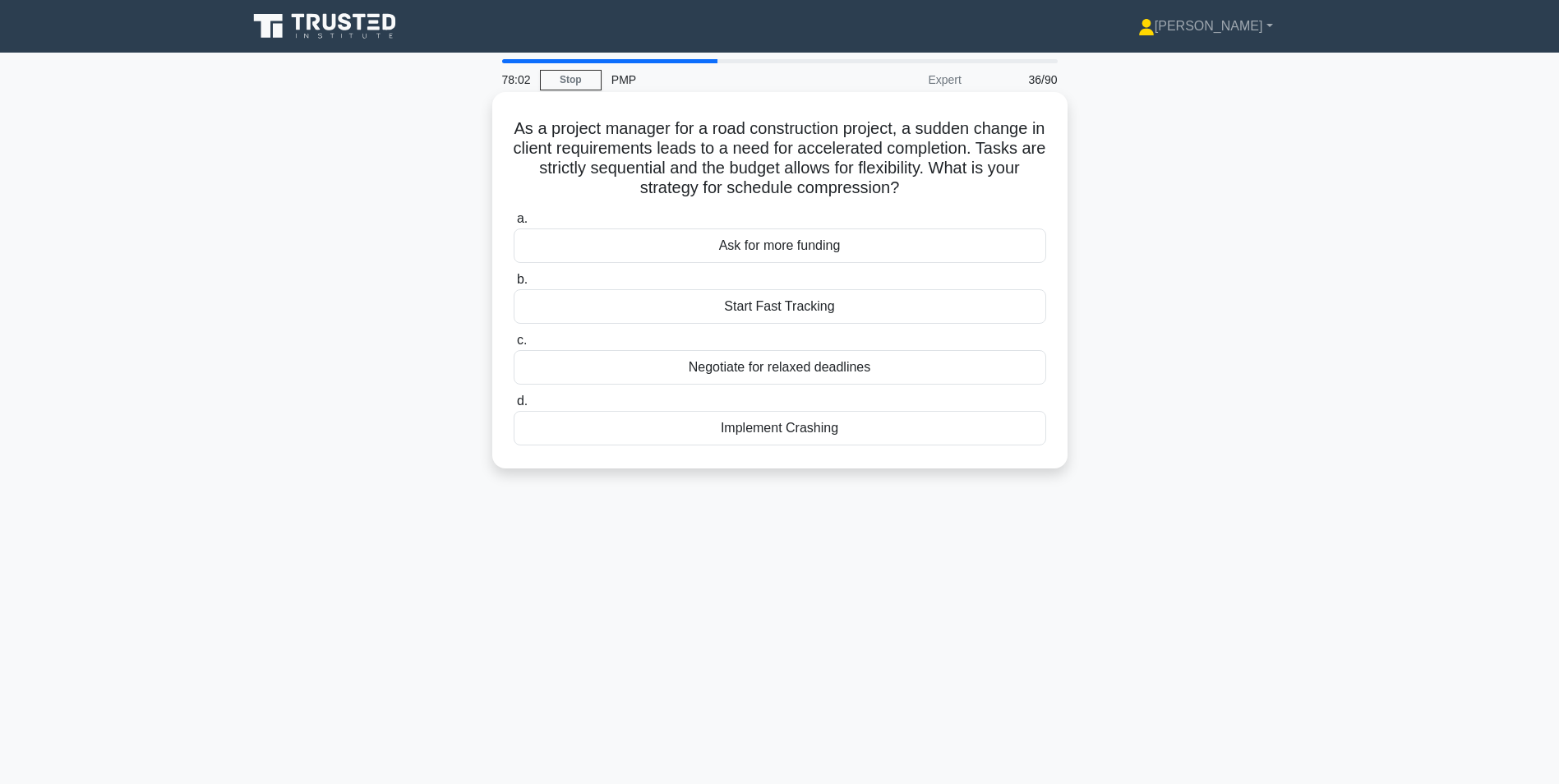
click at [949, 428] on div "Implement Crashing" at bounding box center [780, 428] width 532 height 34
click at [514, 406] on input "d. Implement Crashing" at bounding box center [514, 401] width 0 height 11
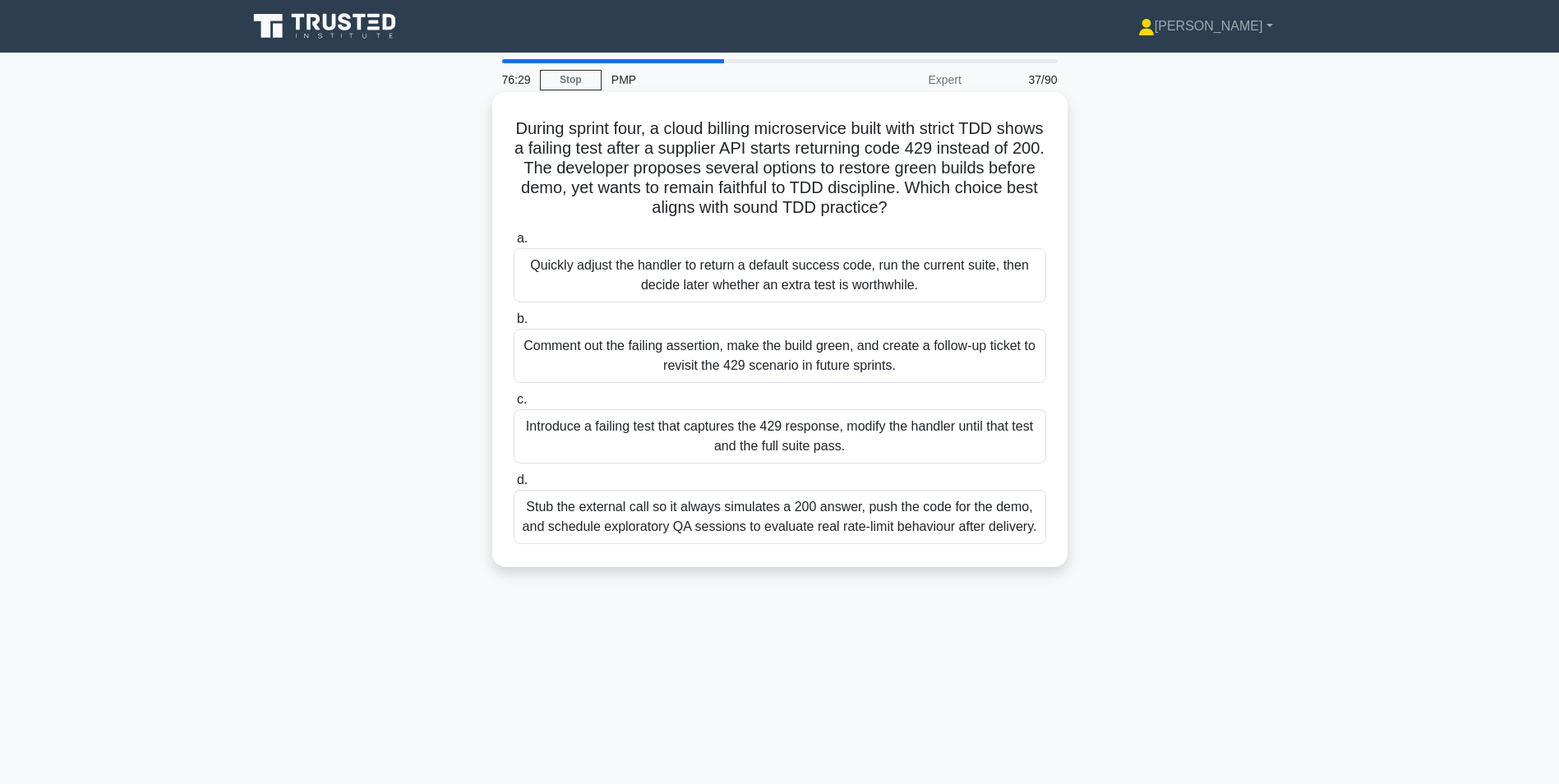
click at [717, 448] on div "Introduce a failing test that captures the 429 response, modify the handler unt…" at bounding box center [780, 436] width 532 height 54
click at [514, 405] on input "c. Introduce a failing test that captures the 429 response, modify the handler …" at bounding box center [514, 399] width 0 height 11
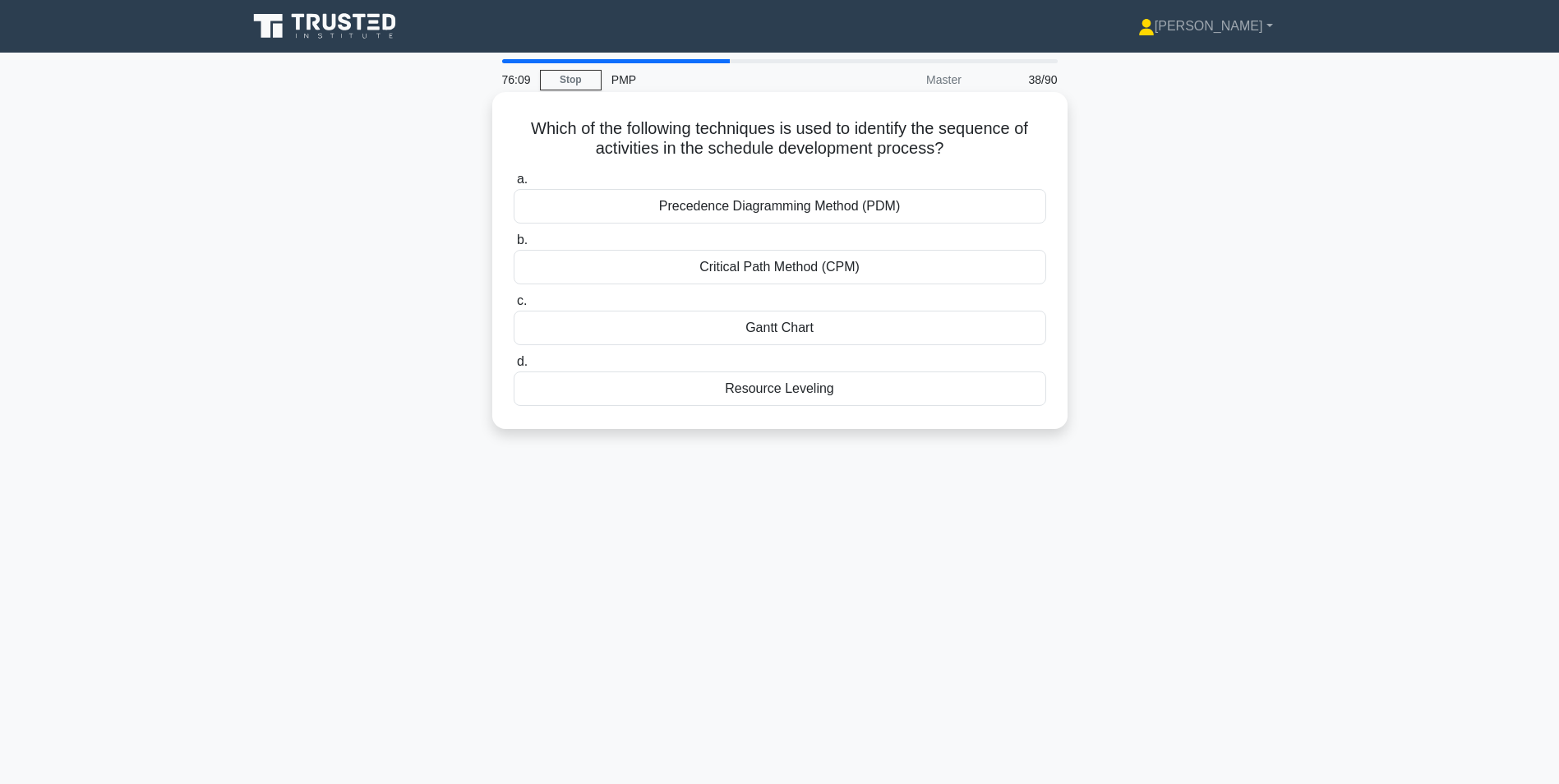
click at [755, 272] on div "Critical Path Method (CPM)" at bounding box center [780, 266] width 532 height 34
click at [514, 246] on input "b. Critical Path Method (CPM)" at bounding box center [514, 241] width 0 height 11
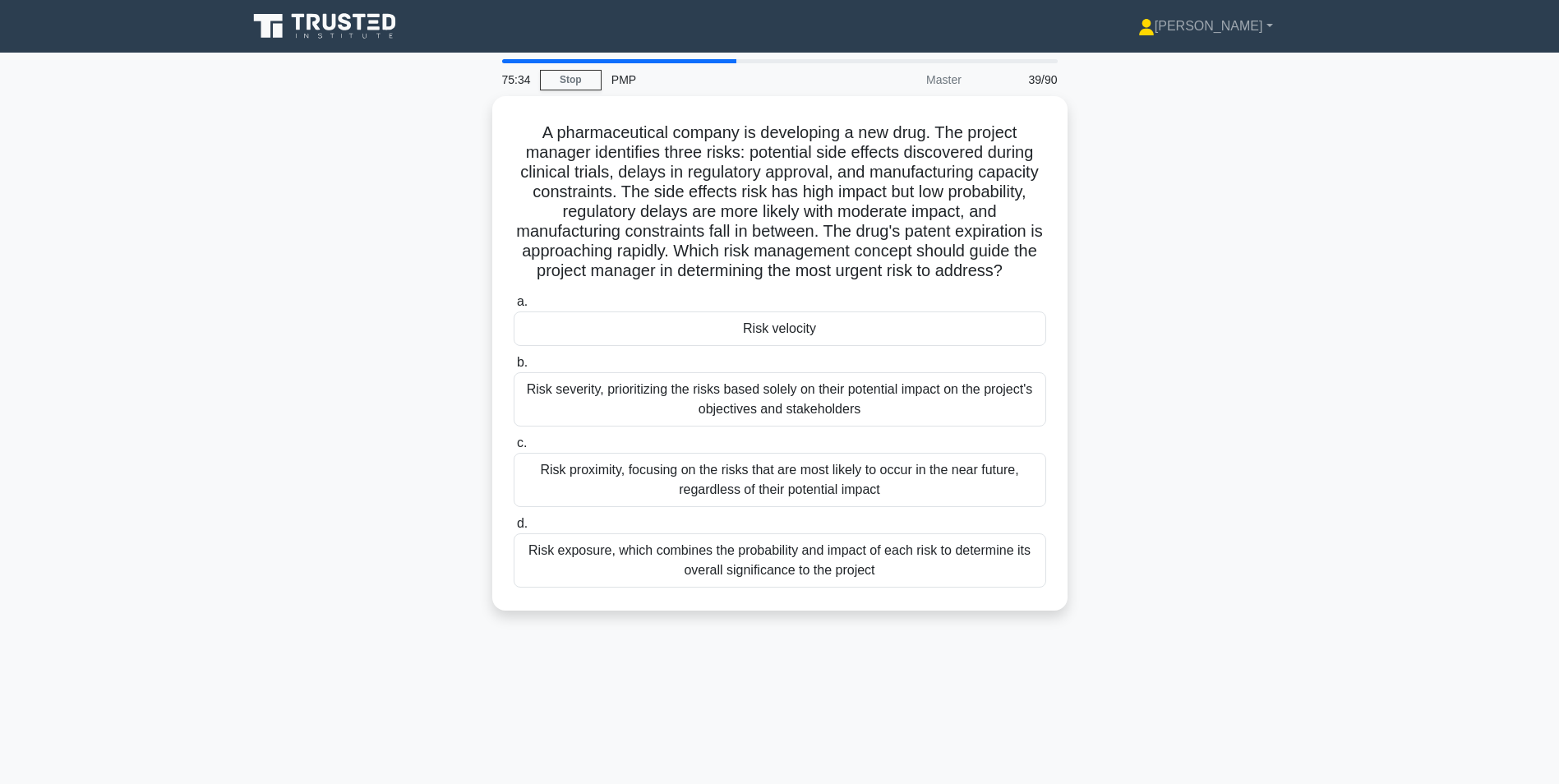
click at [885, 561] on div "Risk exposure, which combines the probability and impact of each risk to determ…" at bounding box center [780, 560] width 532 height 54
click at [514, 529] on input "d. Risk exposure, which combines the probability and impact of each risk to det…" at bounding box center [514, 523] width 0 height 11
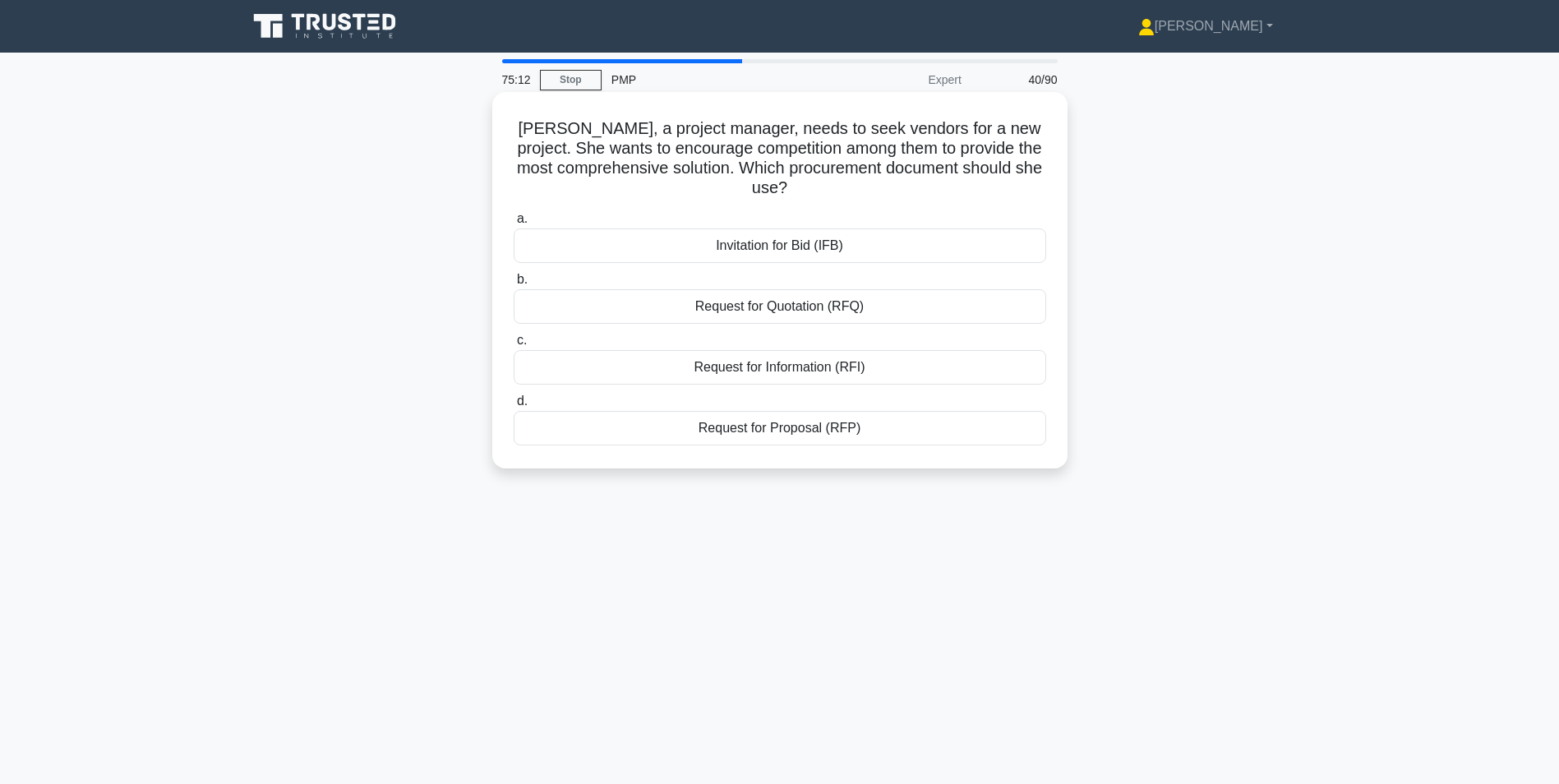
click at [761, 241] on div "Invitation for Bid (IFB)" at bounding box center [780, 245] width 532 height 34
click at [514, 224] on input "a. Invitation for Bid (IFB)" at bounding box center [514, 219] width 0 height 11
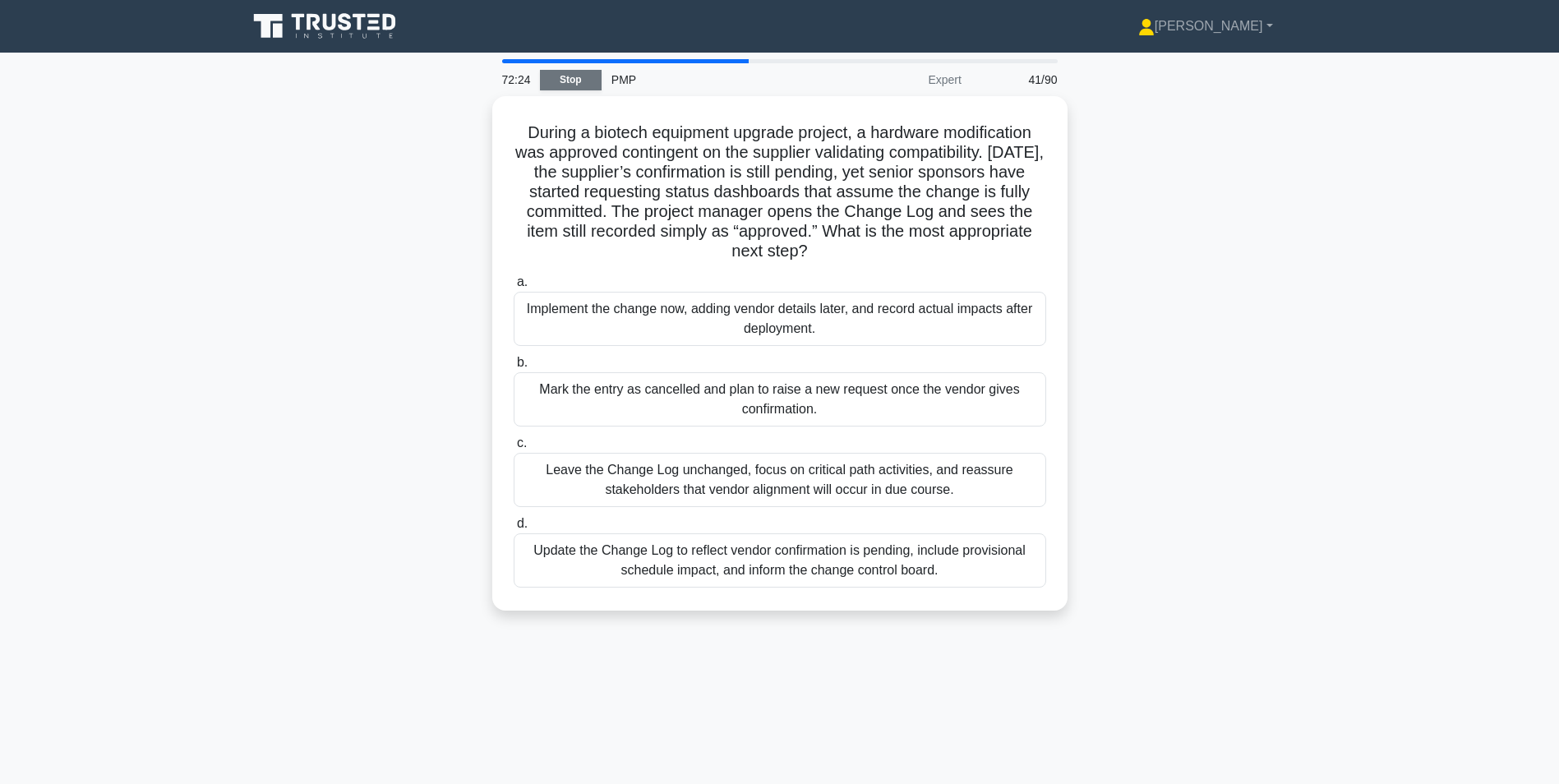
click at [581, 81] on link "Stop" at bounding box center [571, 80] width 61 height 20
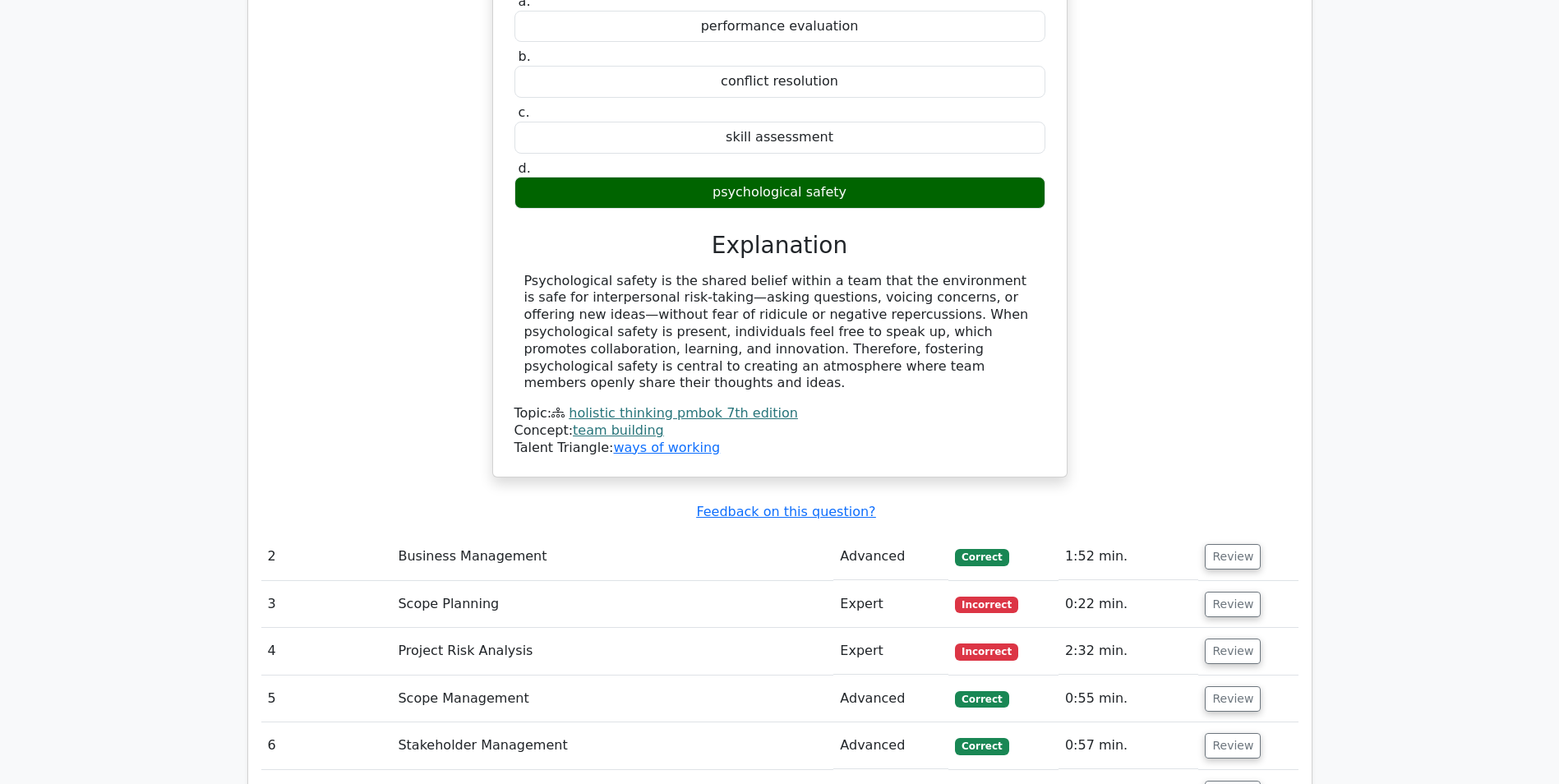
scroll to position [1889, 0]
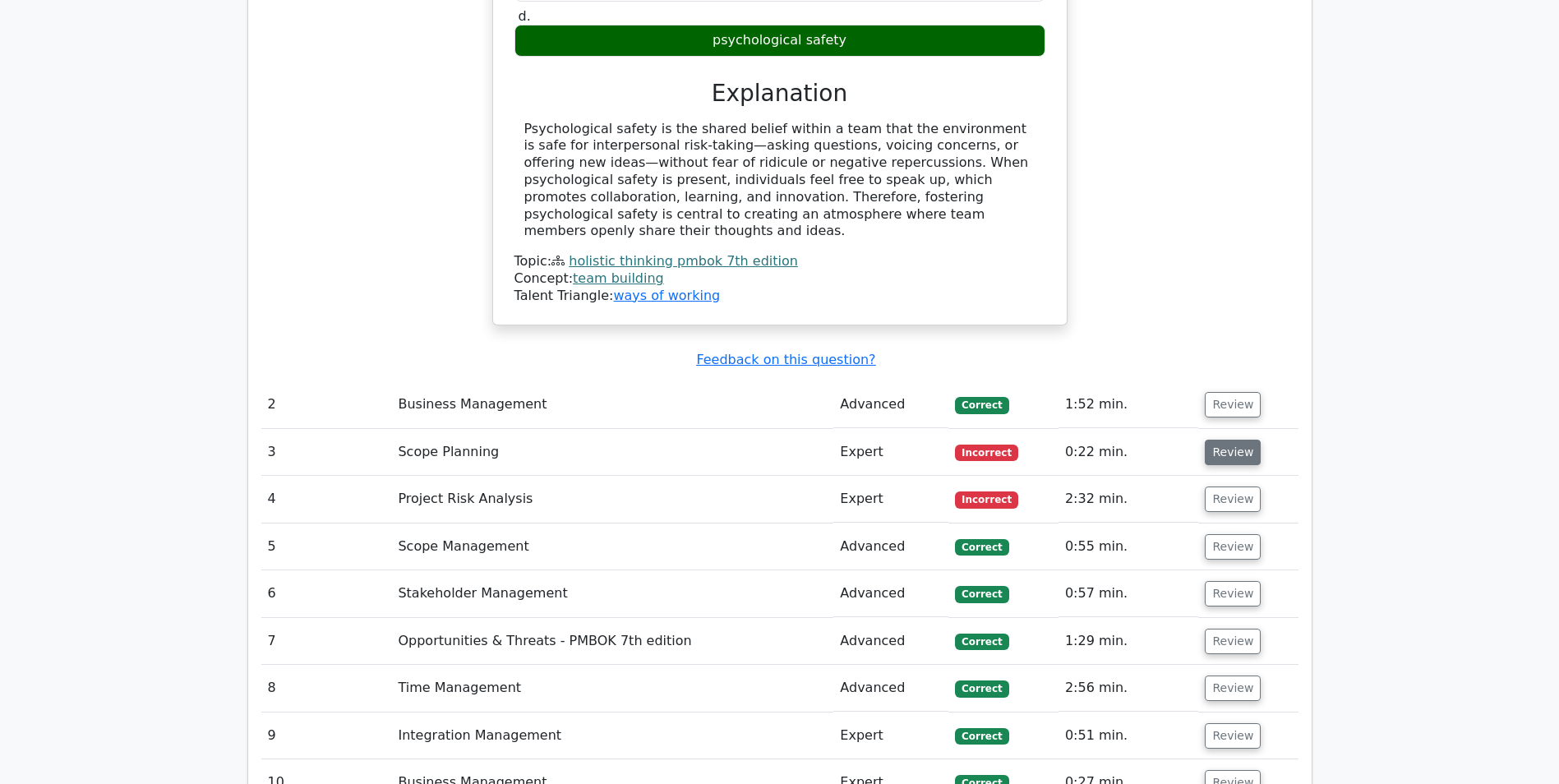
click at [1238, 440] on button "Review" at bounding box center [1233, 452] width 56 height 25
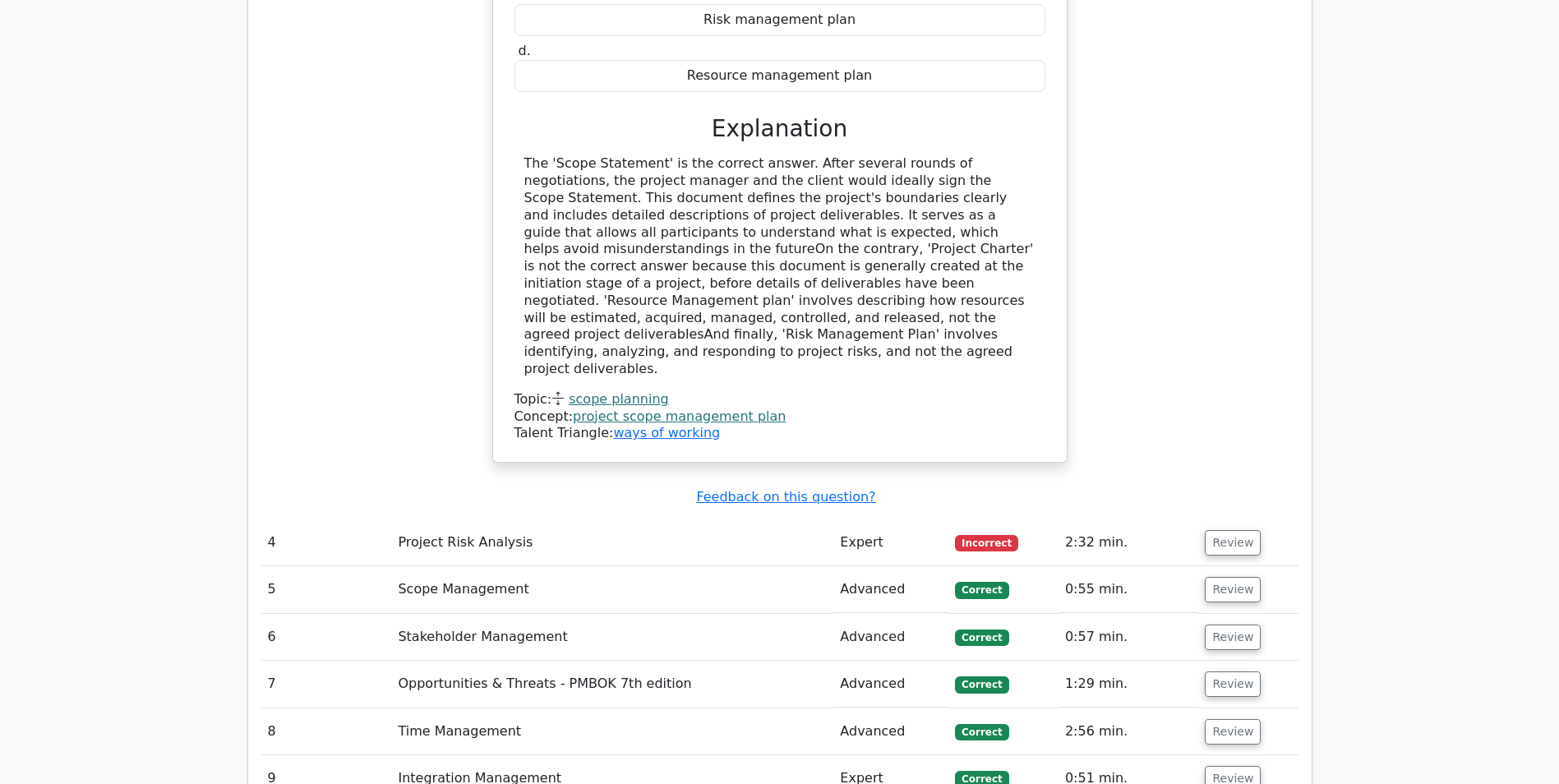
scroll to position [2629, 0]
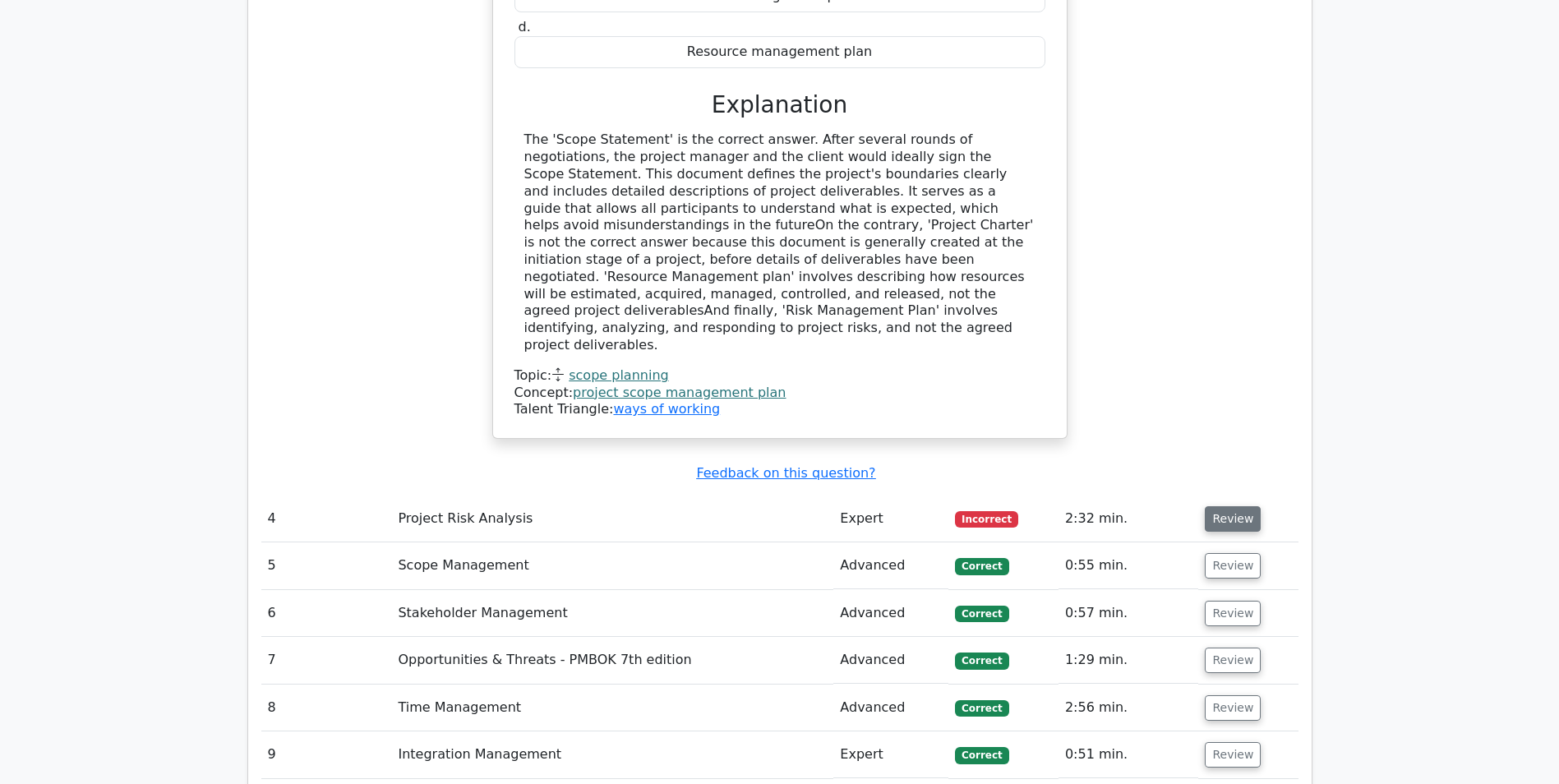
click at [1243, 506] on button "Review" at bounding box center [1233, 518] width 56 height 25
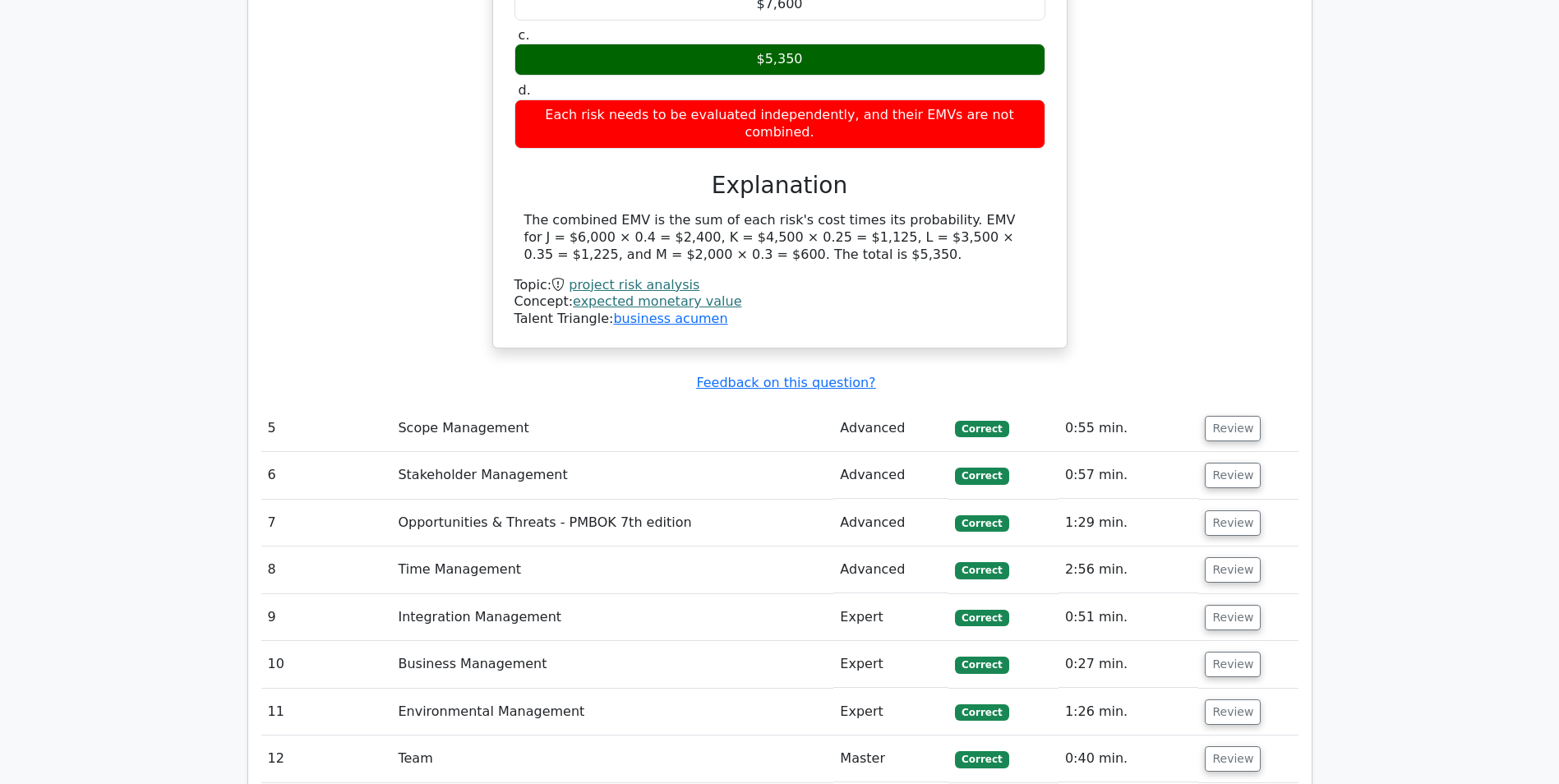
scroll to position [3861, 0]
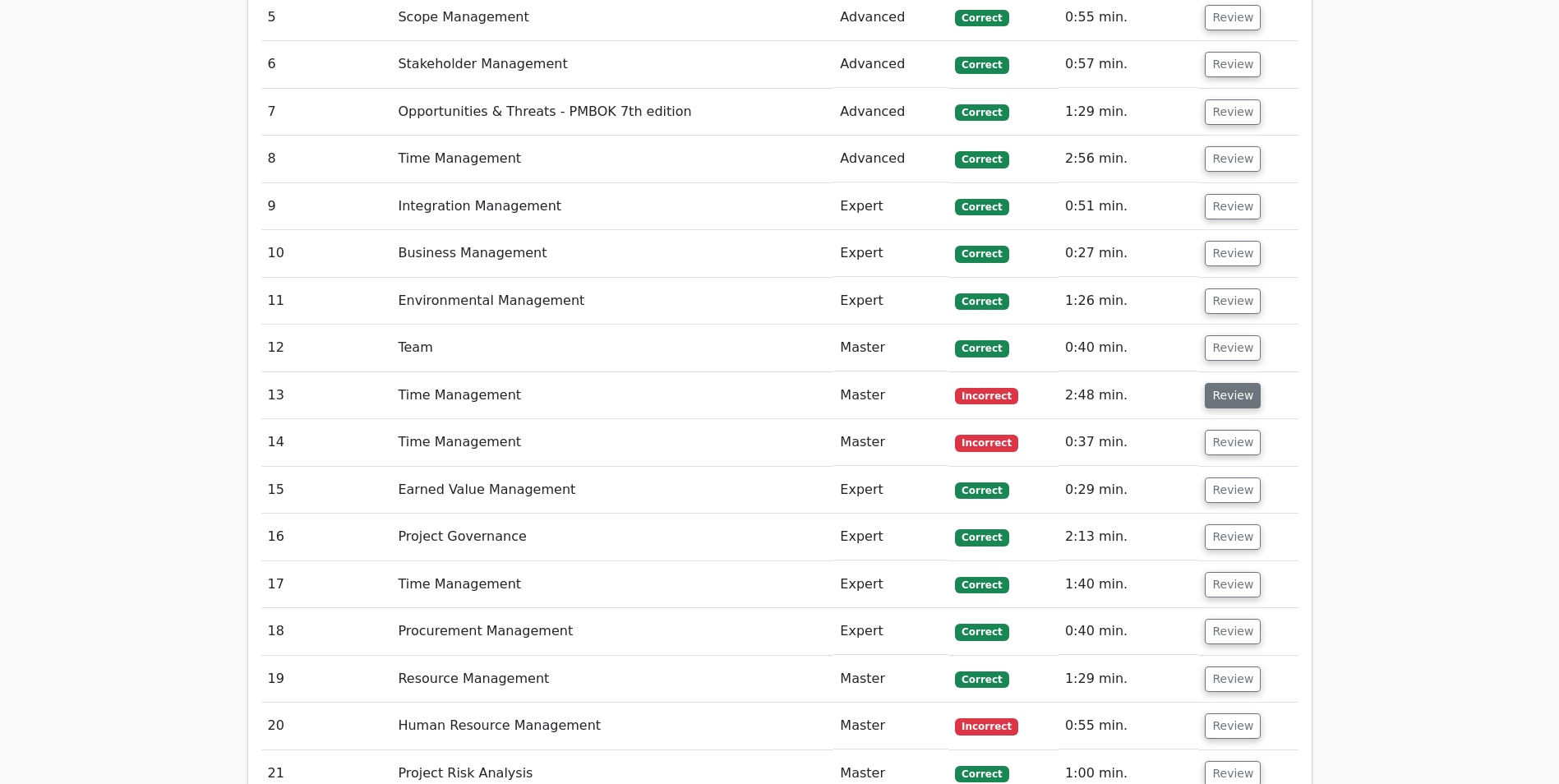
click at [1229, 383] on button "Review" at bounding box center [1233, 395] width 56 height 25
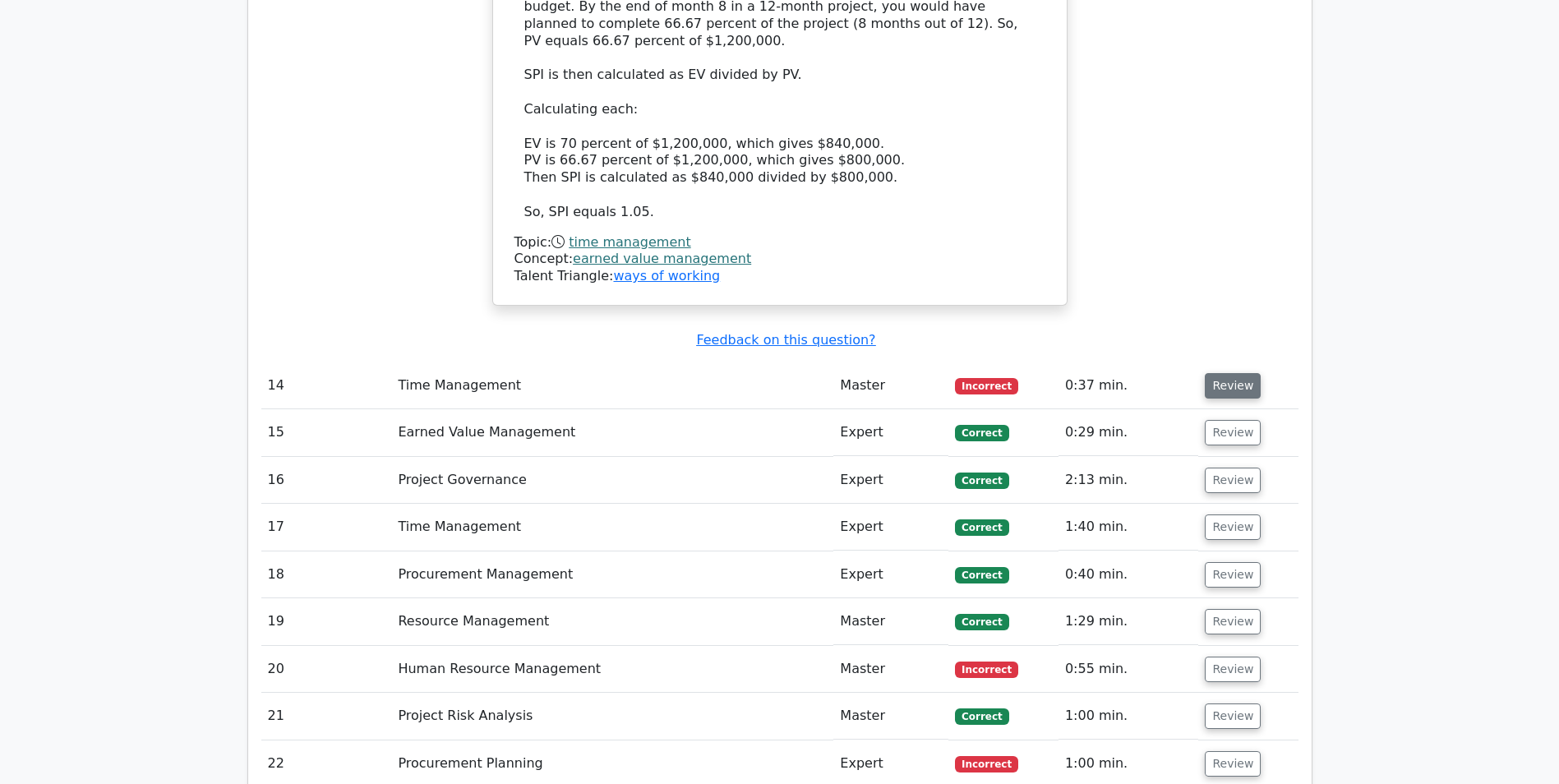
scroll to position [4847, 0]
click at [1246, 374] on button "Review" at bounding box center [1233, 386] width 56 height 25
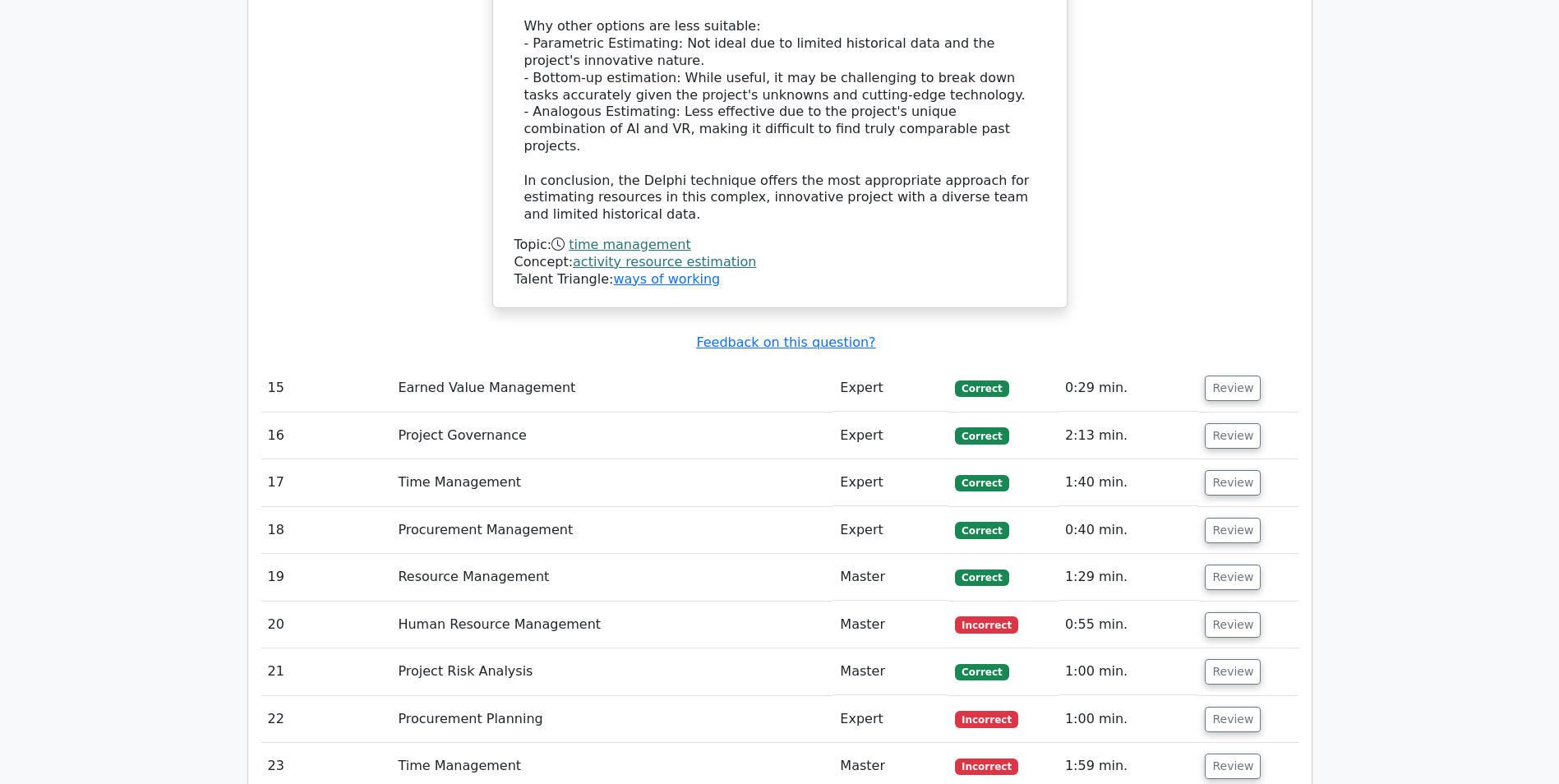
scroll to position [6326, 0]
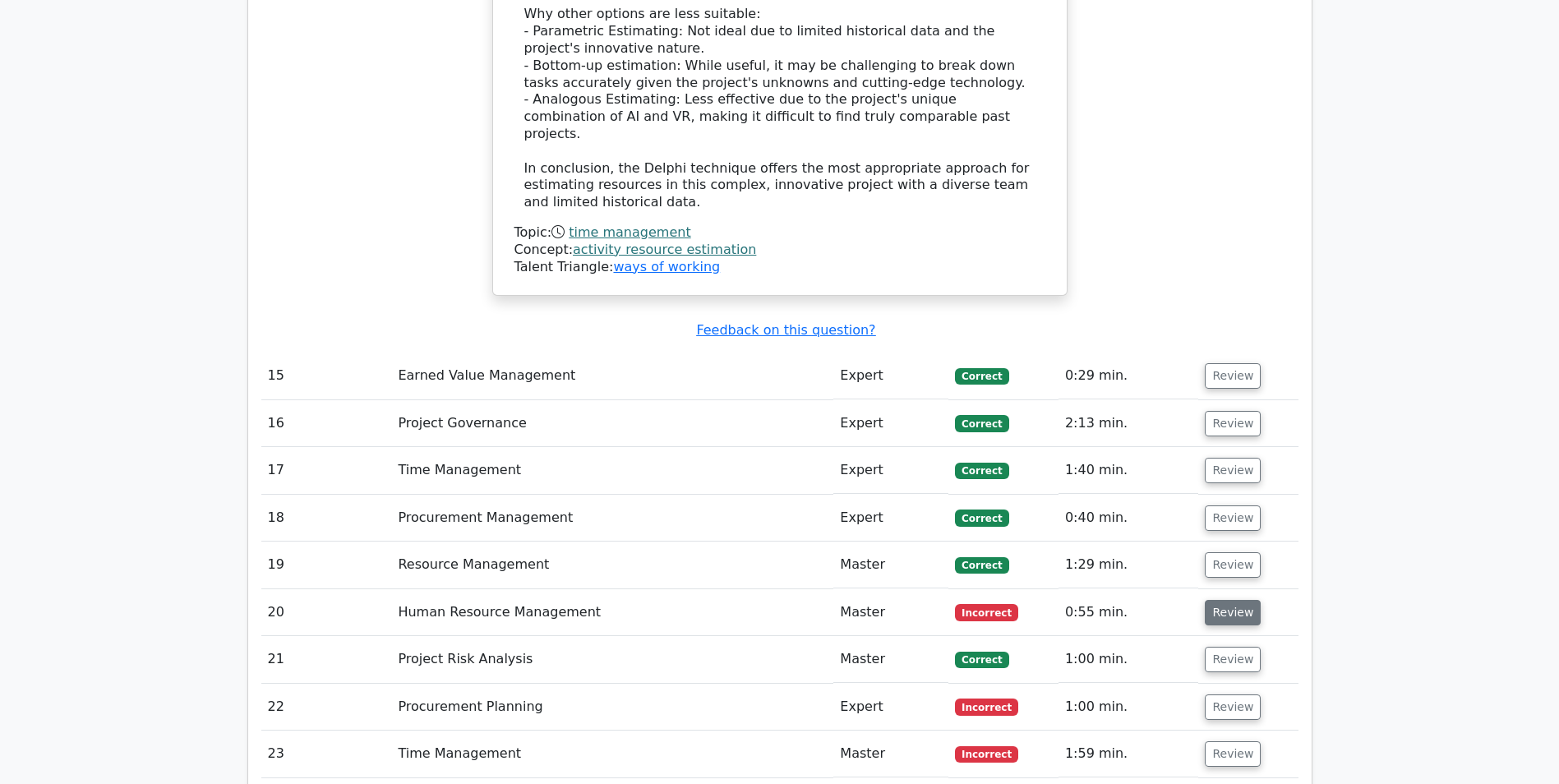
click at [1235, 600] on button "Review" at bounding box center [1233, 612] width 56 height 25
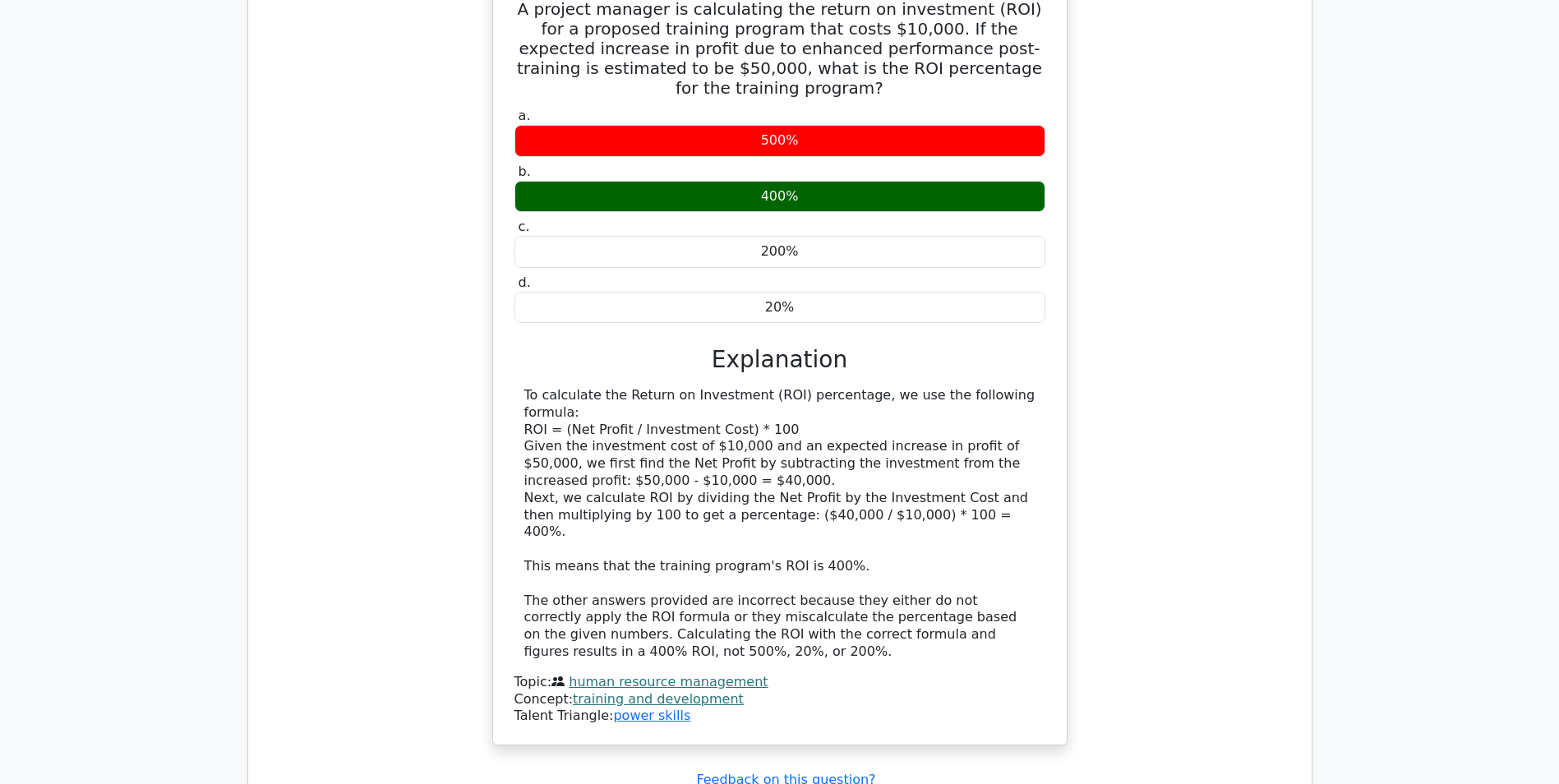
scroll to position [7066, 0]
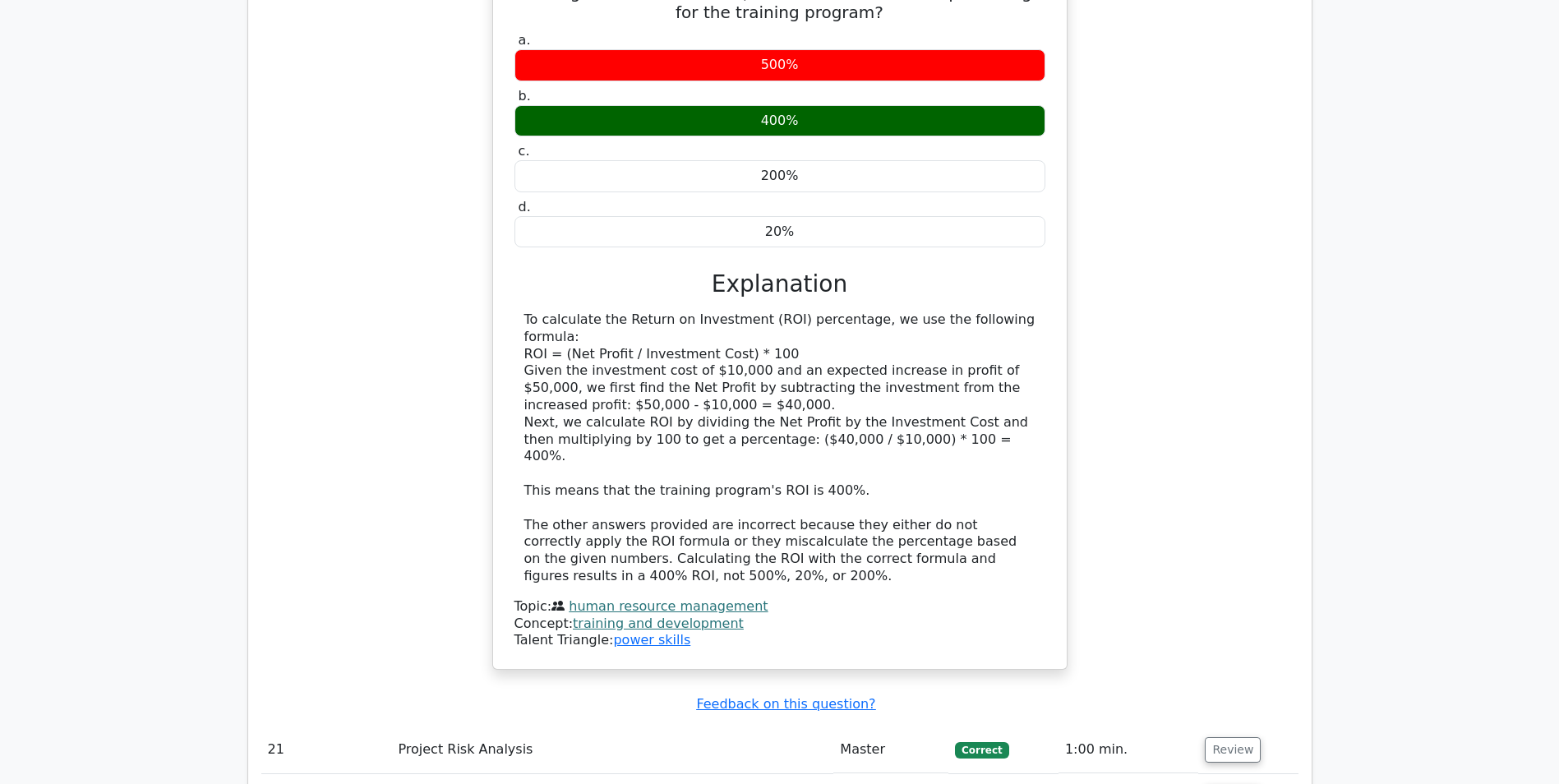
click at [1229, 783] on button "Review" at bounding box center [1233, 797] width 56 height 25
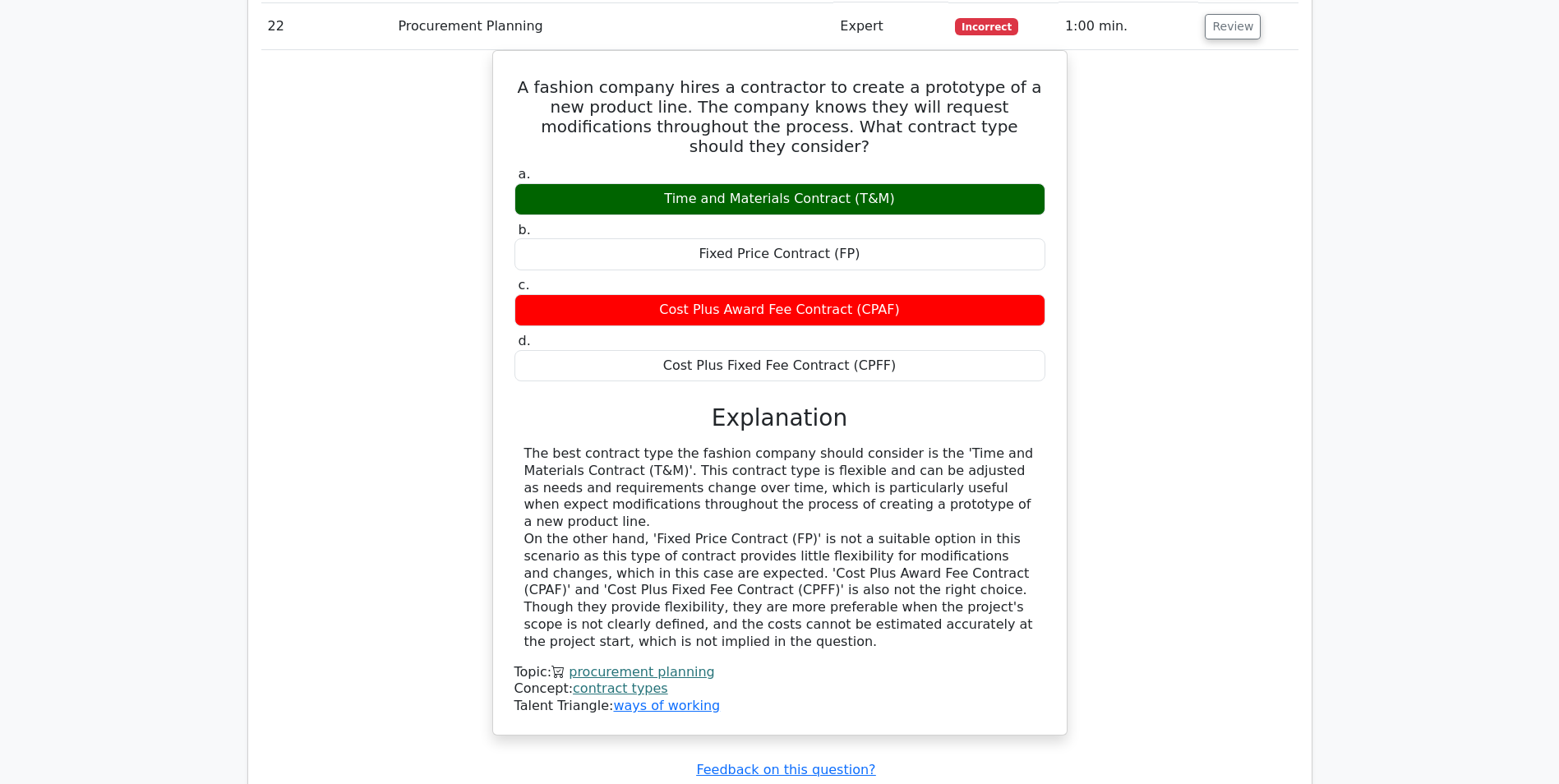
scroll to position [7887, 0]
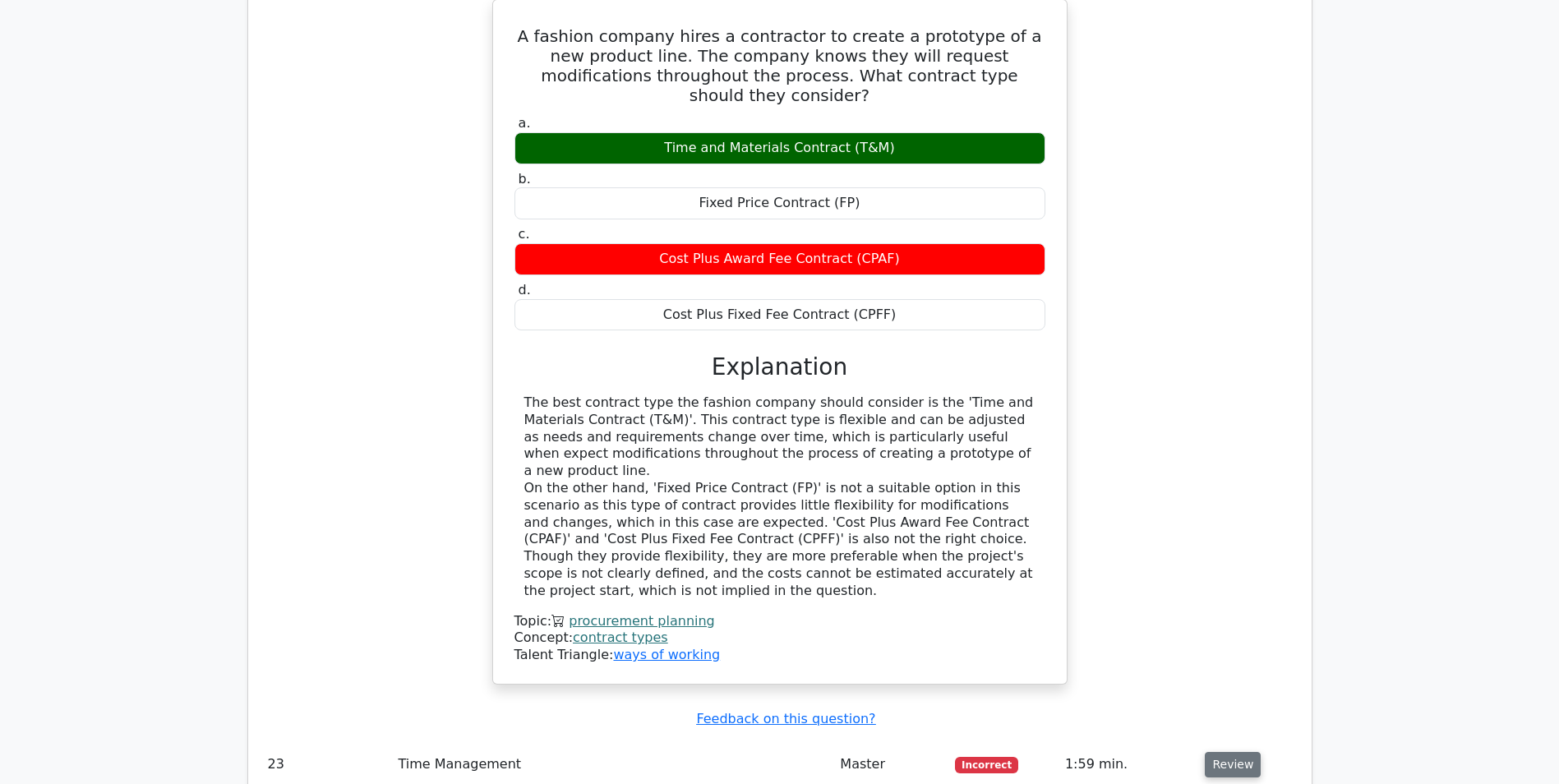
click at [1241, 752] on button "Review" at bounding box center [1233, 764] width 56 height 25
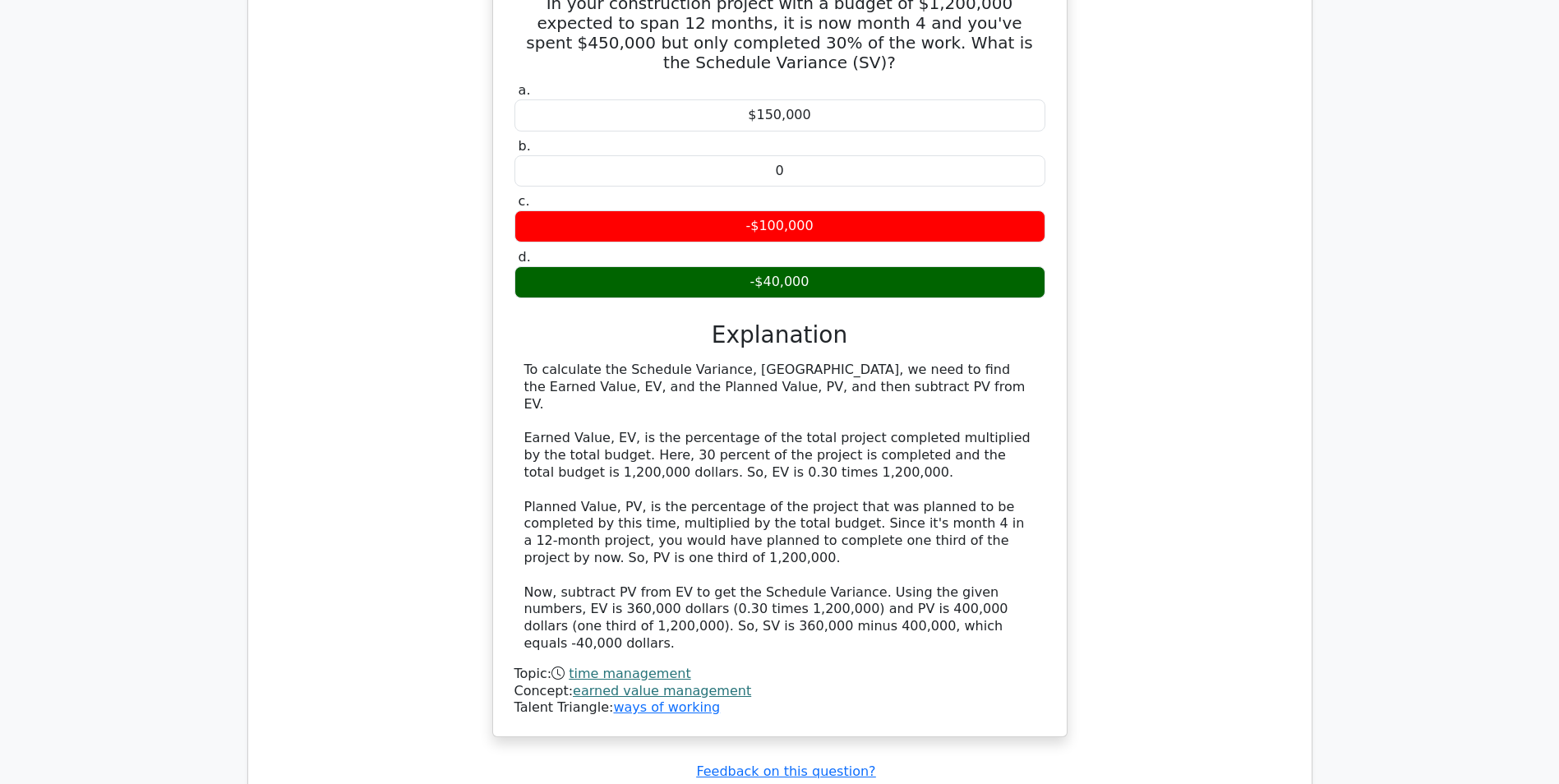
scroll to position [8872, 0]
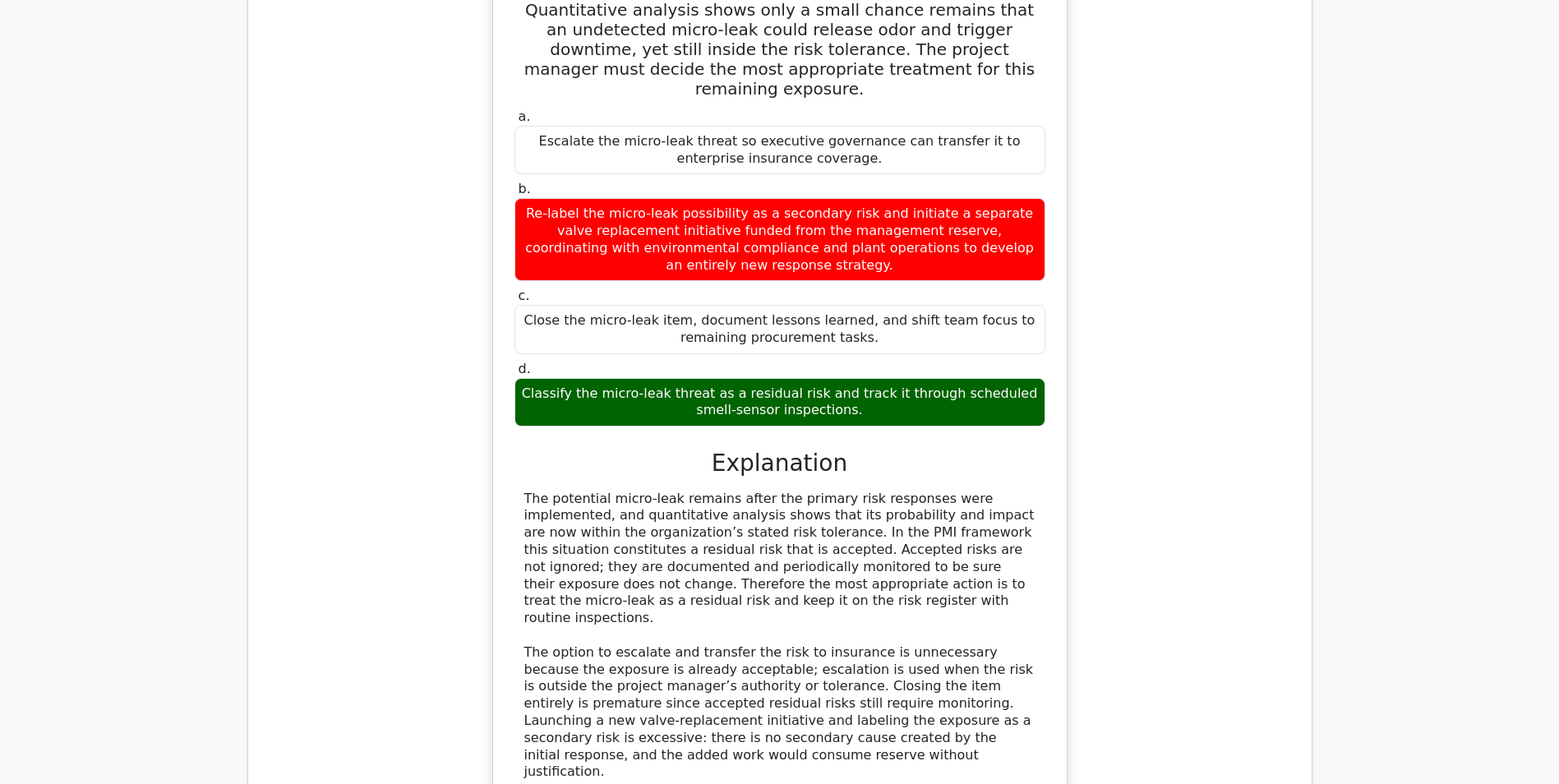
scroll to position [9858, 0]
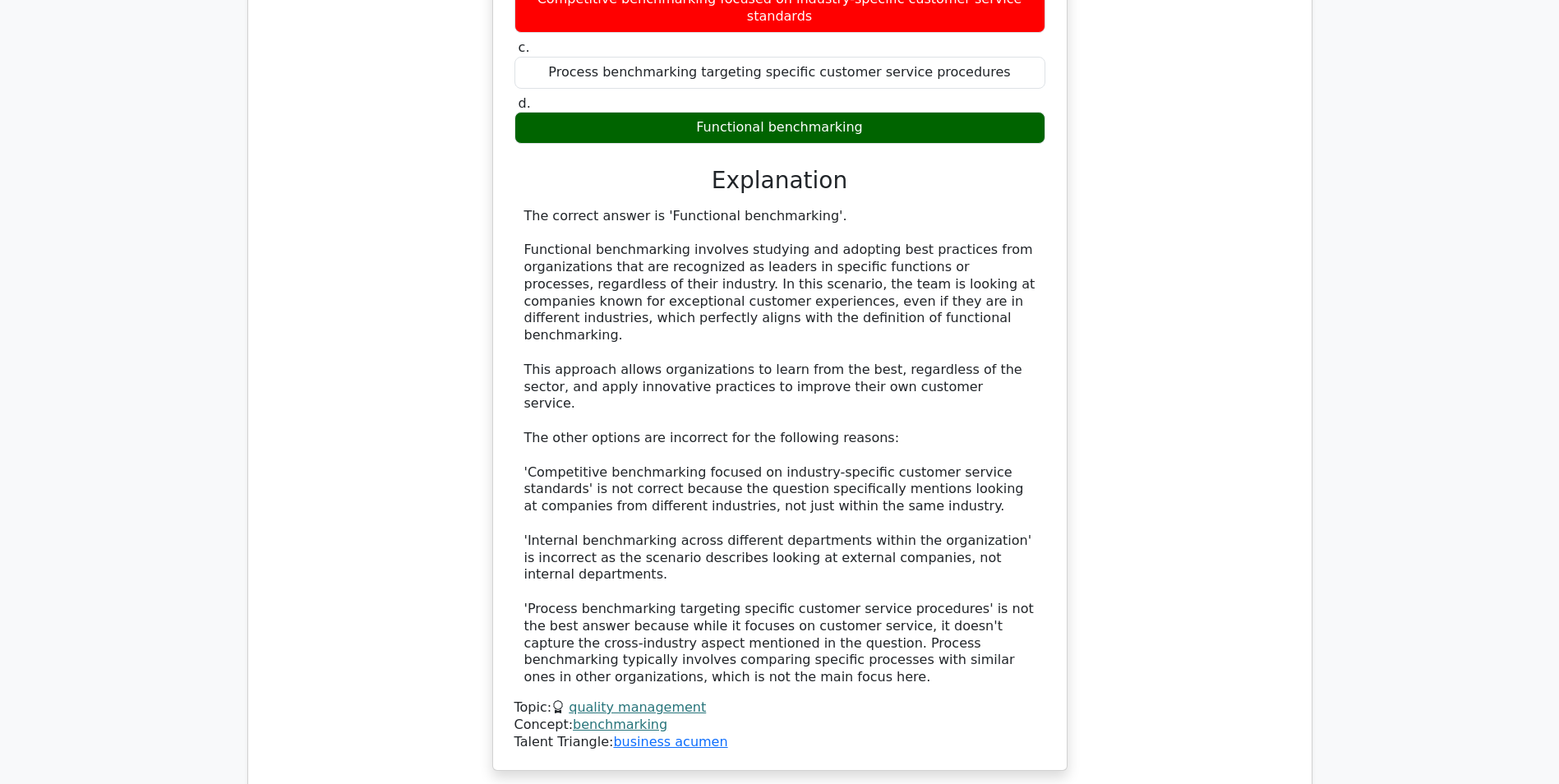
scroll to position [11345, 0]
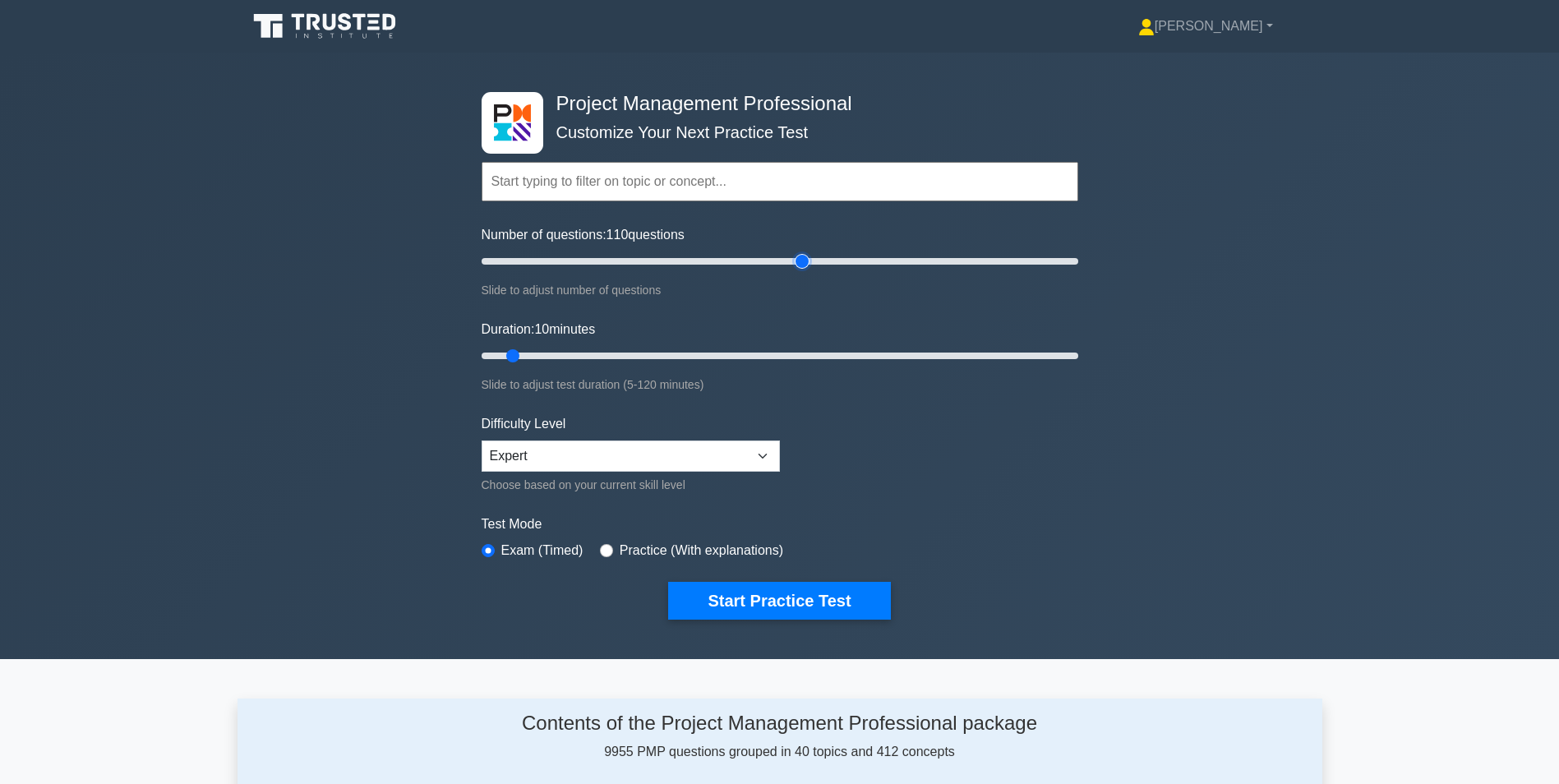
click at [809, 262] on input "Number of questions: 110 questions" at bounding box center [779, 261] width 596 height 19
click at [790, 260] on input "Number of questions: 105 questions" at bounding box center [779, 261] width 596 height 19
type input "100"
click at [778, 259] on input "Number of questions: 105 questions" at bounding box center [779, 261] width 596 height 19
type input "120"
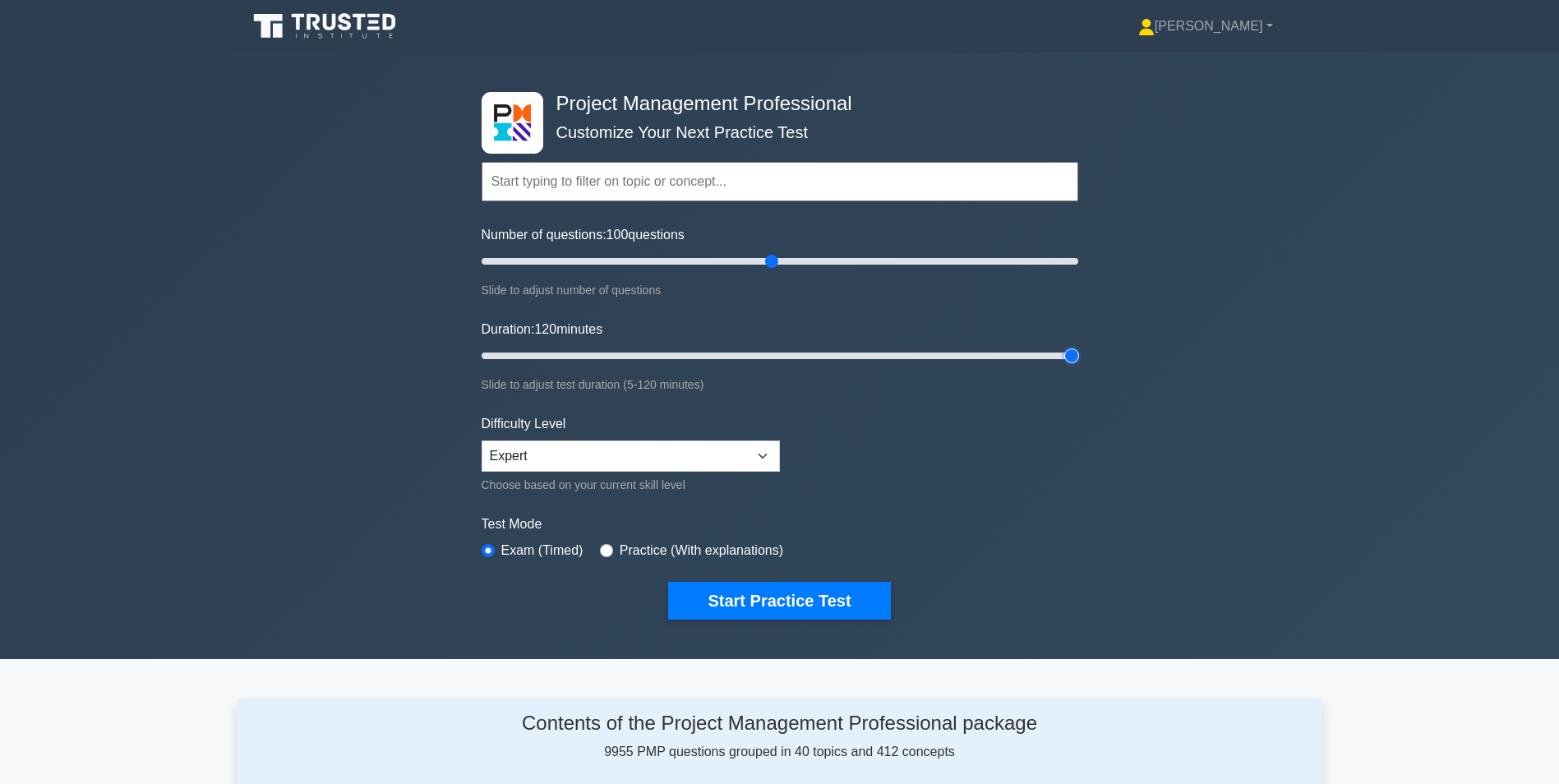
click at [1073, 356] on input "Duration: 120 minutes" at bounding box center [779, 356] width 596 height 19
click at [769, 450] on select "Beginner Intermediate Expert" at bounding box center [631, 457] width 299 height 32
select select "intermediate"
click at [481, 441] on select "Beginner Intermediate Expert" at bounding box center [631, 457] width 299 height 32
click at [981, 474] on form "Topics Scope Management Time Management Cost Management Quality Management Risk…" at bounding box center [779, 365] width 596 height 507
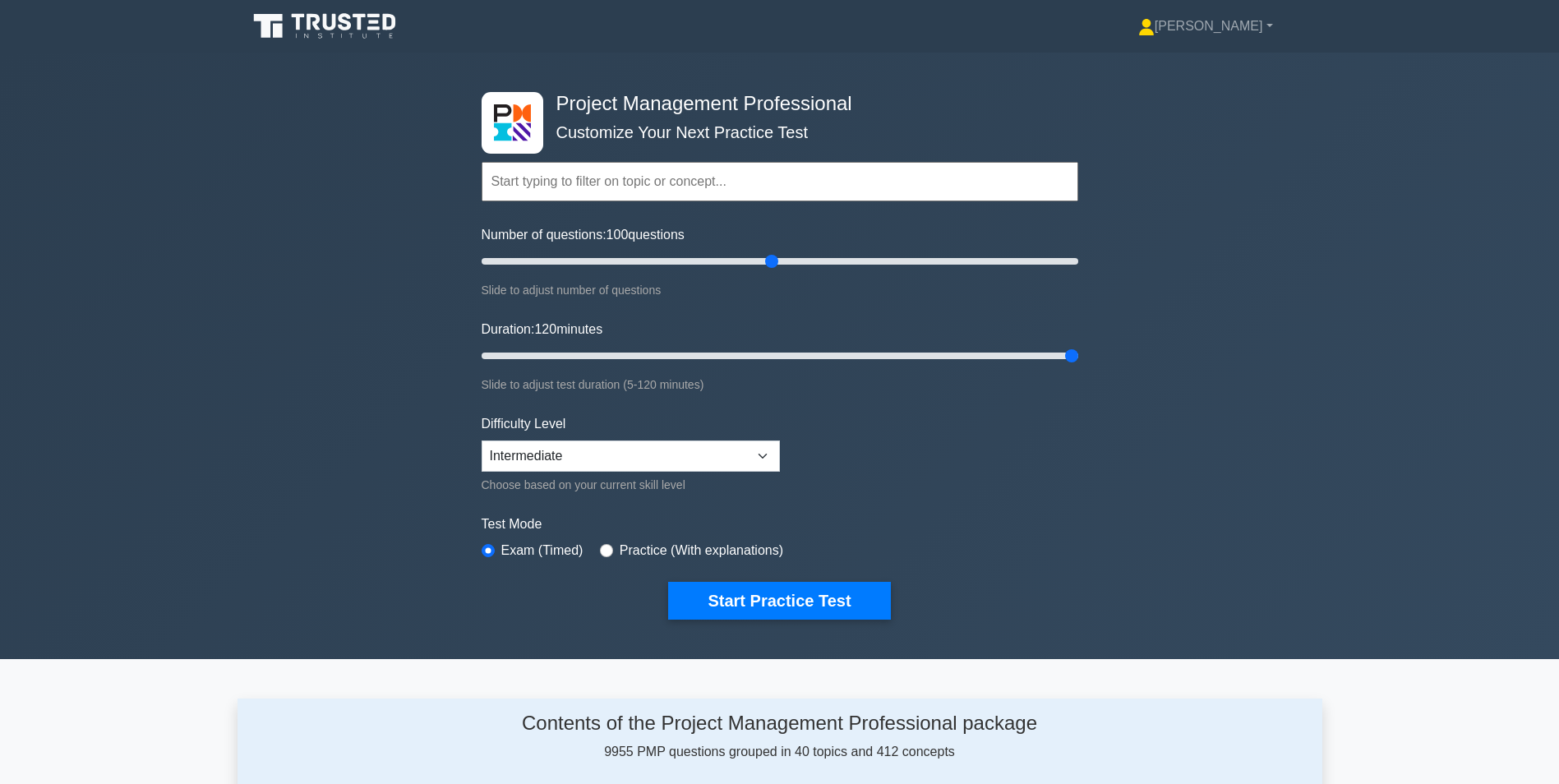
click at [1397, 288] on div "Project Management Professional Customize Your Next Practice Test Topics Scope …" at bounding box center [779, 356] width 1559 height 607
click at [899, 435] on form "Topics Scope Management Time Management Cost Management Quality Management Risk…" at bounding box center [779, 365] width 596 height 507
